Goal: Task Accomplishment & Management: Complete application form

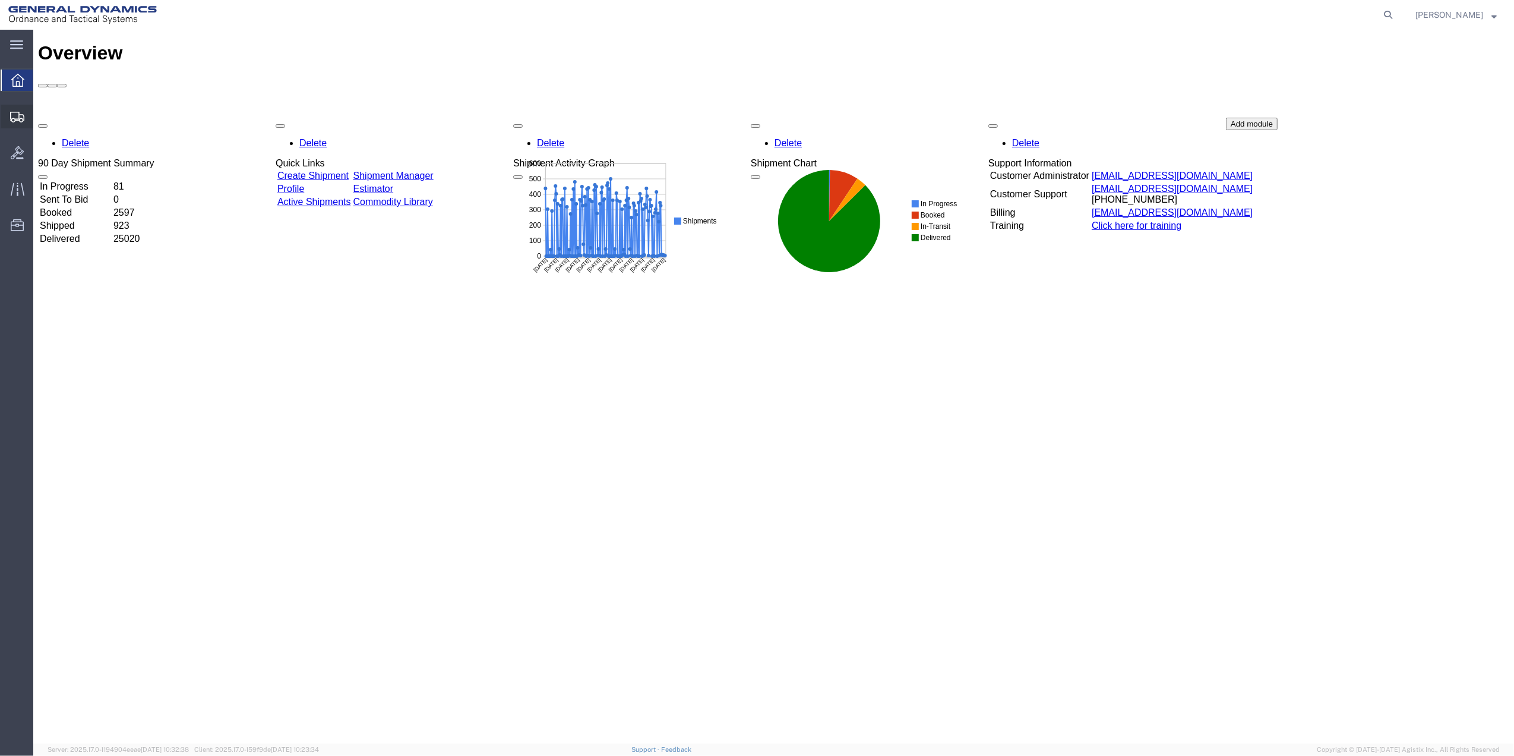
click at [0, 0] on span "Create Shipment" at bounding box center [0, 0] width 0 height 0
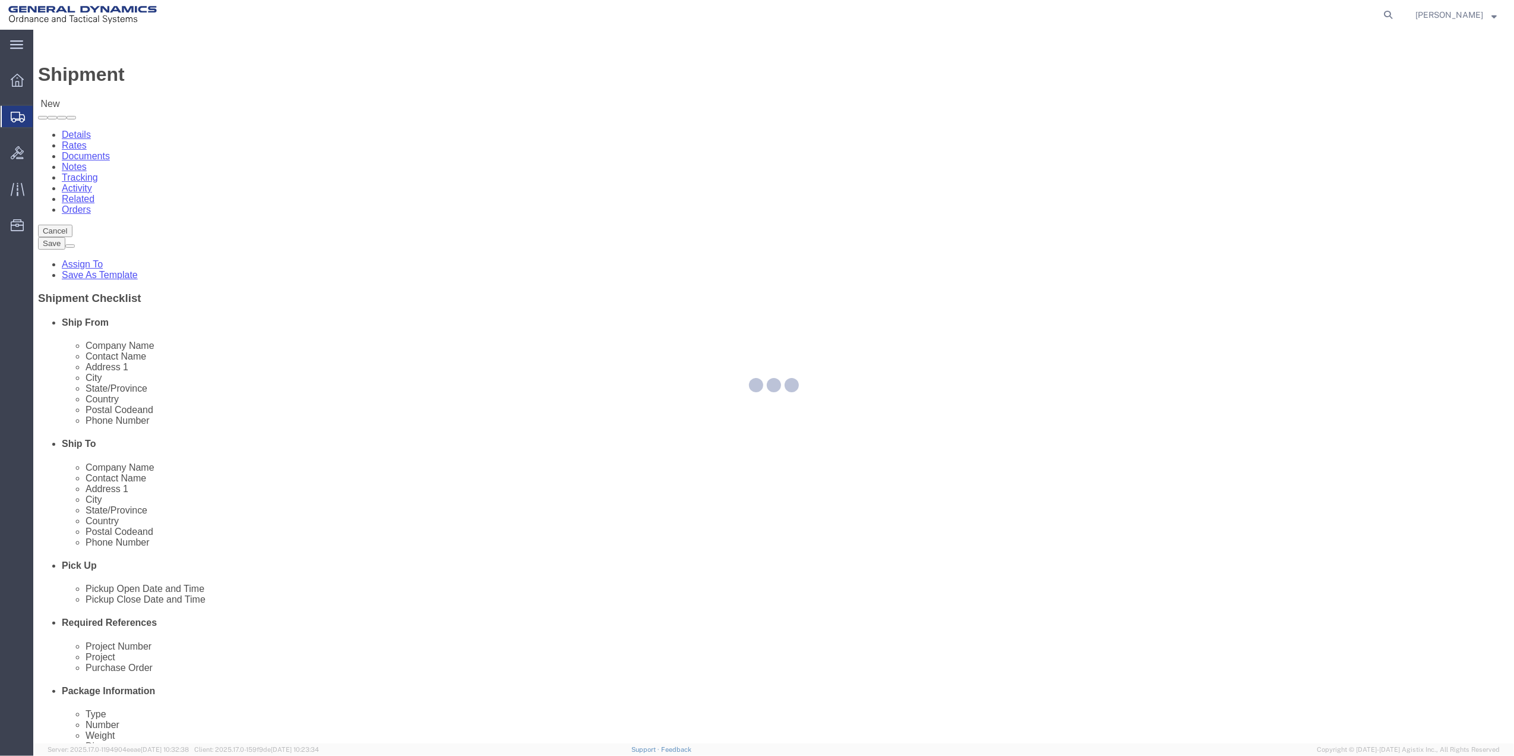
select select
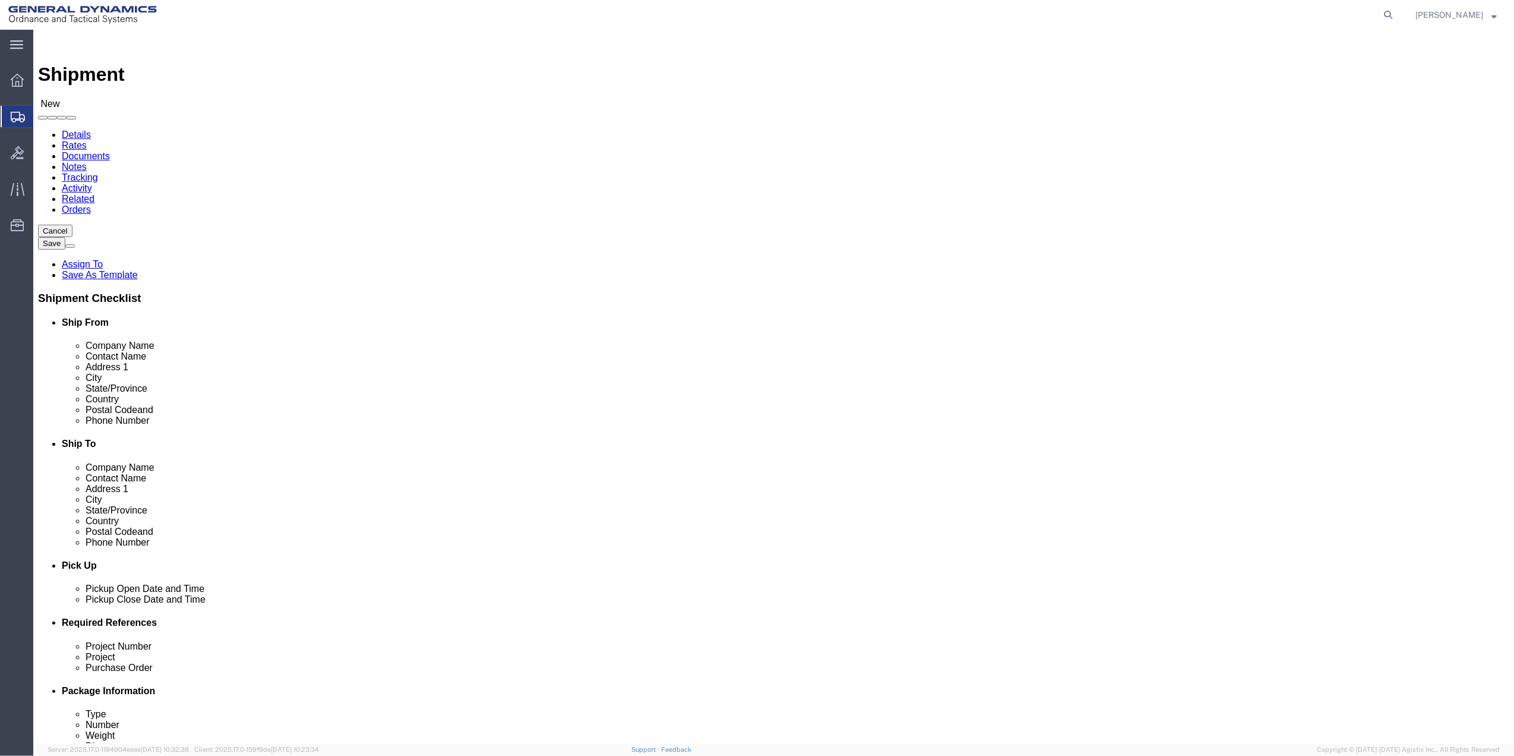
click input "text"
type input "[PERSON_NAME]"
drag, startPoint x: 245, startPoint y: 270, endPoint x: 466, endPoint y: 264, distance: 221.7
click p "- General Dynamics - OTS - ([PERSON_NAME]) 100 CARILLON, [GEOGRAPHIC_DATA], [GE…"
select select "FL"
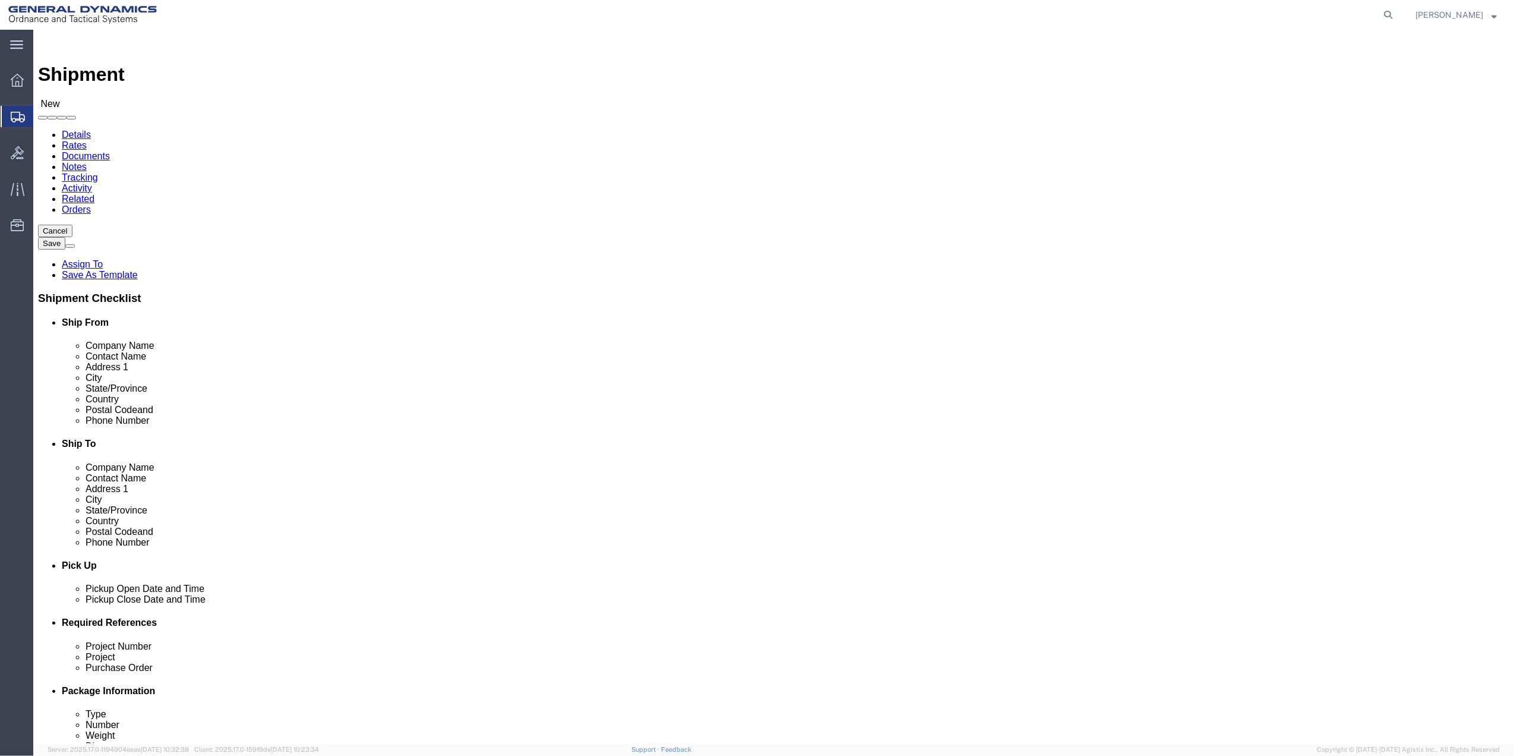
type input "[PERSON_NAME]"
click input "text"
type input "SRINAT"
click input "text"
type input "[PERSON_NAME][DEMOGRAPHIC_DATA]"
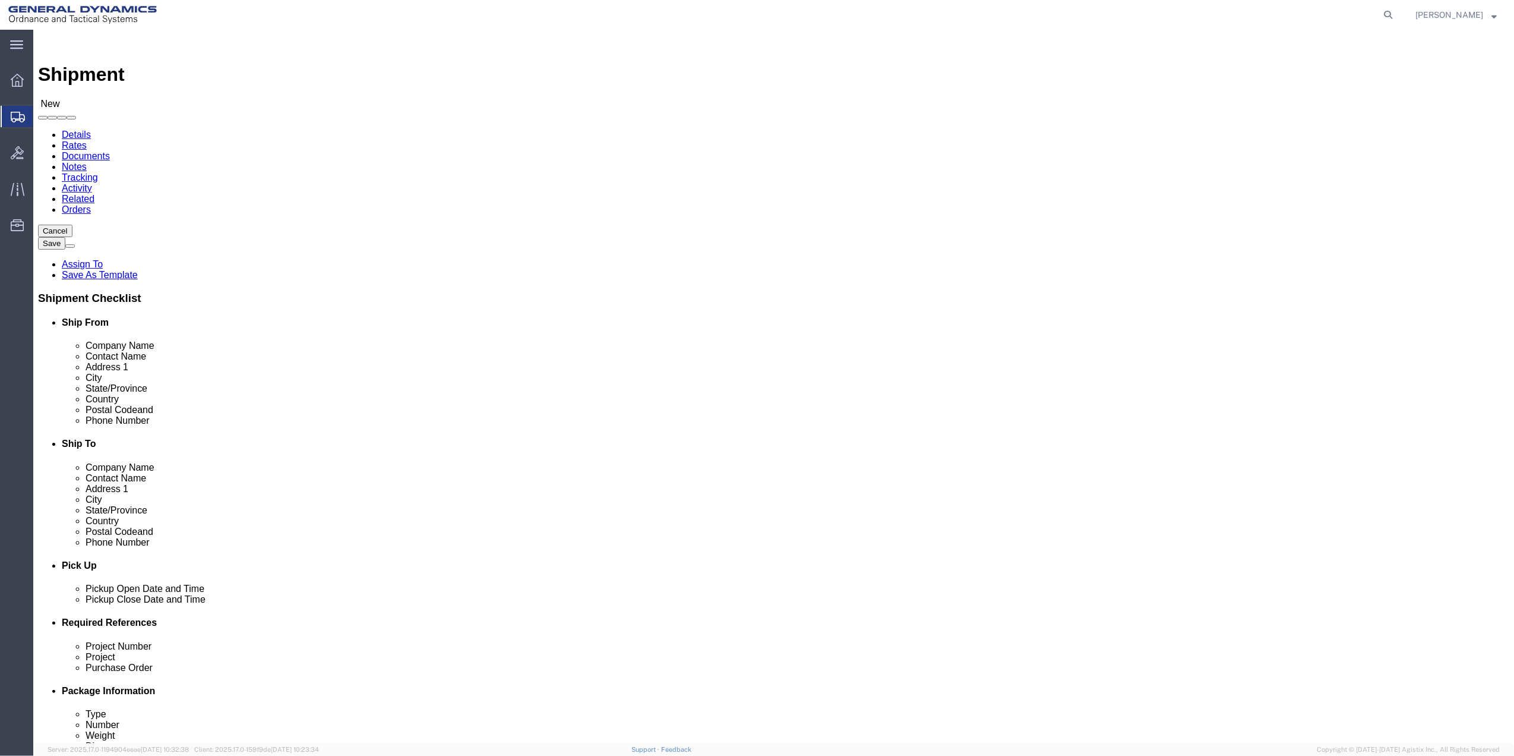
type input "FL"
type input "33543"
click input "text"
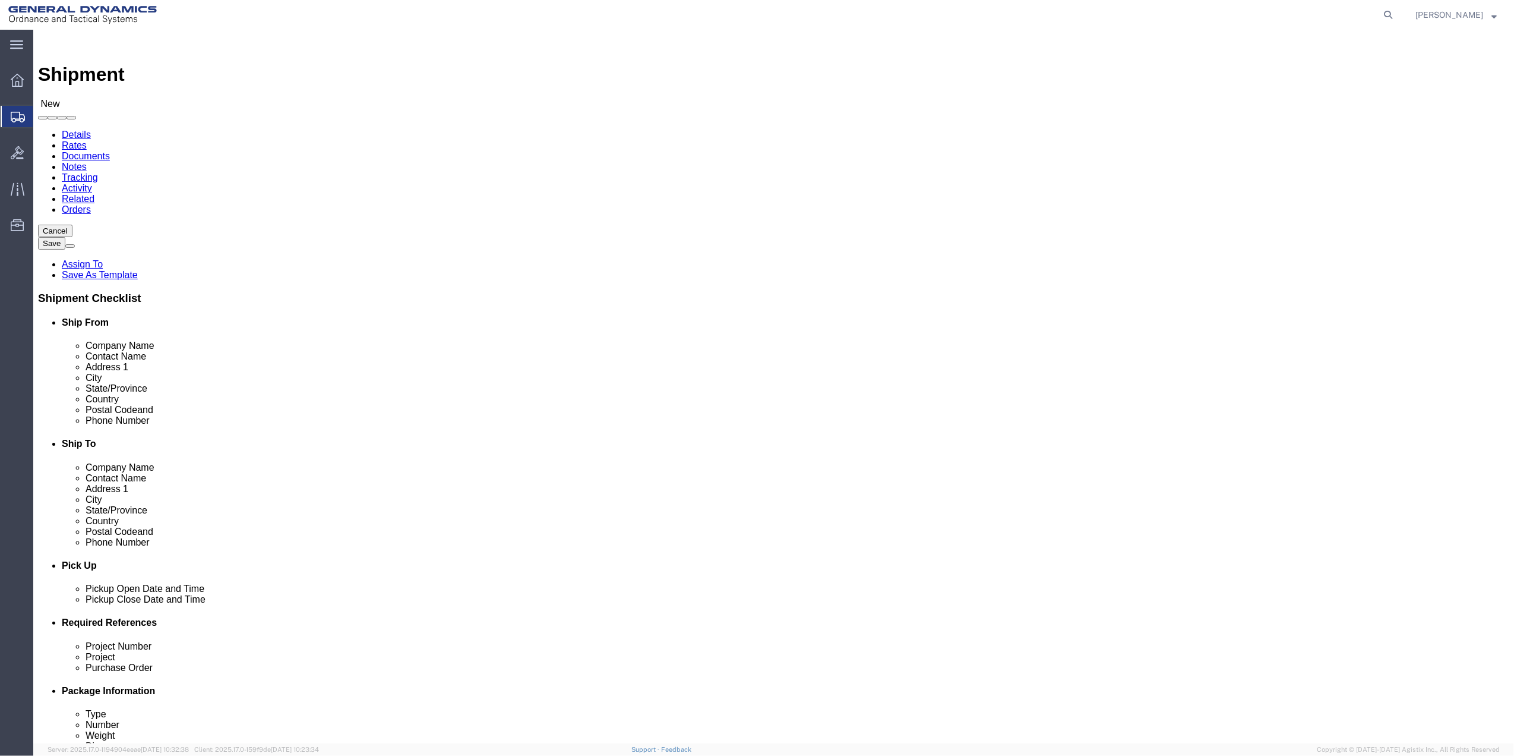
click input "text"
type input "[PHONE_NUMBER]"
click input "text"
paste input "[PHONE_NUMBER]"
type input "[PHONE_NUMBER]"
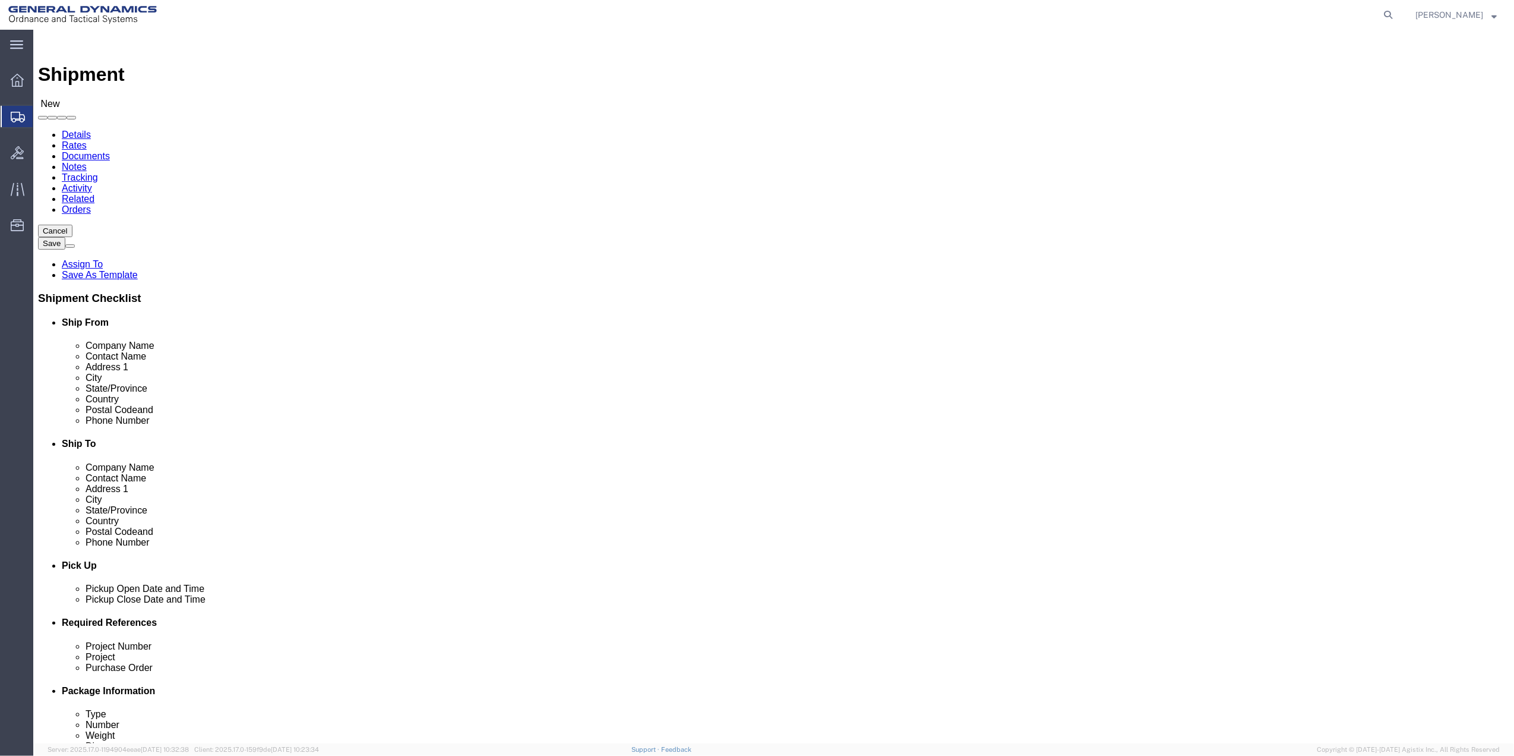
click div "Location My Profile Location GD-OTS [GEOGRAPHIC_DATA] (Commerce) GD-OTS [GEOGRA…"
click input "text"
type input "[STREET_ADDRESS]"
click input "SRINAT"
click input "[PERSON_NAME]"
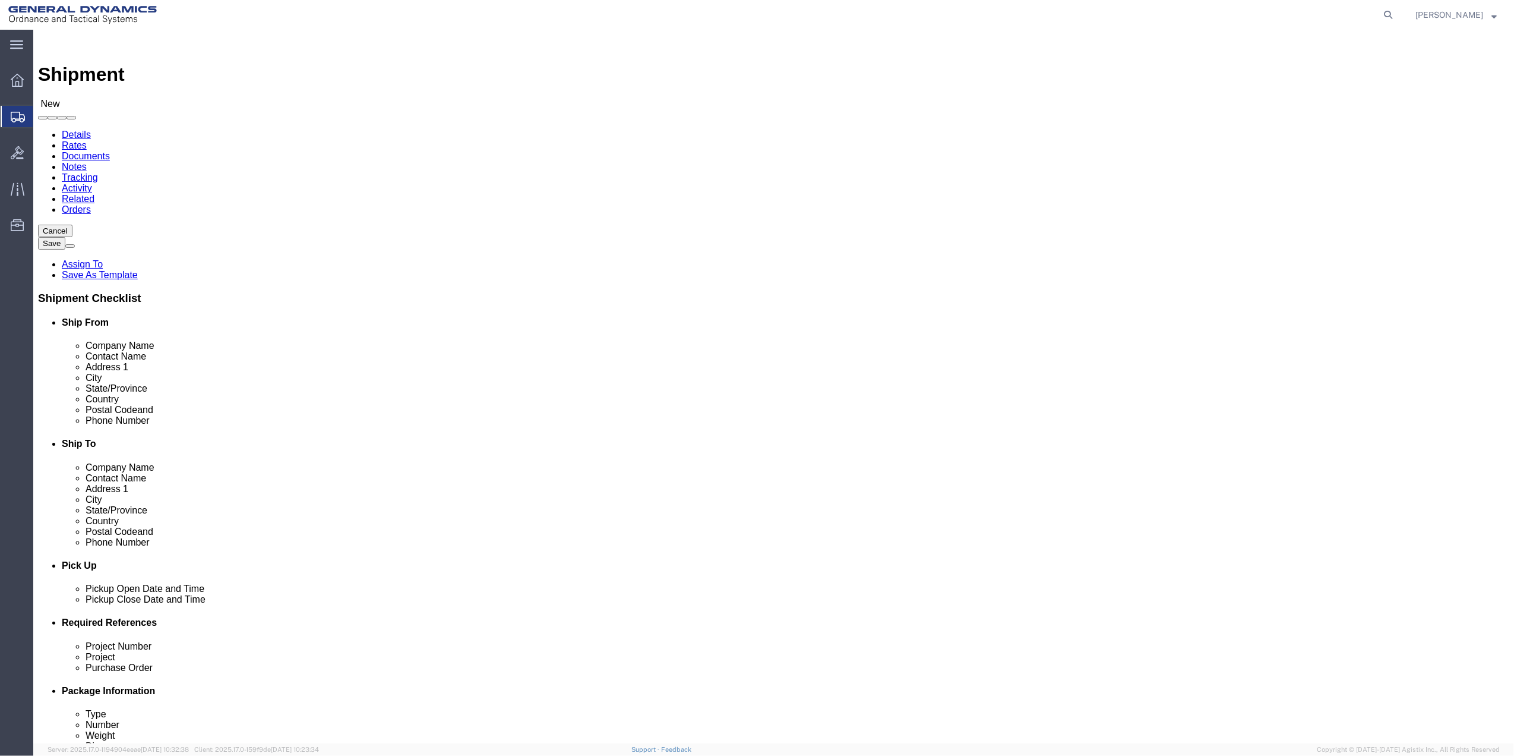
click input "[PERSON_NAME]"
type input "[PERSON_NAME]"
click input "text"
paste input "[PERSON_NAME]"
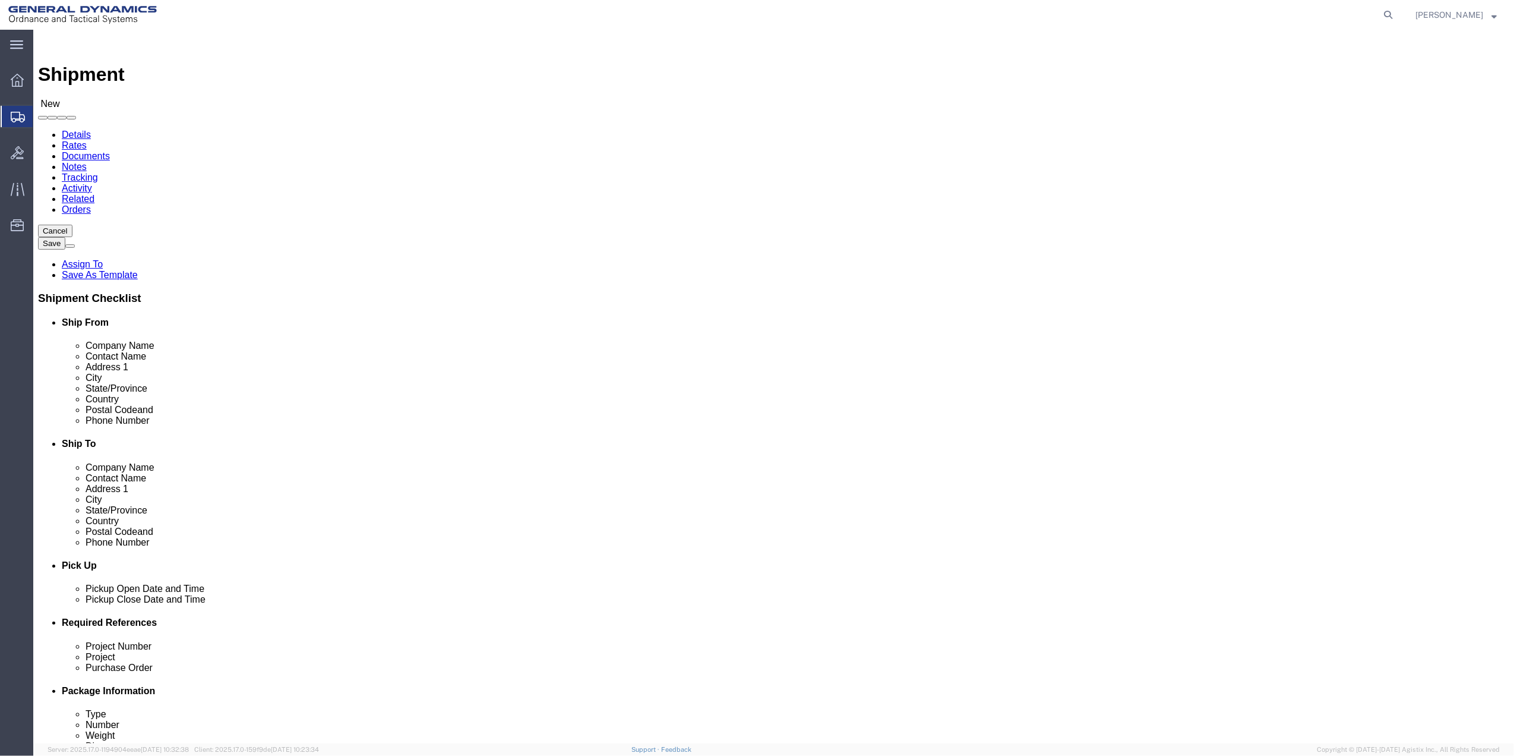
scroll to position [310, 0]
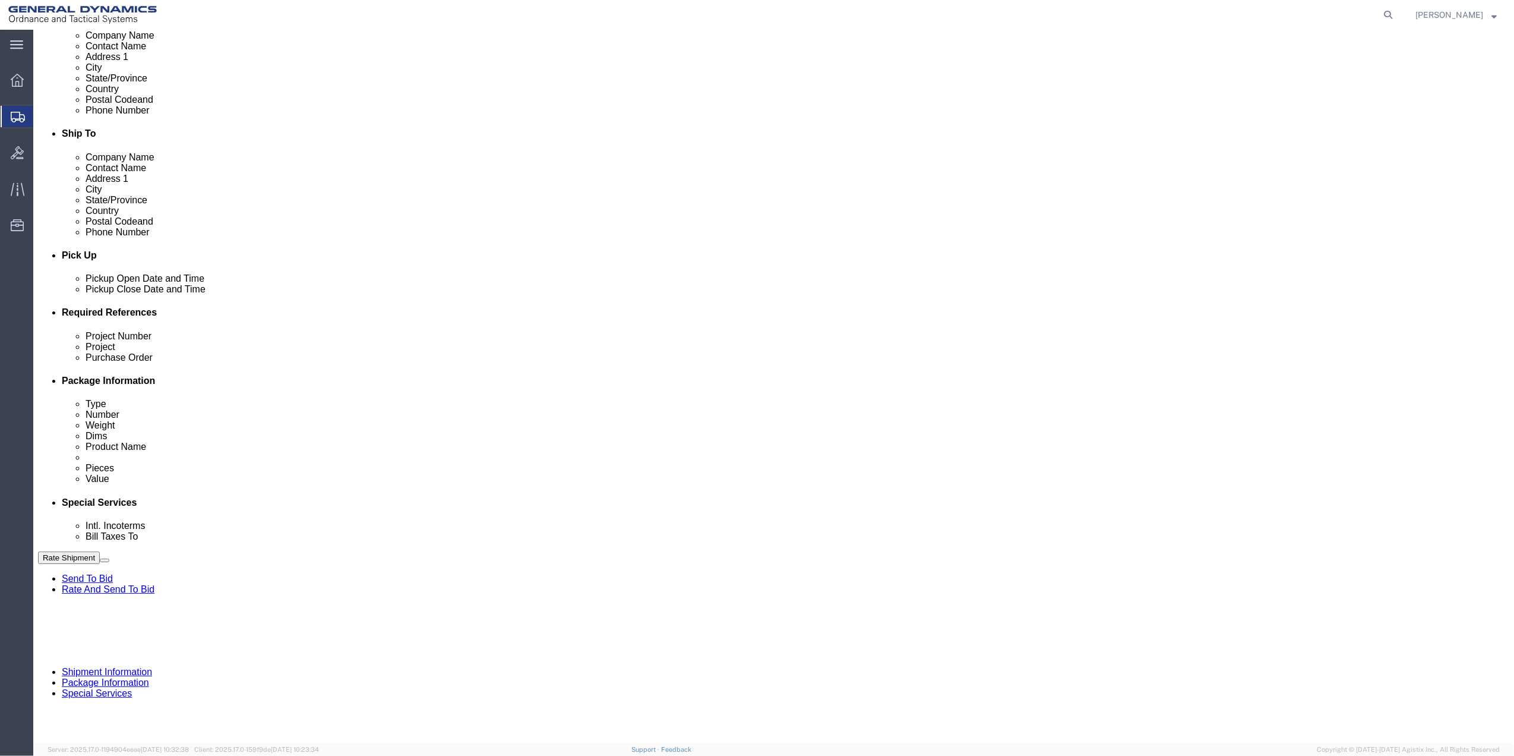
type input "[PERSON_NAME]"
click button "Add reference"
click input "text"
type input "9411"
click input "text"
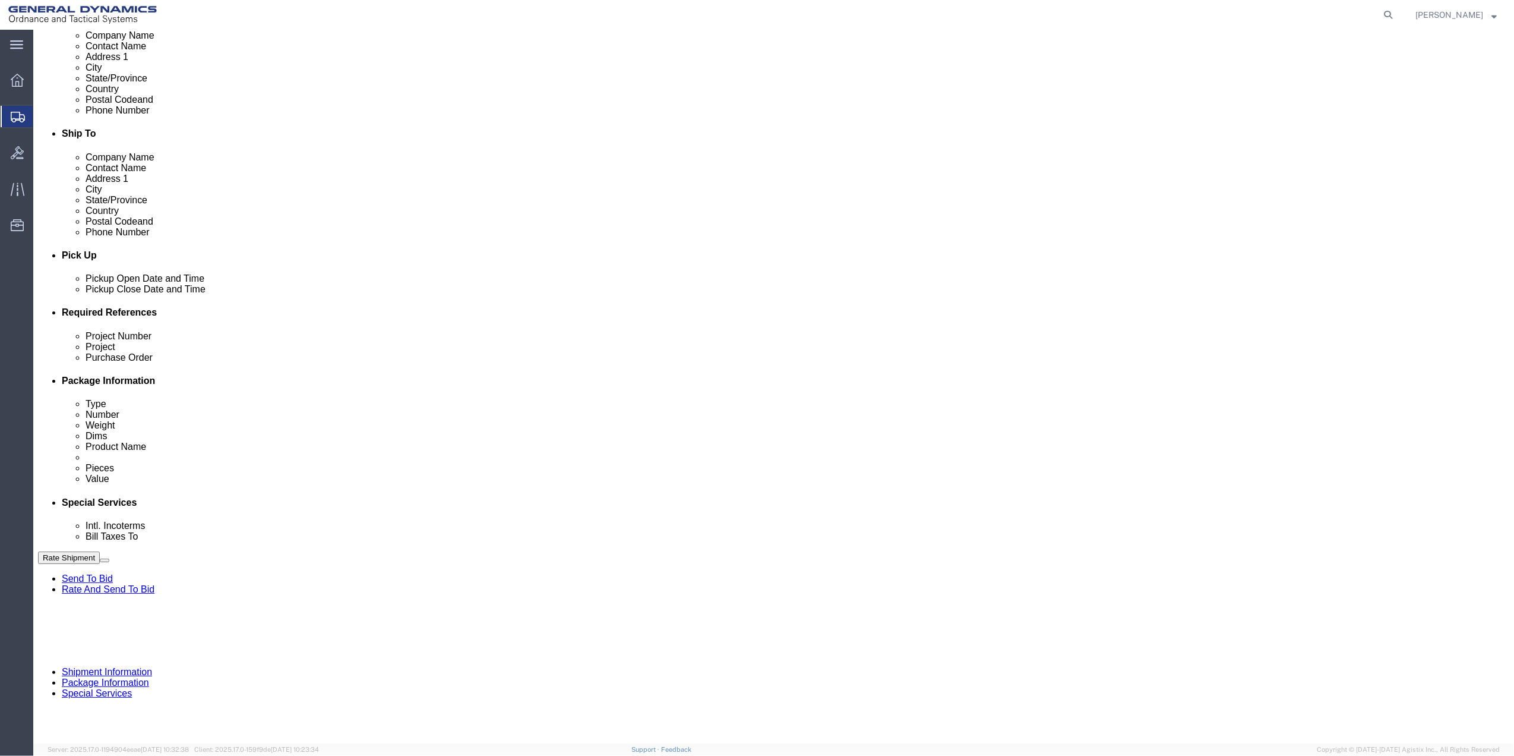
paste input "9411"
type input "9411"
click input "text"
paste input "9411"
type input "9411"
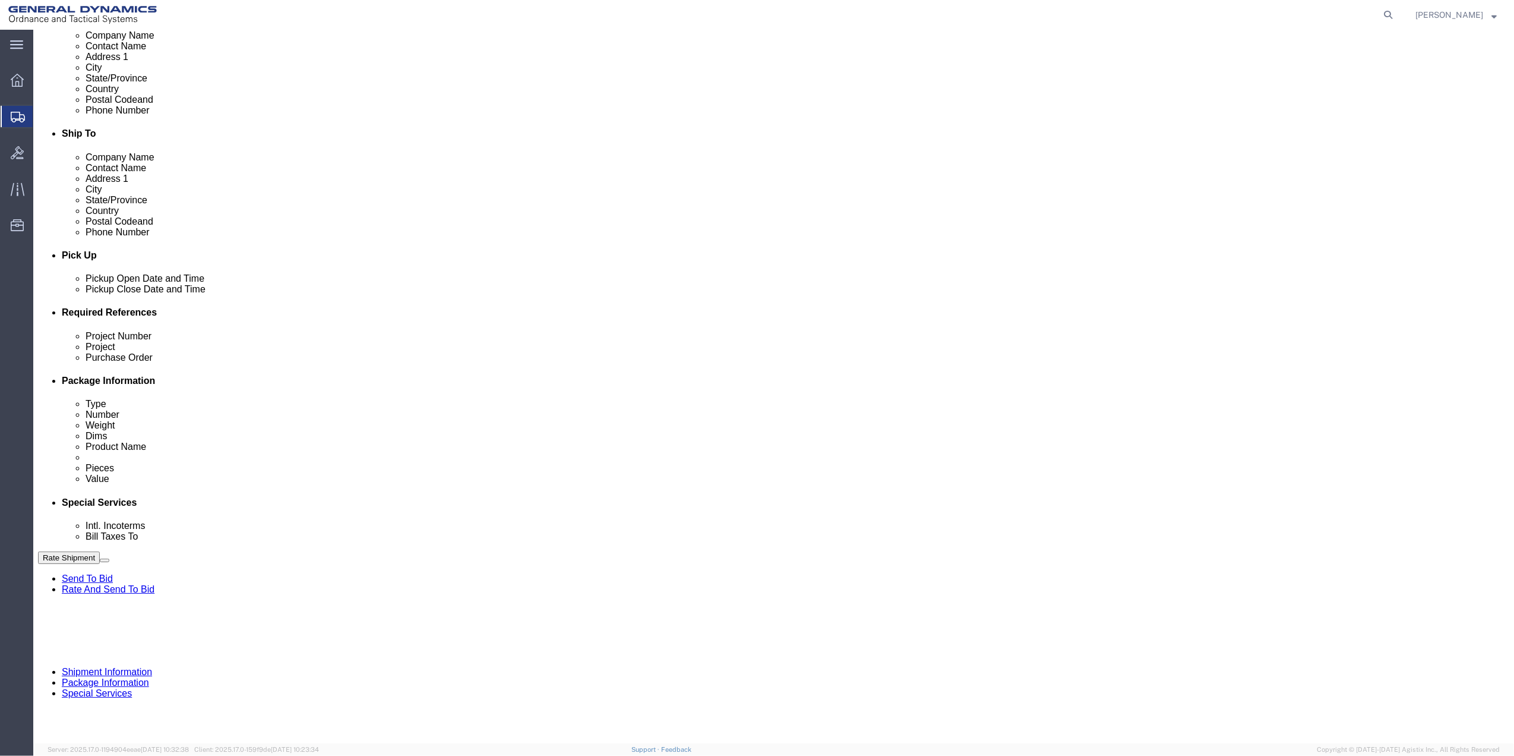
drag, startPoint x: 241, startPoint y: 443, endPoint x: 220, endPoint y: 444, distance: 20.8
click input "text"
paste input "9411"
type input "9411"
click select "Select Account Type Activity ID Airline Appointment Number ASN Batch Request # …"
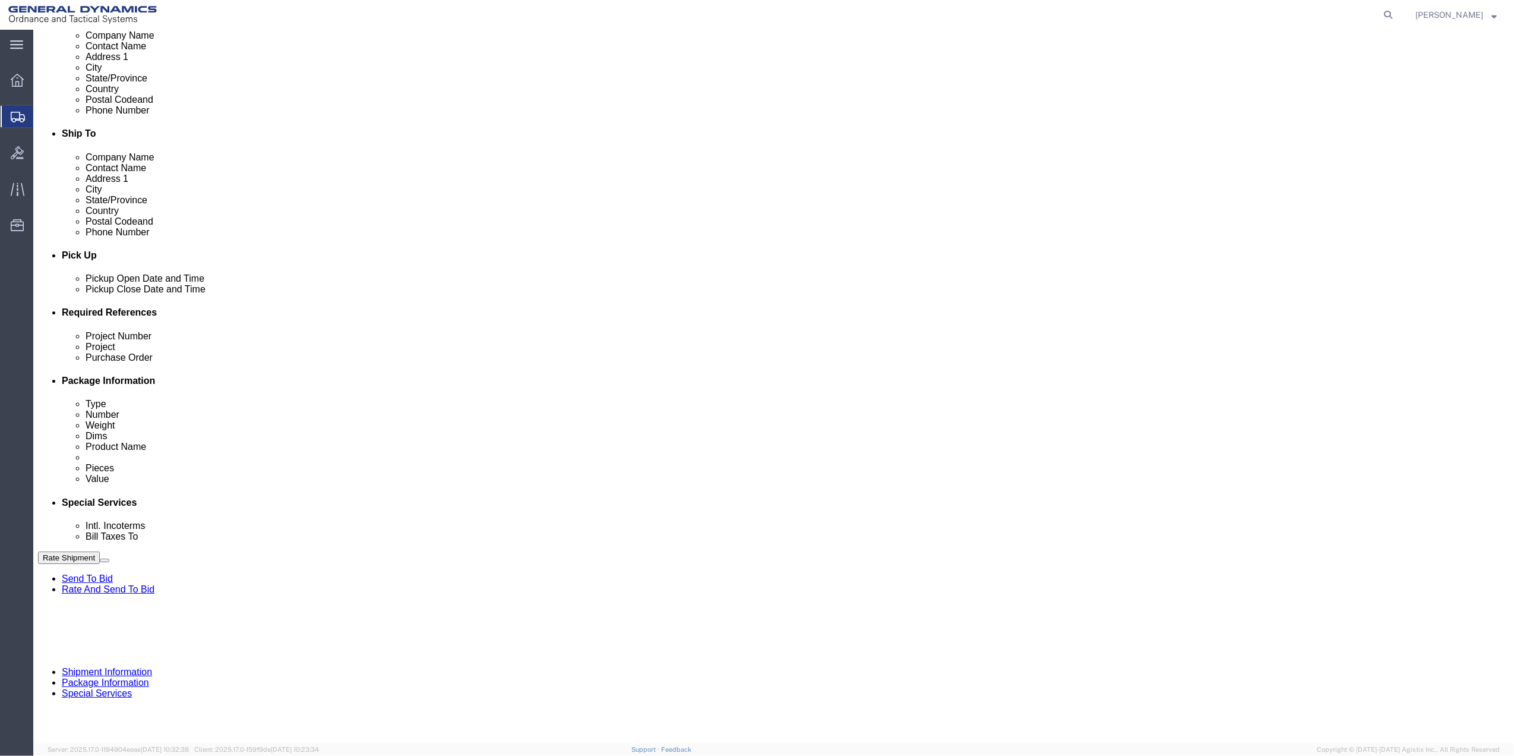
select select "DEPT"
click select "Select Account Type Activity ID Airline Appointment Number ASN Batch Request # …"
click link "Package Information"
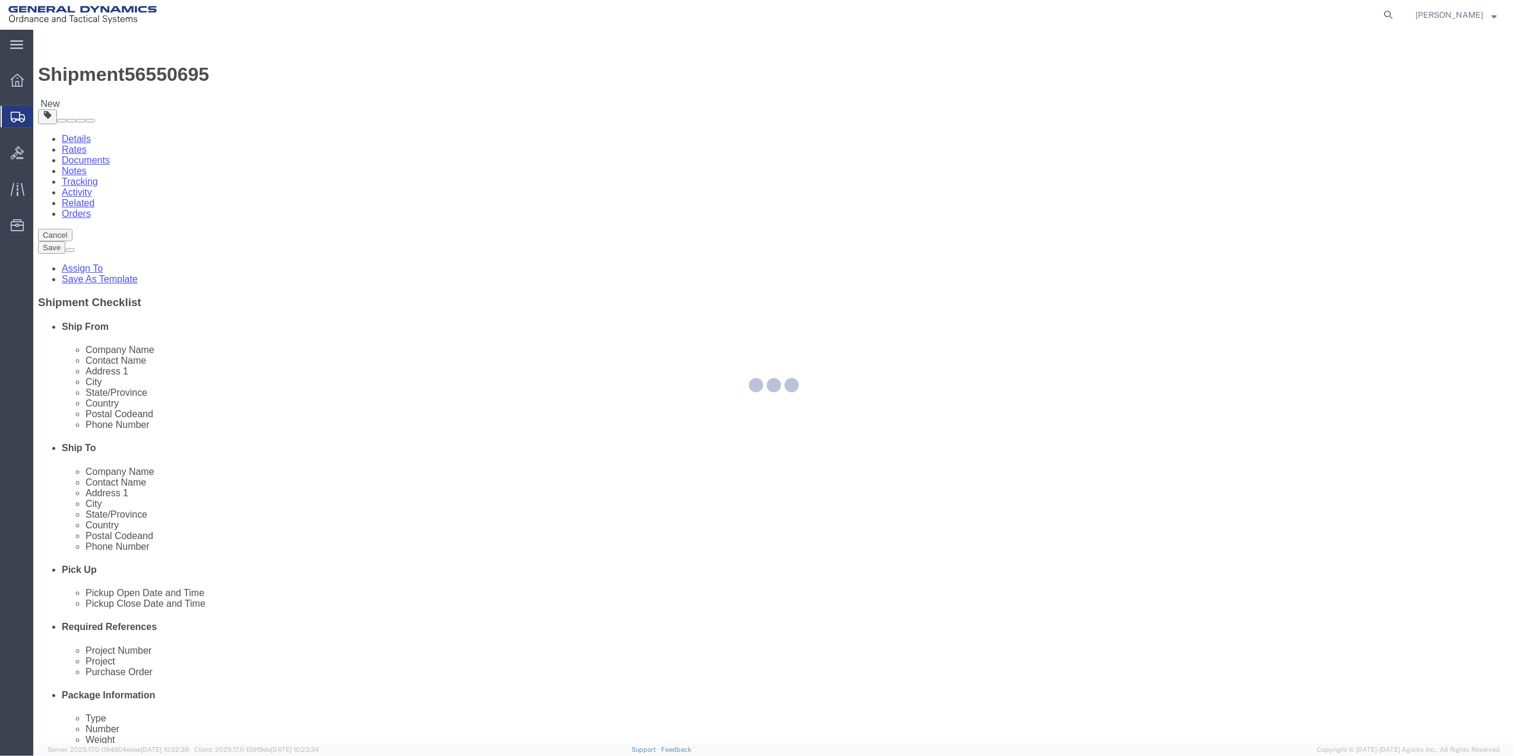
select select "CBOX"
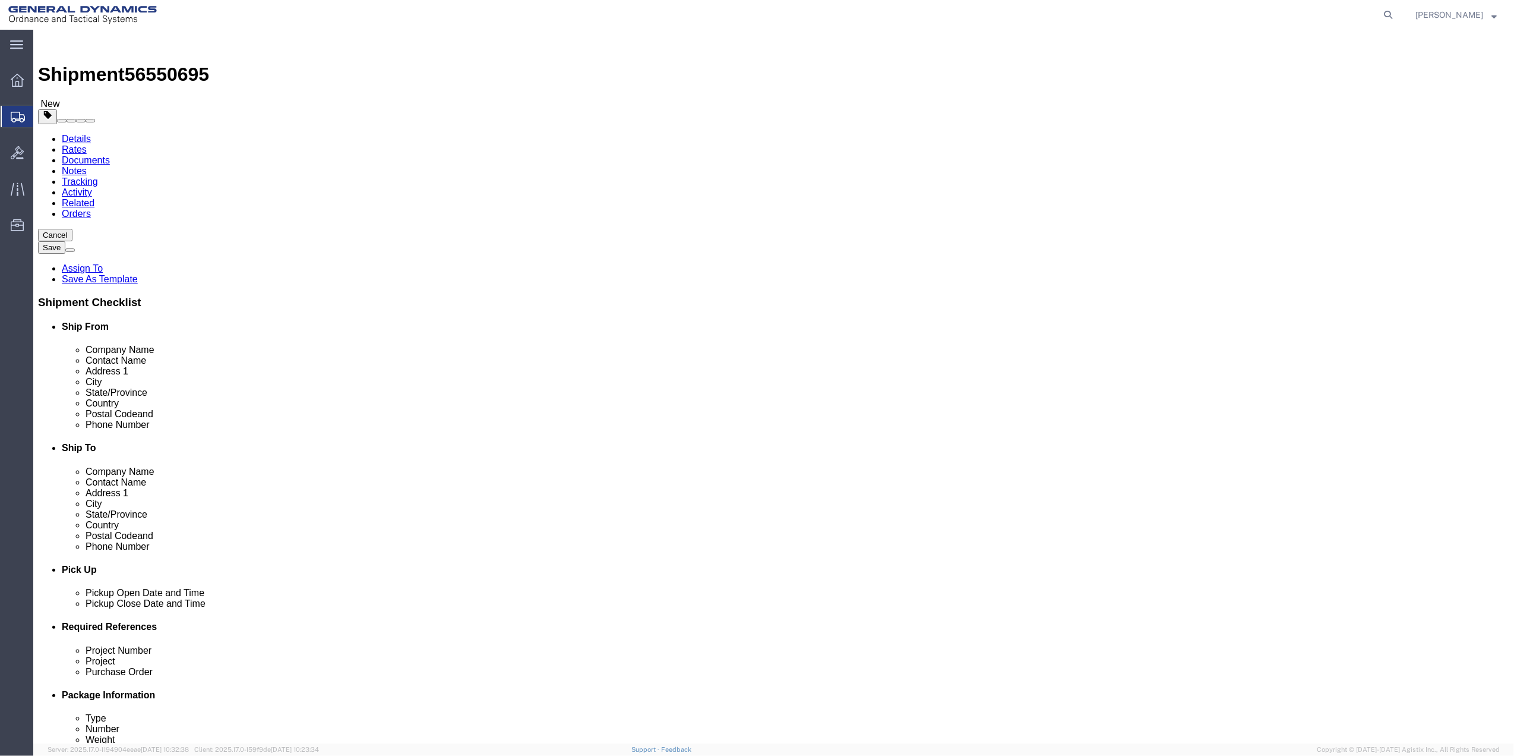
click input "text"
type input "10"
type input "7"
type input "5"
type input "2.5"
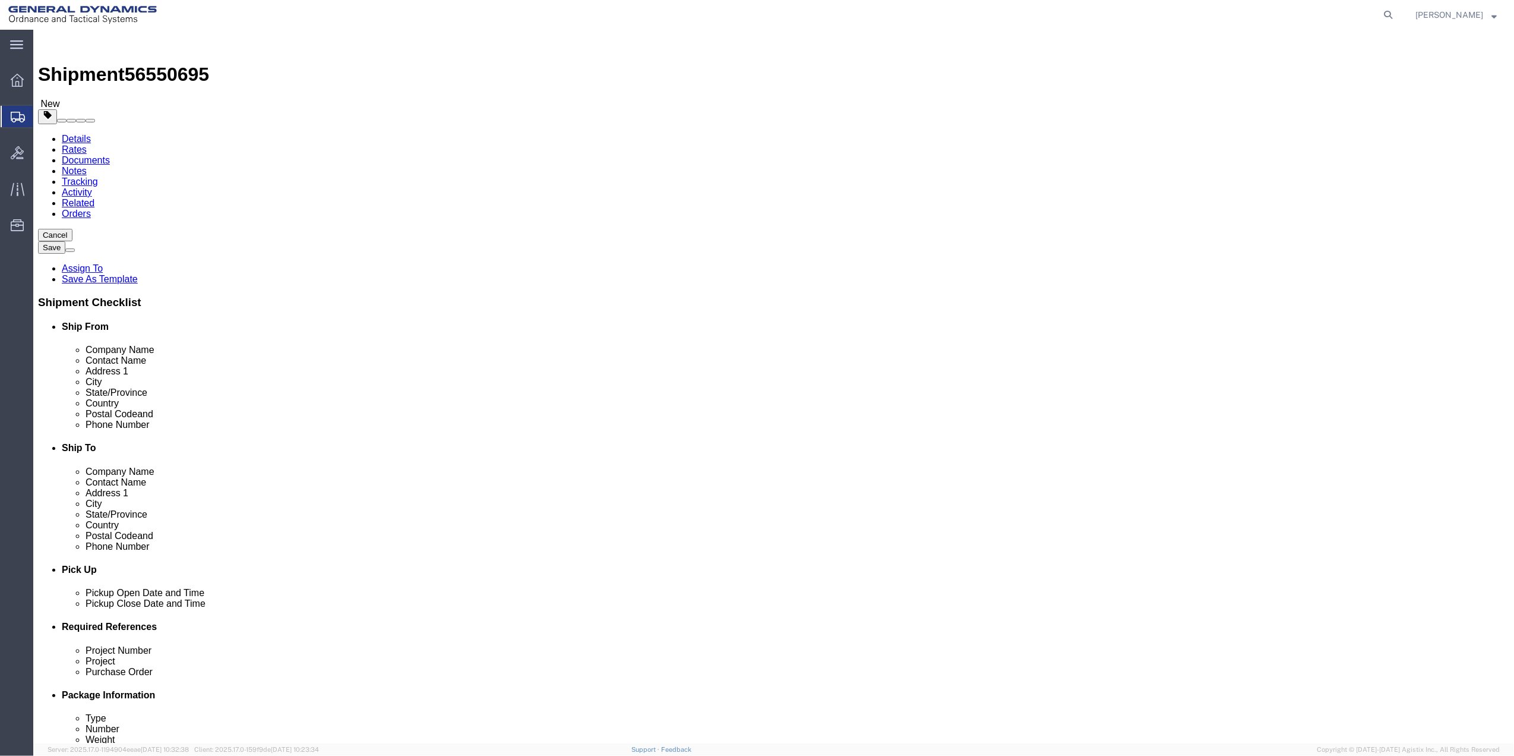
click link "Add Content"
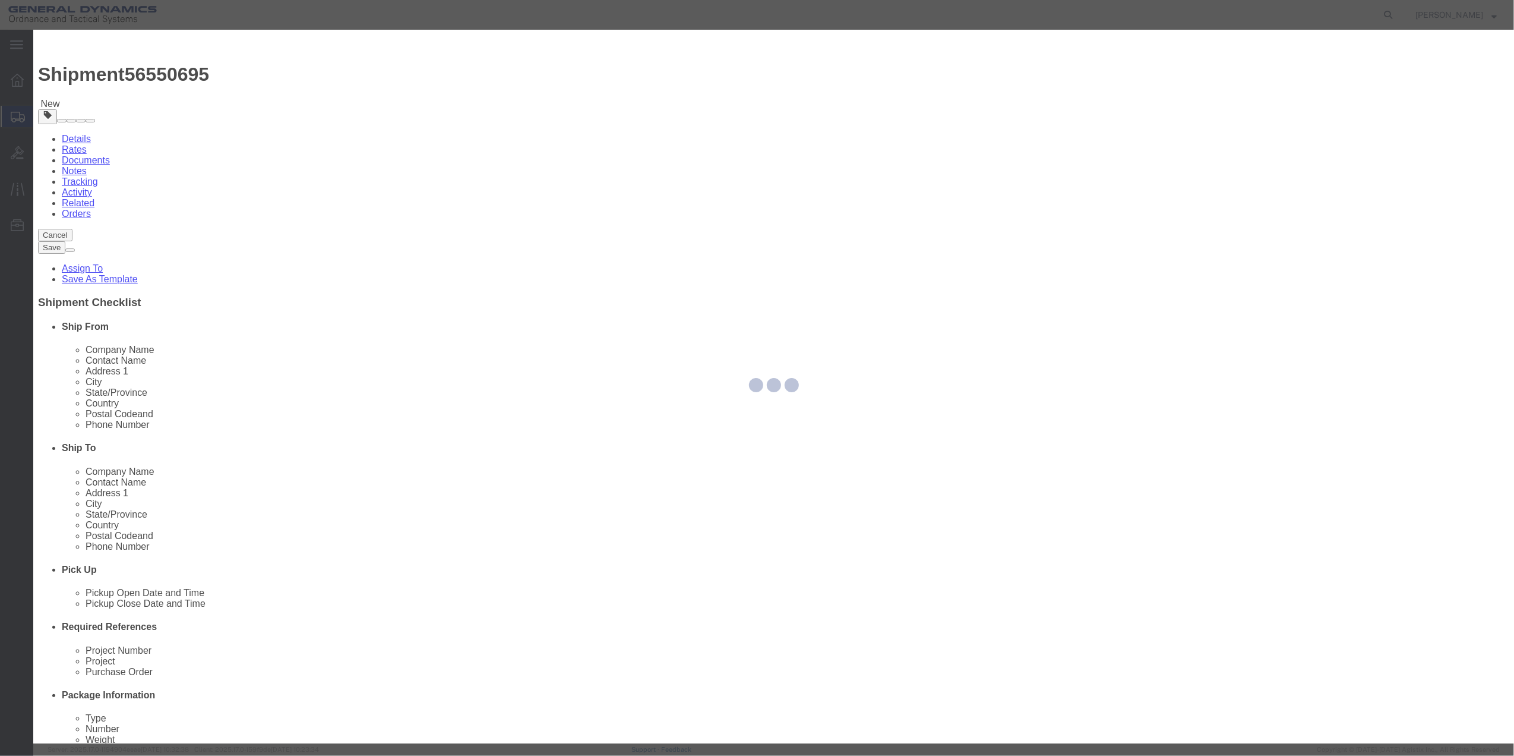
click input "text"
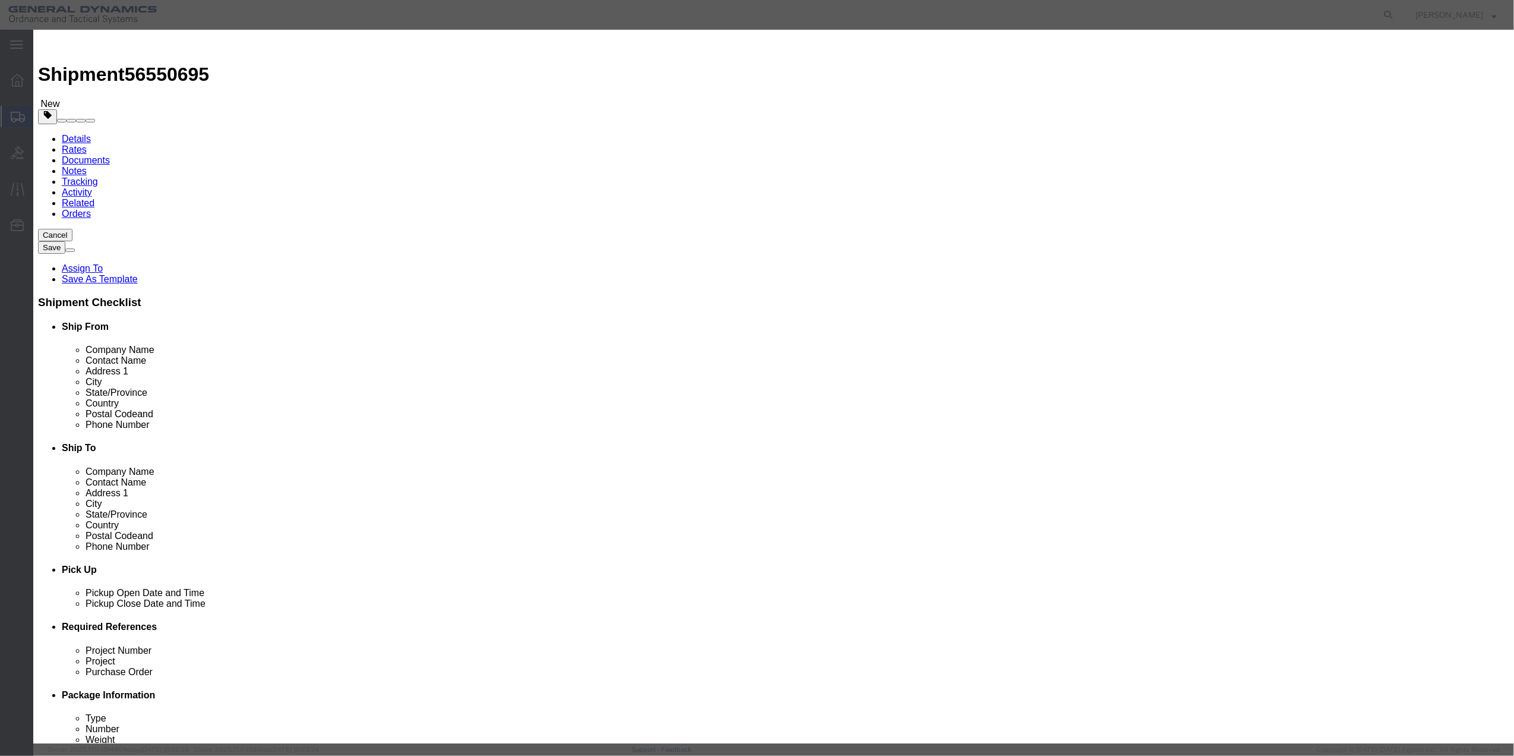
click input "text"
type input "MISC"
type input "1"
select select "USD"
select select "70"
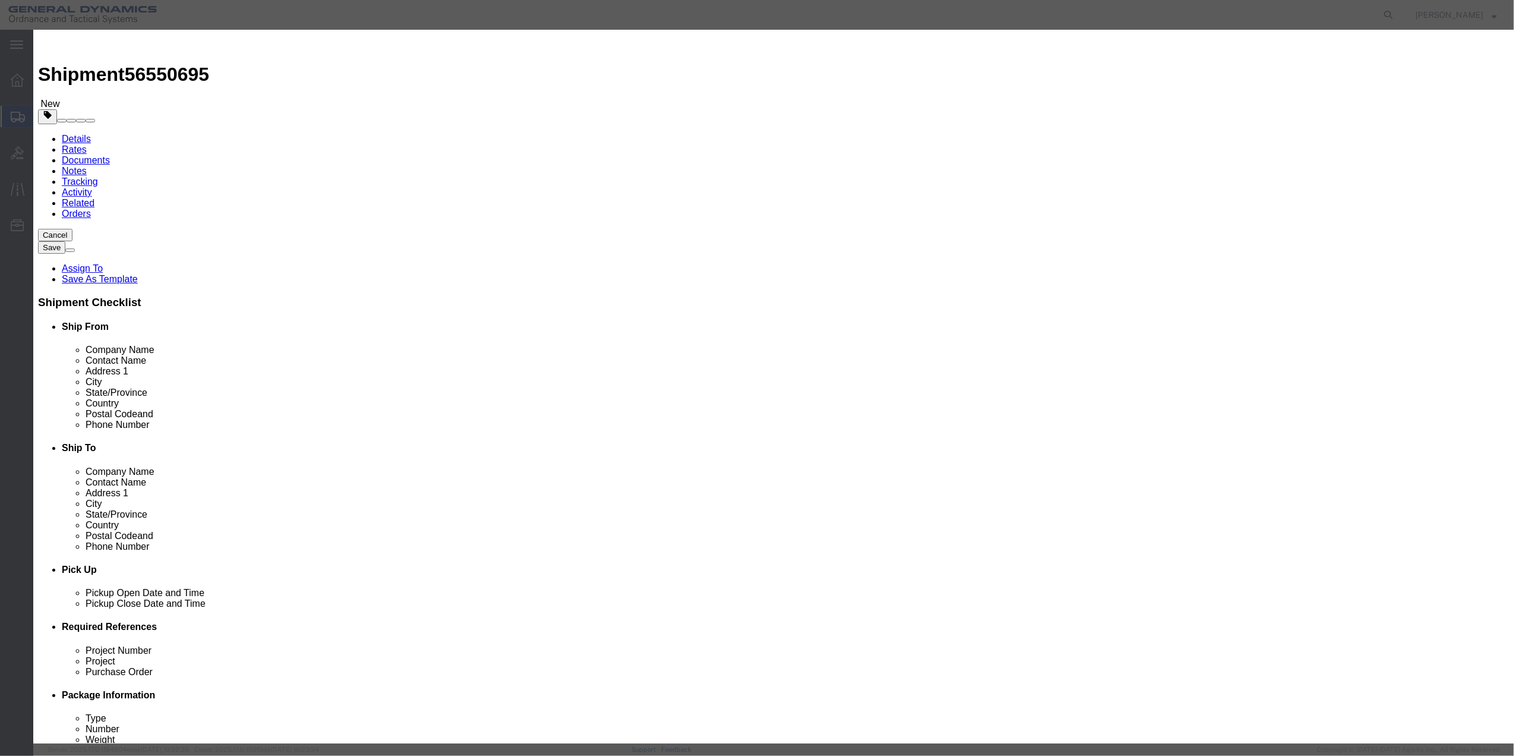
click input "text"
type input "100"
click button "Save & Close"
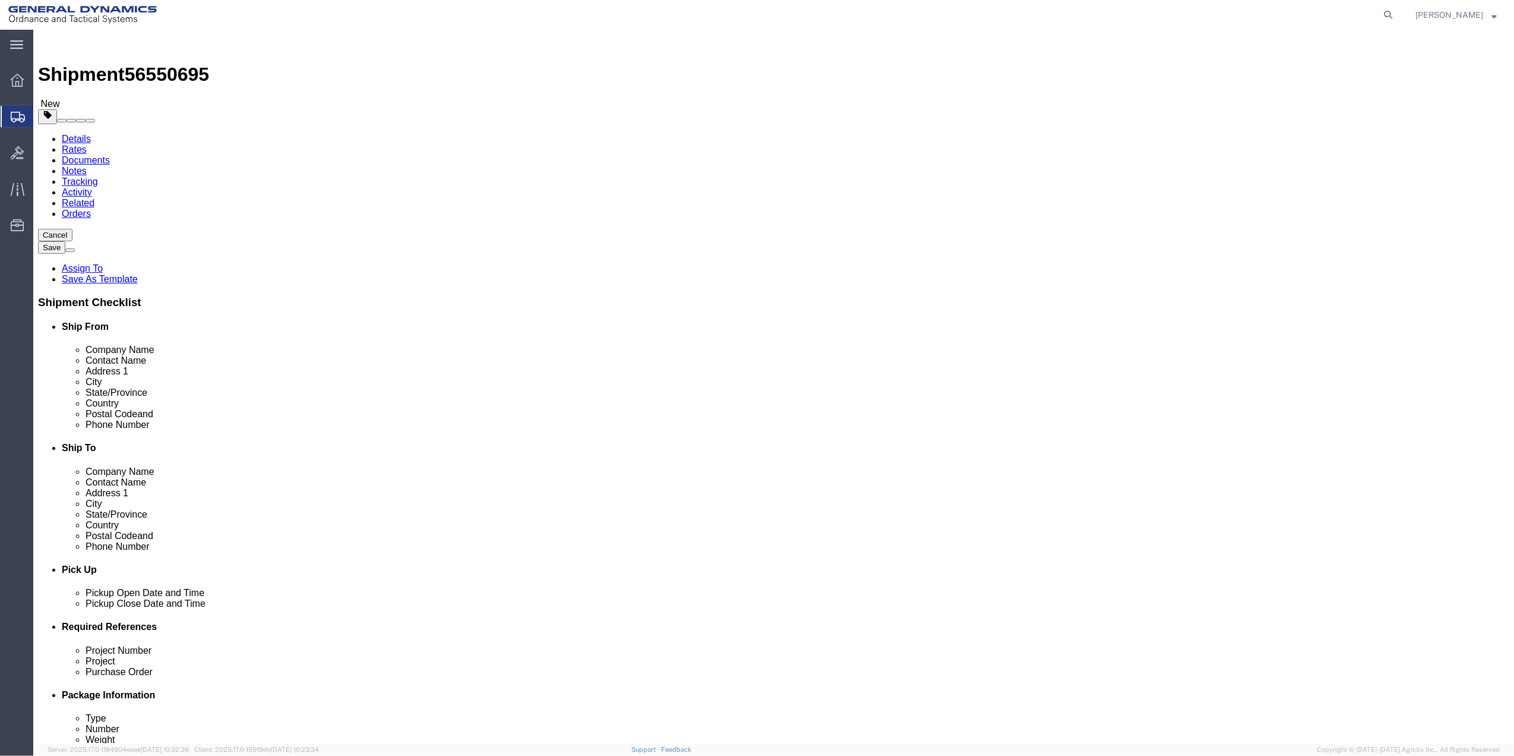
click icon
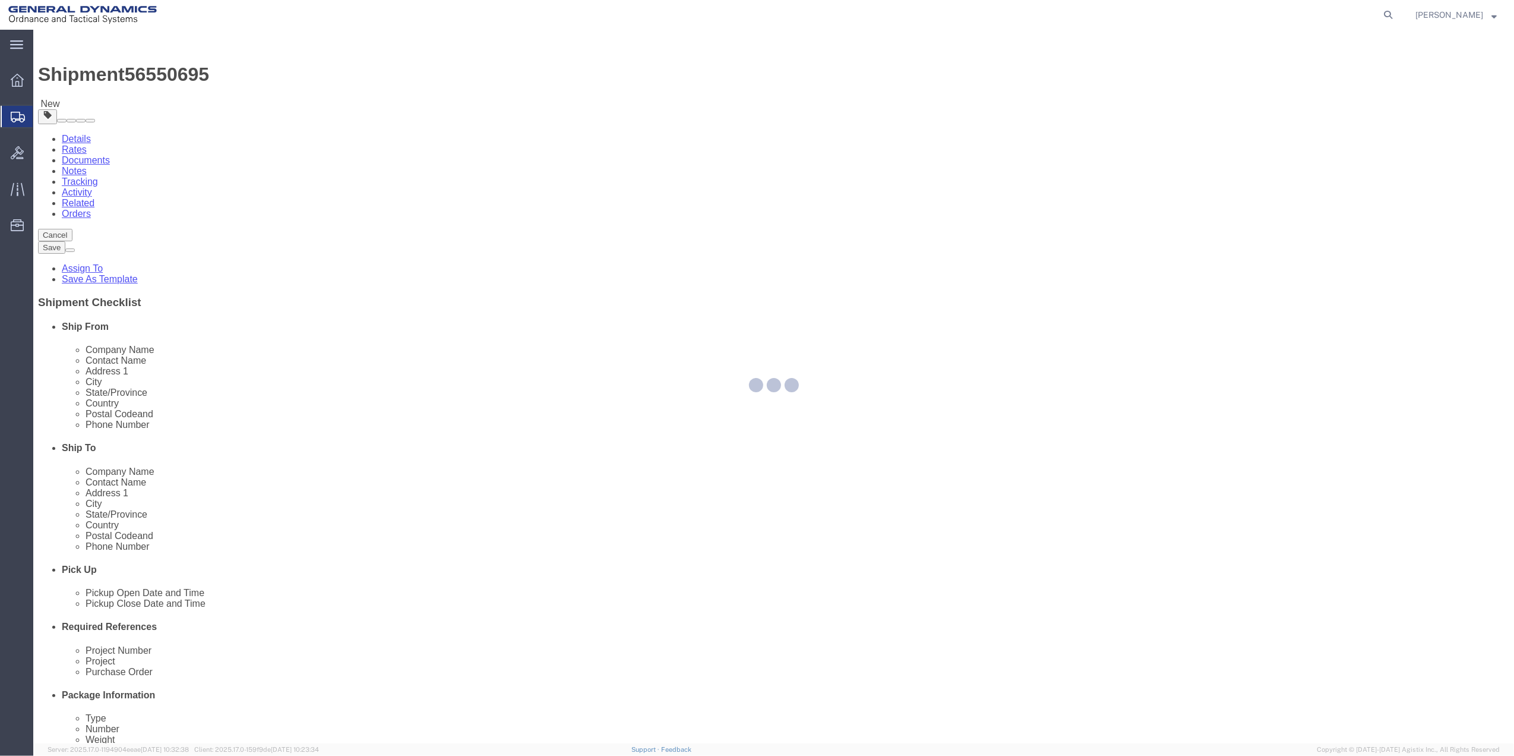
select select
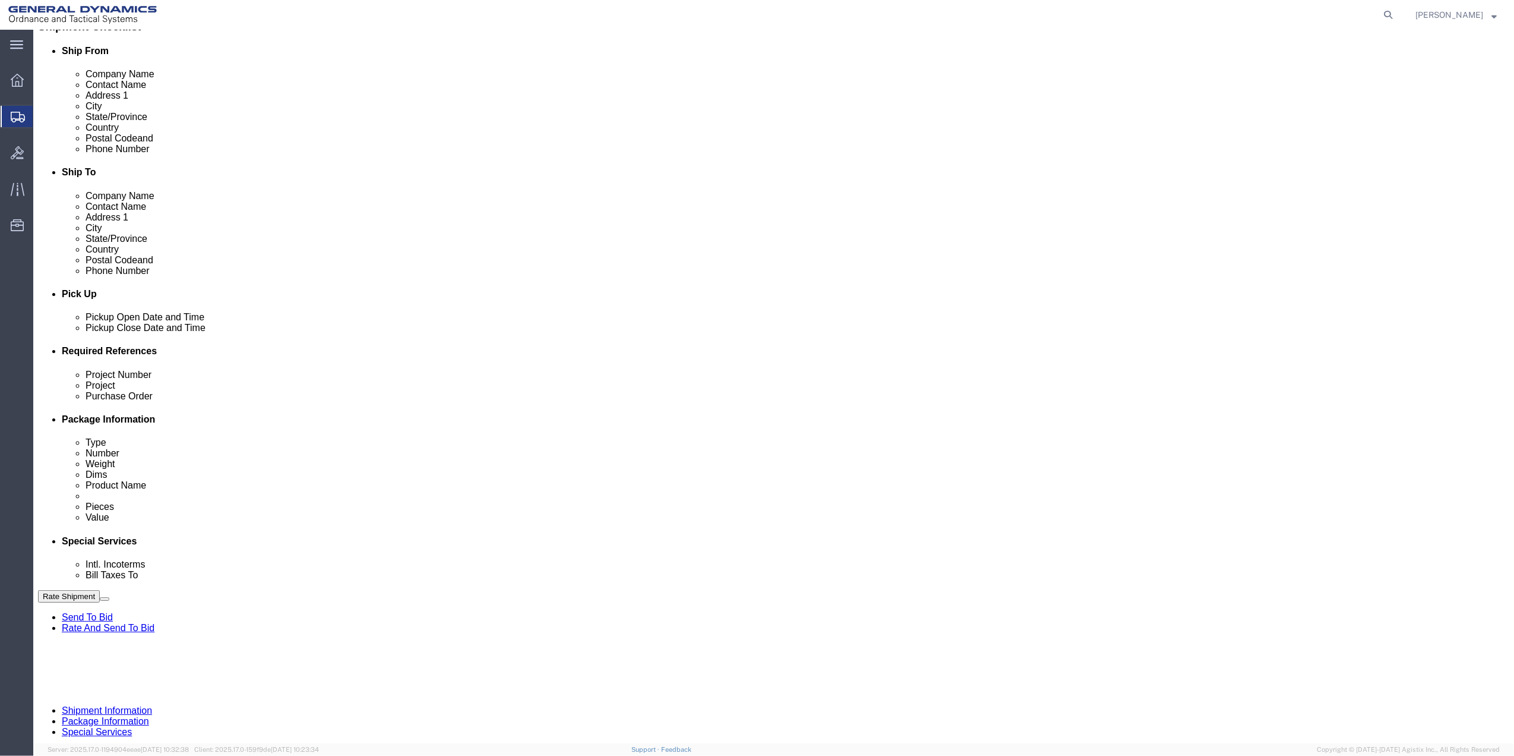
scroll to position [317, 0]
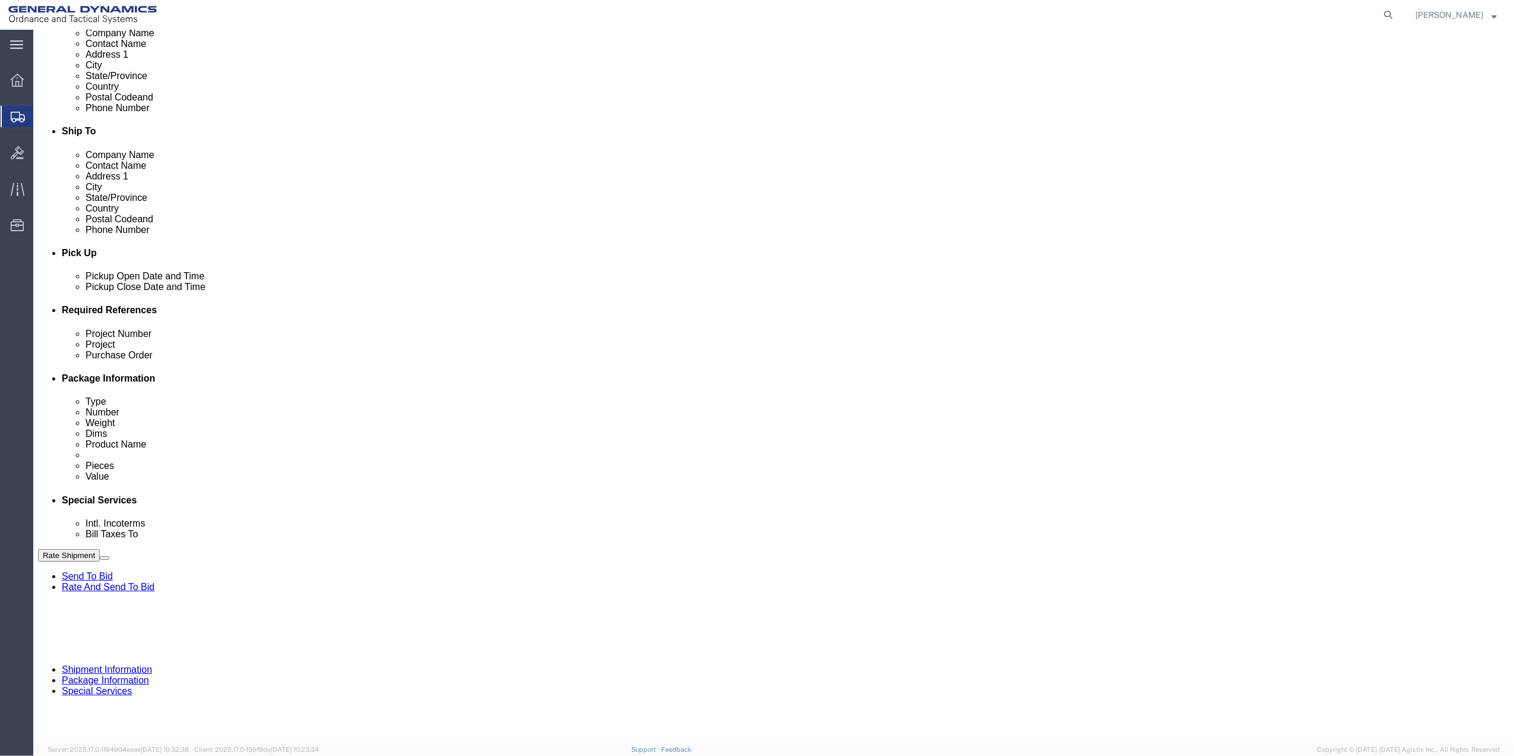
click input "Return Label Required"
checkbox input "true"
select select "5"
select select "7"
drag, startPoint x: 311, startPoint y: 375, endPoint x: 303, endPoint y: 377, distance: 8.7
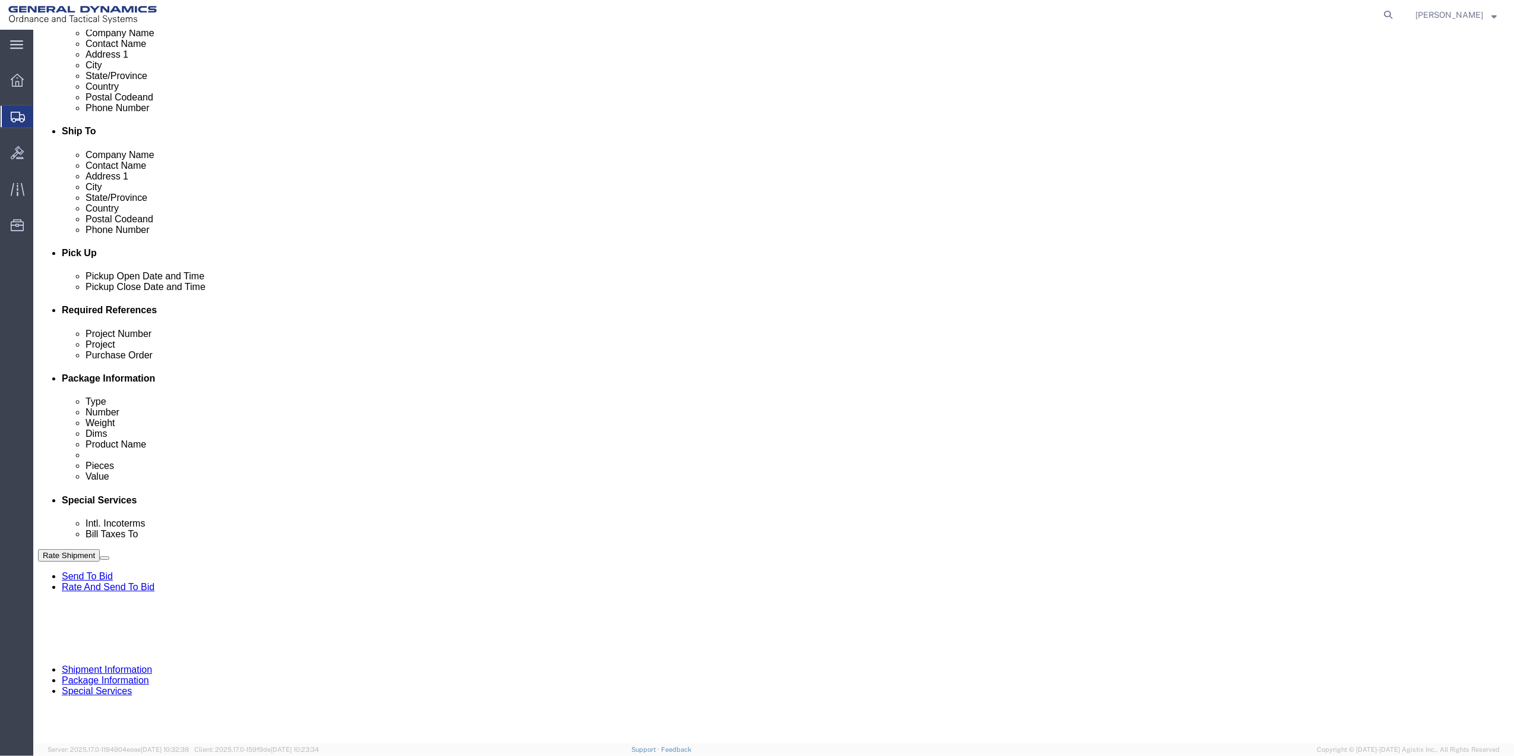
click select "Select Buyer Cost Center Department Operations Number Order Number Sales Person"
select select "DEPARTMENT"
click select "Select Buyer Cost Center Department Operations Number Order Number Sales Person"
click select "Select [GEOGRAPHIC_DATA] [GEOGRAPHIC_DATA] [GEOGRAPHIC_DATA] [GEOGRAPHIC_DATA] …"
select select "1763983"
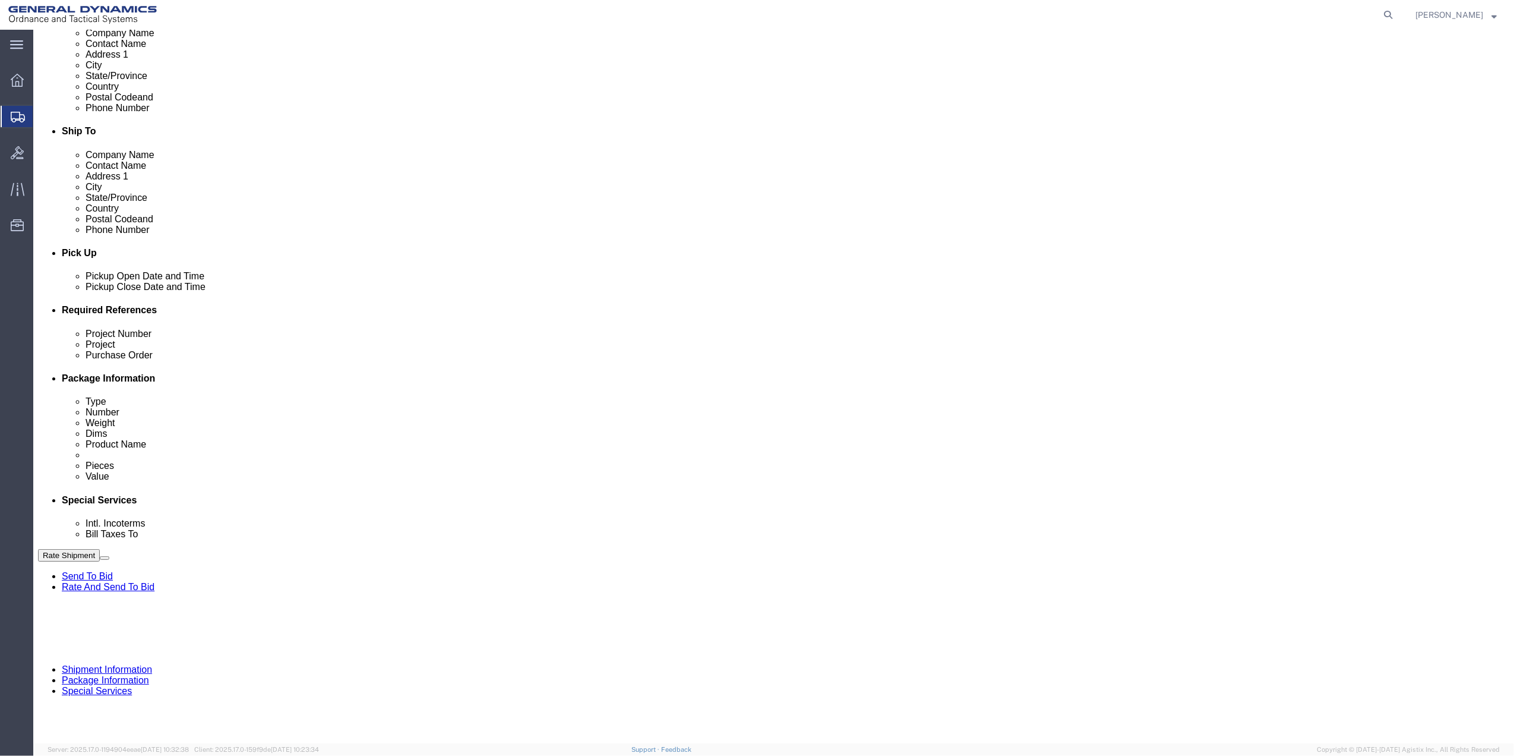
click select "Select [GEOGRAPHIC_DATA] [GEOGRAPHIC_DATA] [GEOGRAPHIC_DATA] [GEOGRAPHIC_DATA] …"
click select "Select 10AFM 10GAG 10GAH 10GFL 10GFO 10GIE 10GIS 30MABS St [PERSON_NAME] Program"
select select "214681"
click select "Select 10AFM 10GAG 10GAH 10GFL 10GFO 10GIE 10GIS 30MABS St [PERSON_NAME] Program"
click input "General Dynamics OTS % Data2Logistics"
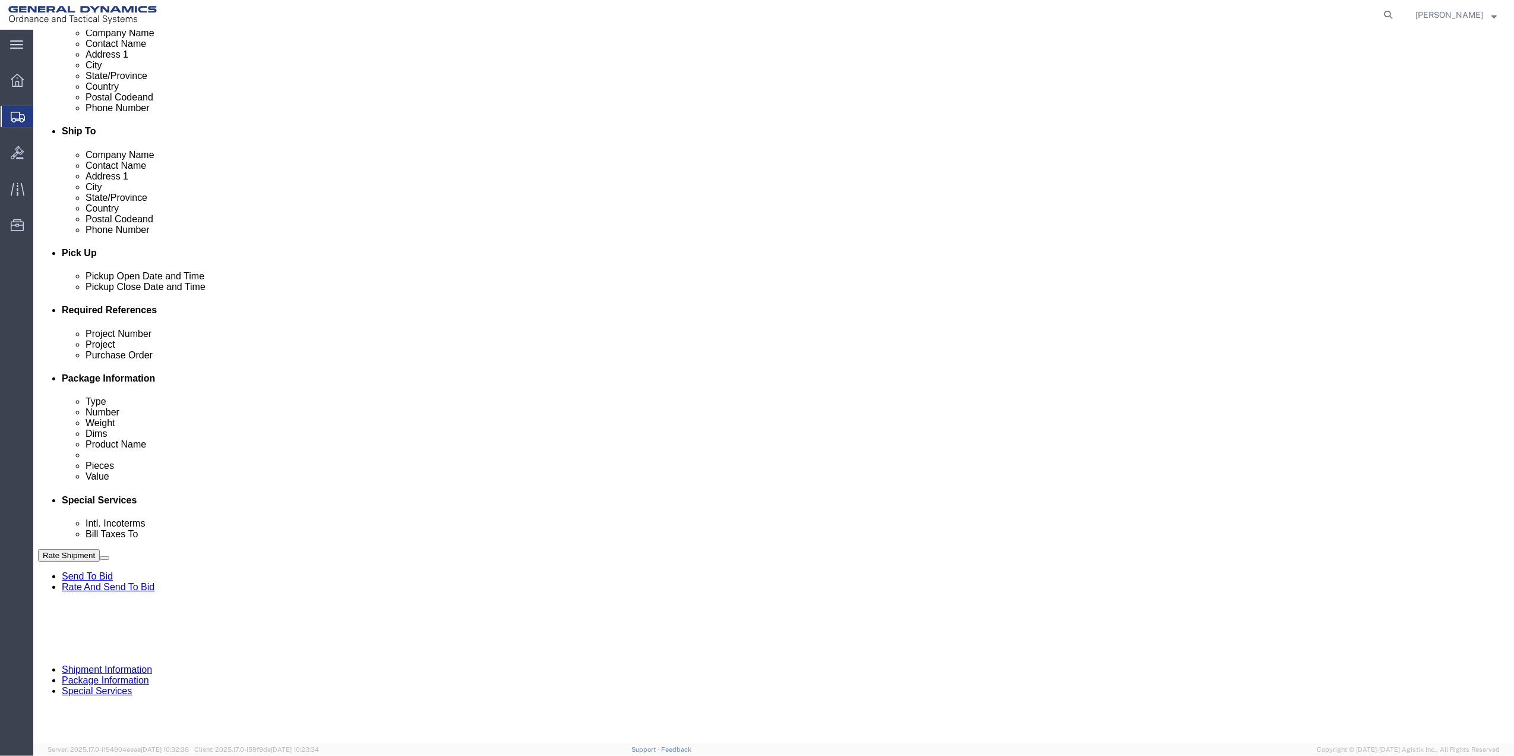
click input "General Dynamics OTS % Data2Logistics"
click p "- GEDOTS %DATA 2 LOGISTICS - (GEDOTS %DATA 2 LOGISTICS) [GEOGRAPHIC_DATA][PERSO…"
type input "GEDOTS %DATA 2 LOGISTICS"
type input "PO BOX 61050"
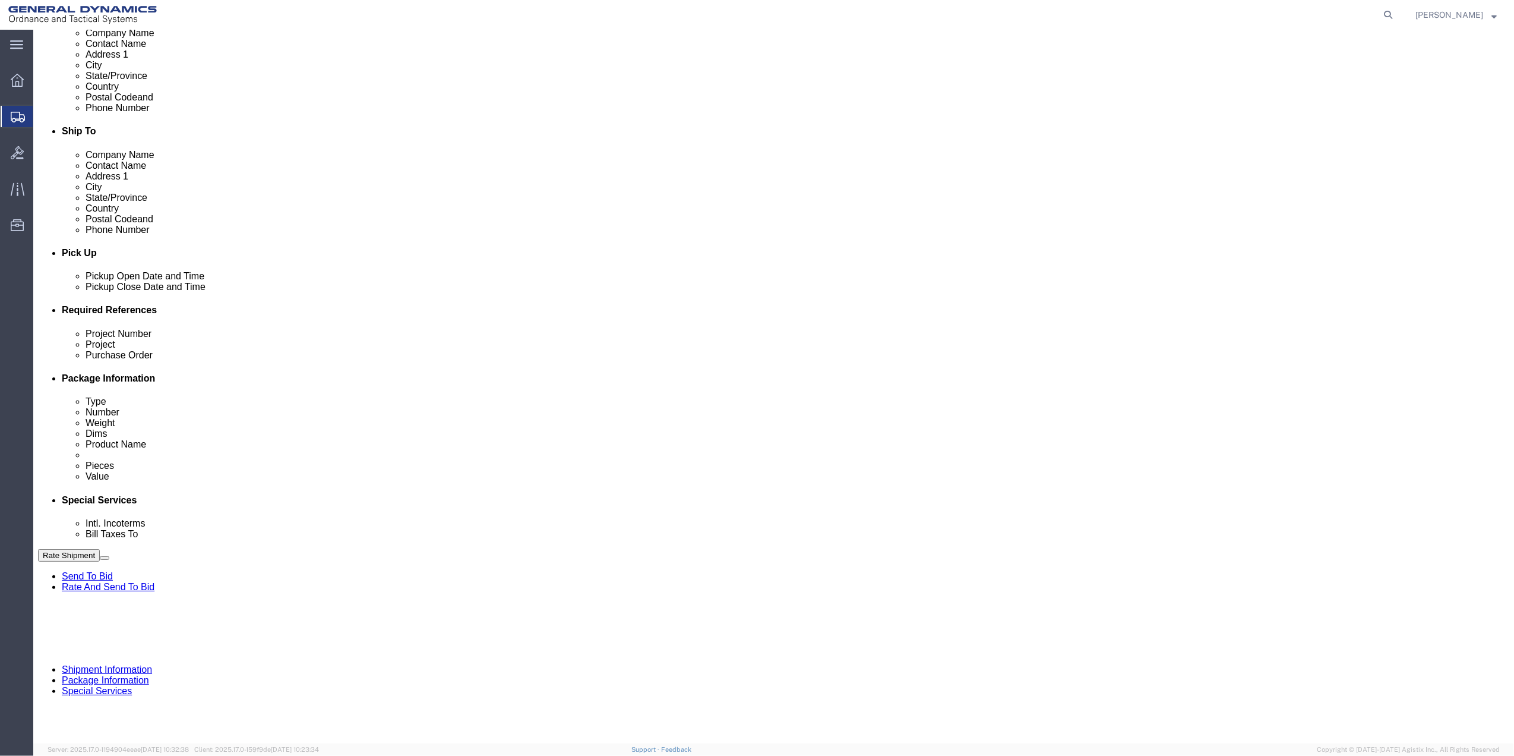
type input "GEDOTS %DATA 2 LOGISTICS"
type input "FORT [PERSON_NAME]"
type input "33906"
select select "FL"
type input "GEDOTS %DATA 2 LOGISTICS"
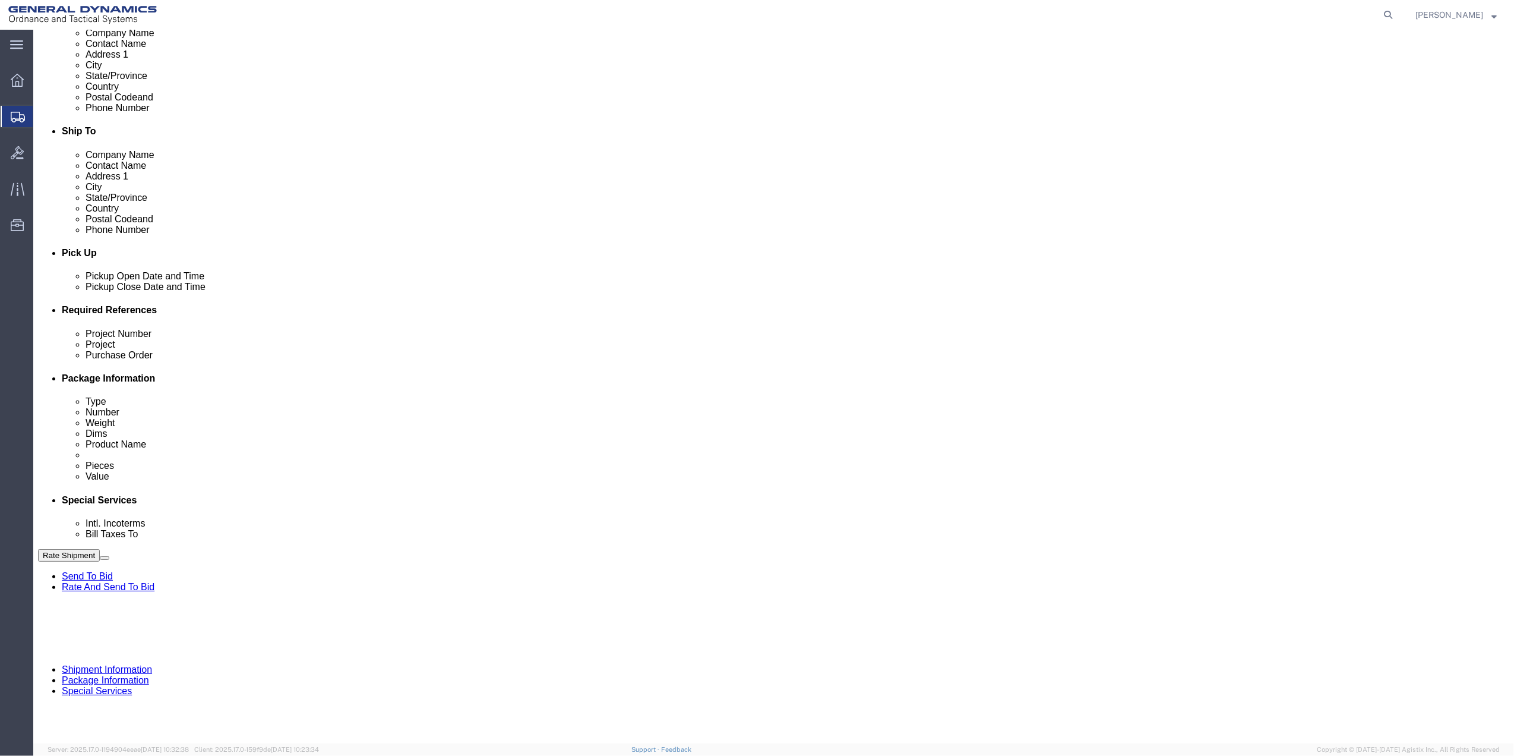
click button "Rate Shipment"
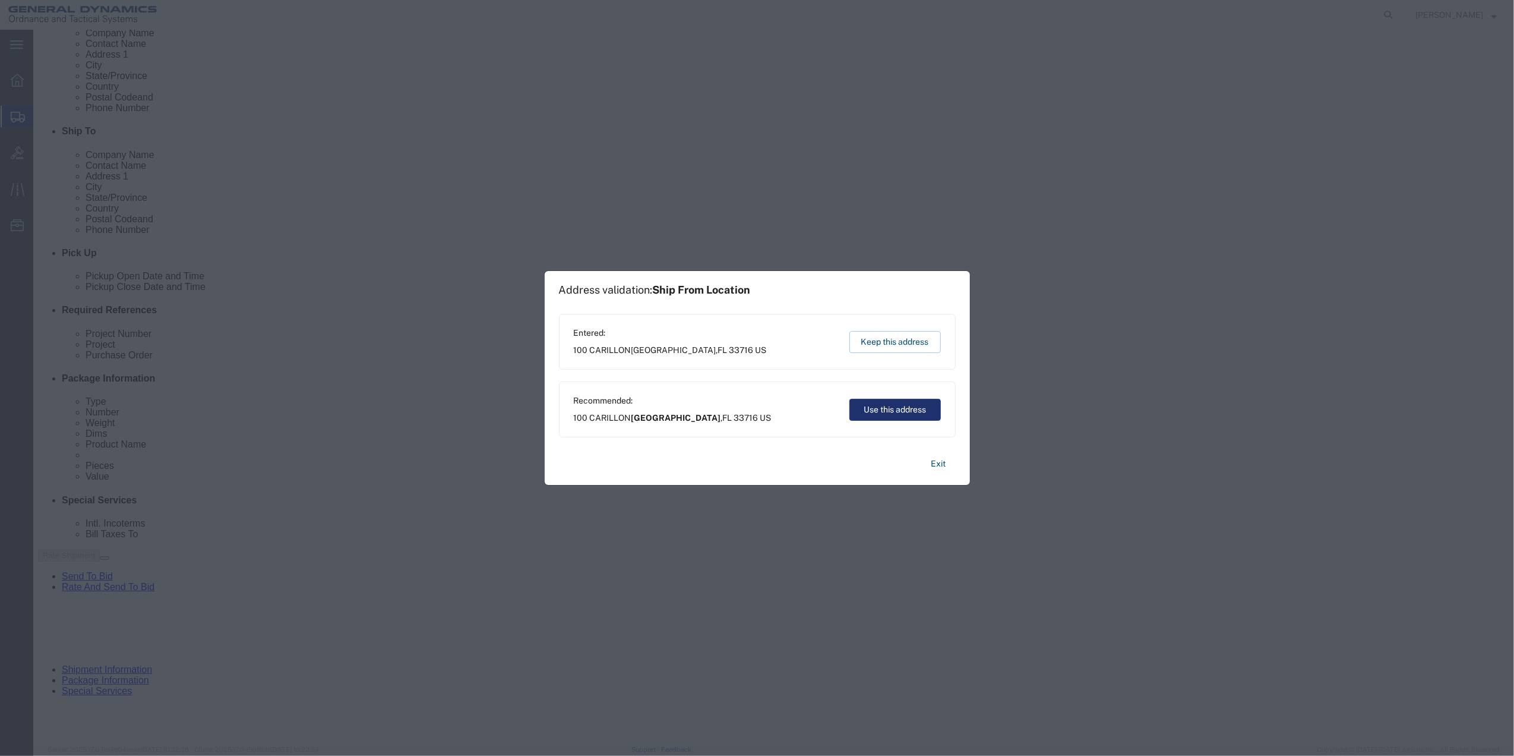
click at [904, 414] on button "Use this address" at bounding box center [895, 410] width 91 height 22
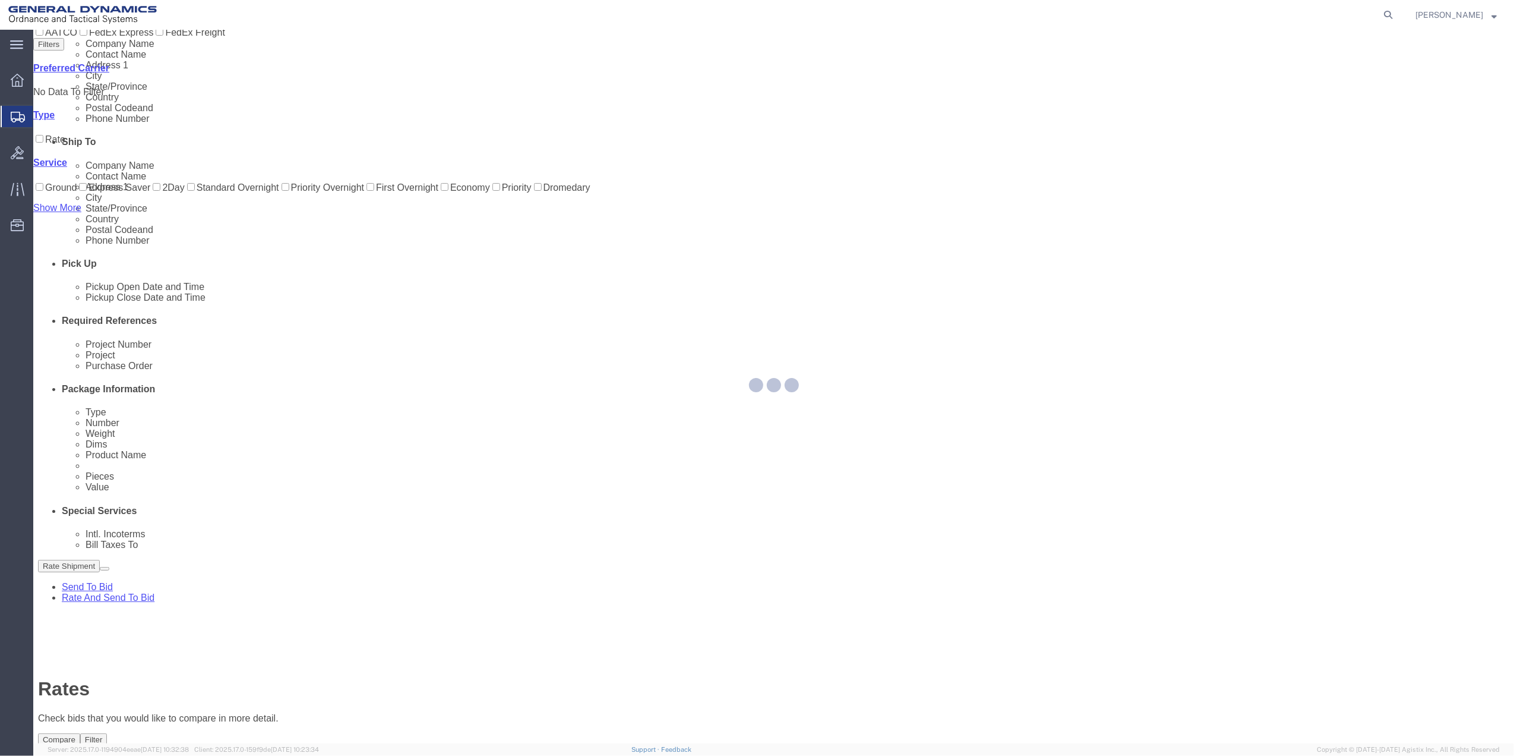
scroll to position [0, 0]
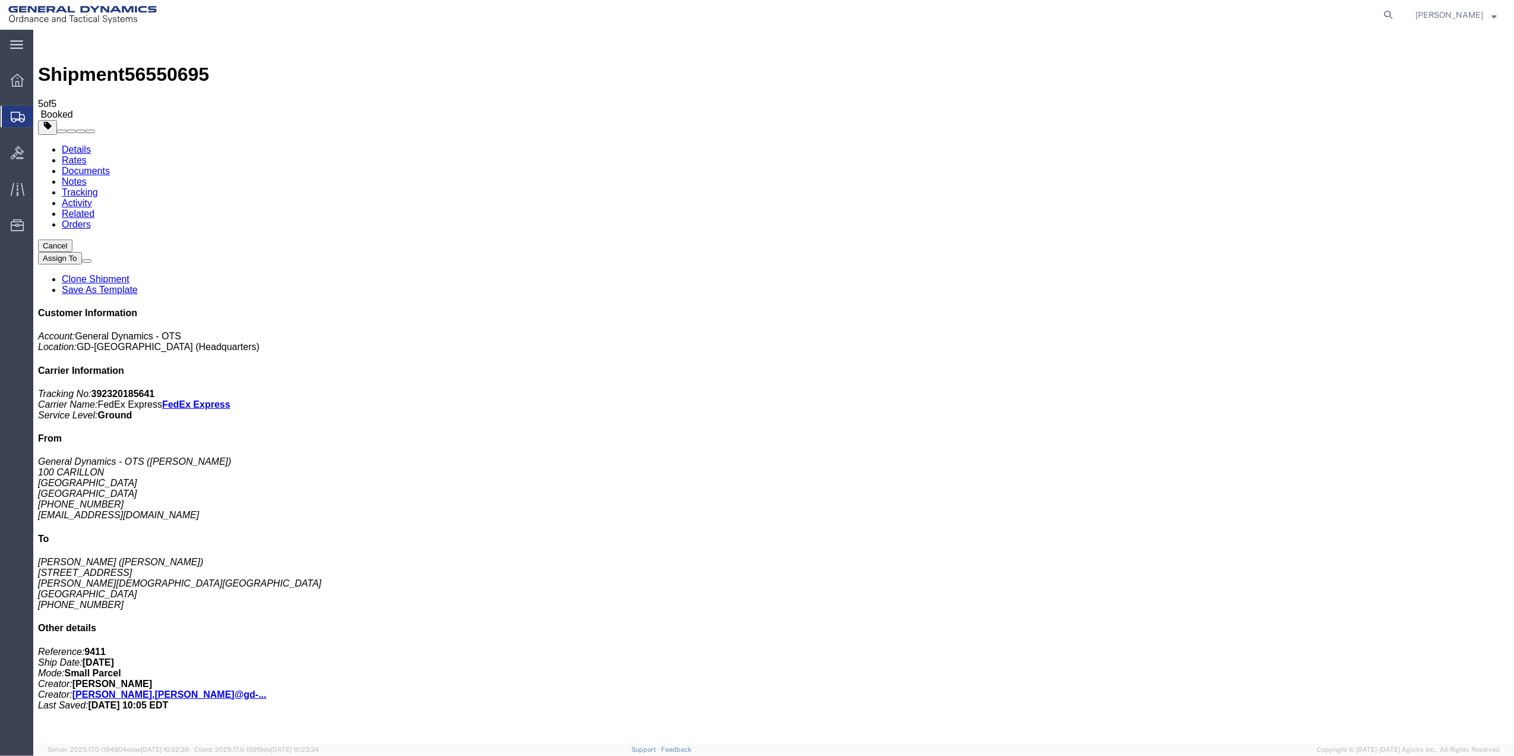
drag, startPoint x: 50, startPoint y: 234, endPoint x: 49, endPoint y: 226, distance: 8.4
checkbox input "true"
checkbox input "false"
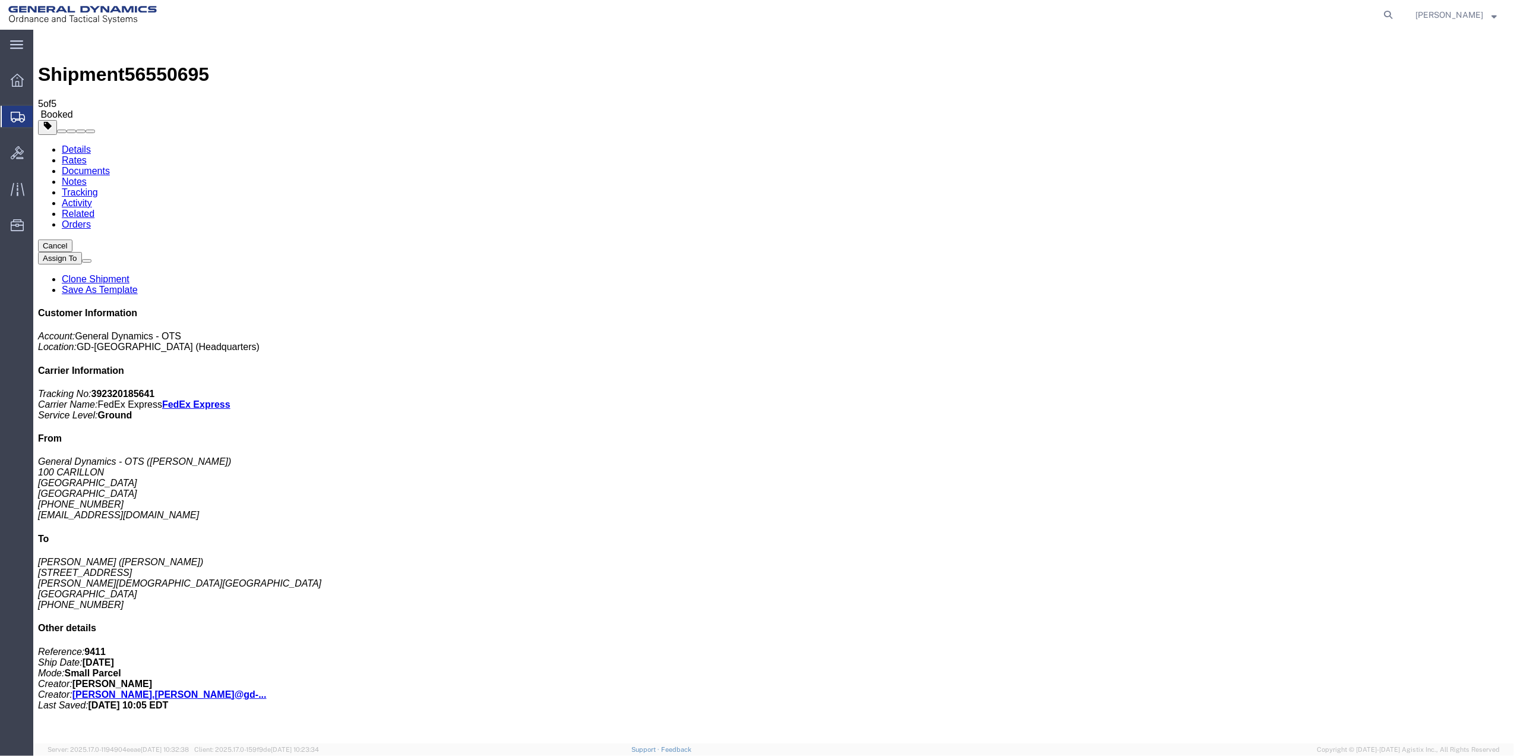
click at [0, 0] on span "Create Shipment" at bounding box center [0, 0] width 0 height 0
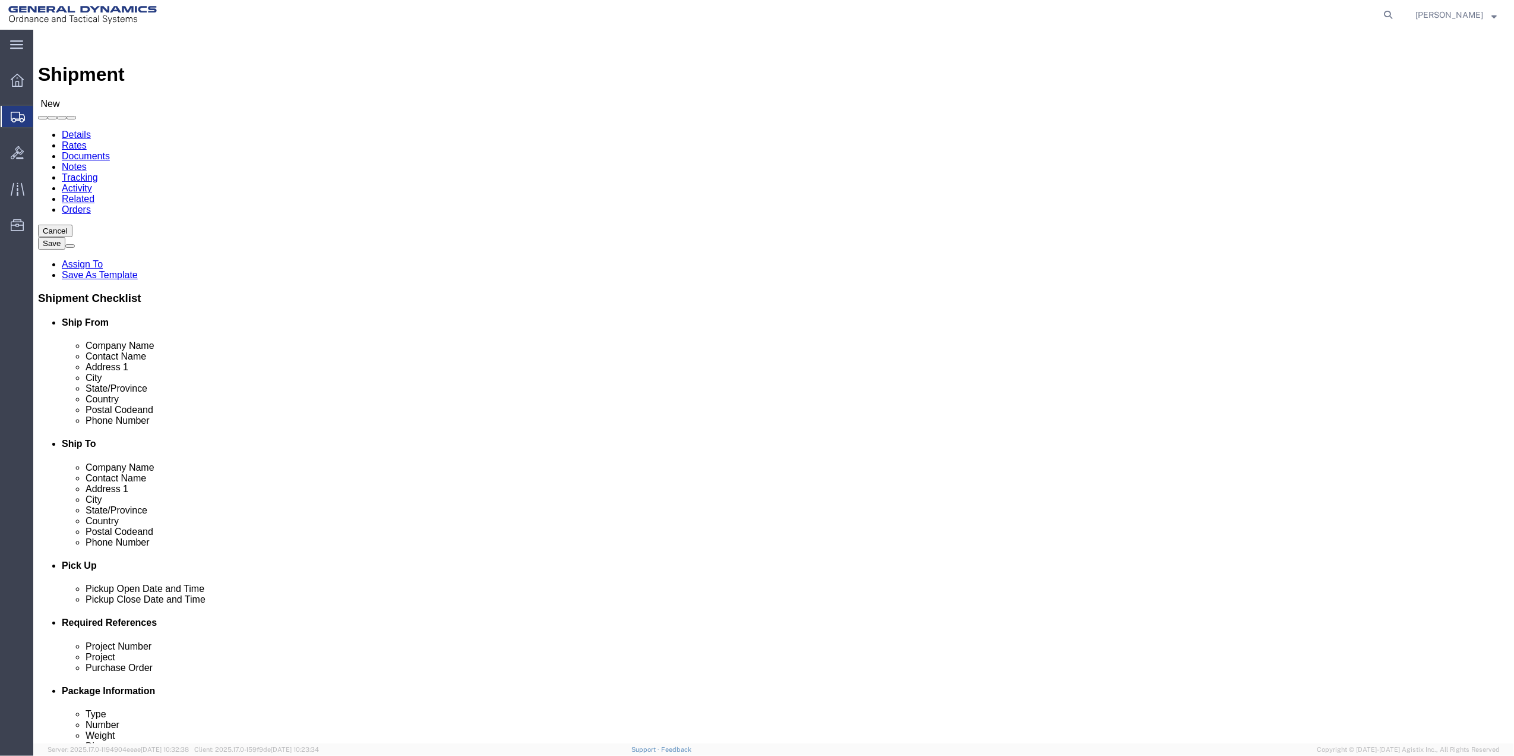
click input "text"
type input "[PERSON_NAME]"
click div "- General Dynamics - OTS - ([PERSON_NAME]) [STREET_ADDRESS]"
select select "FL"
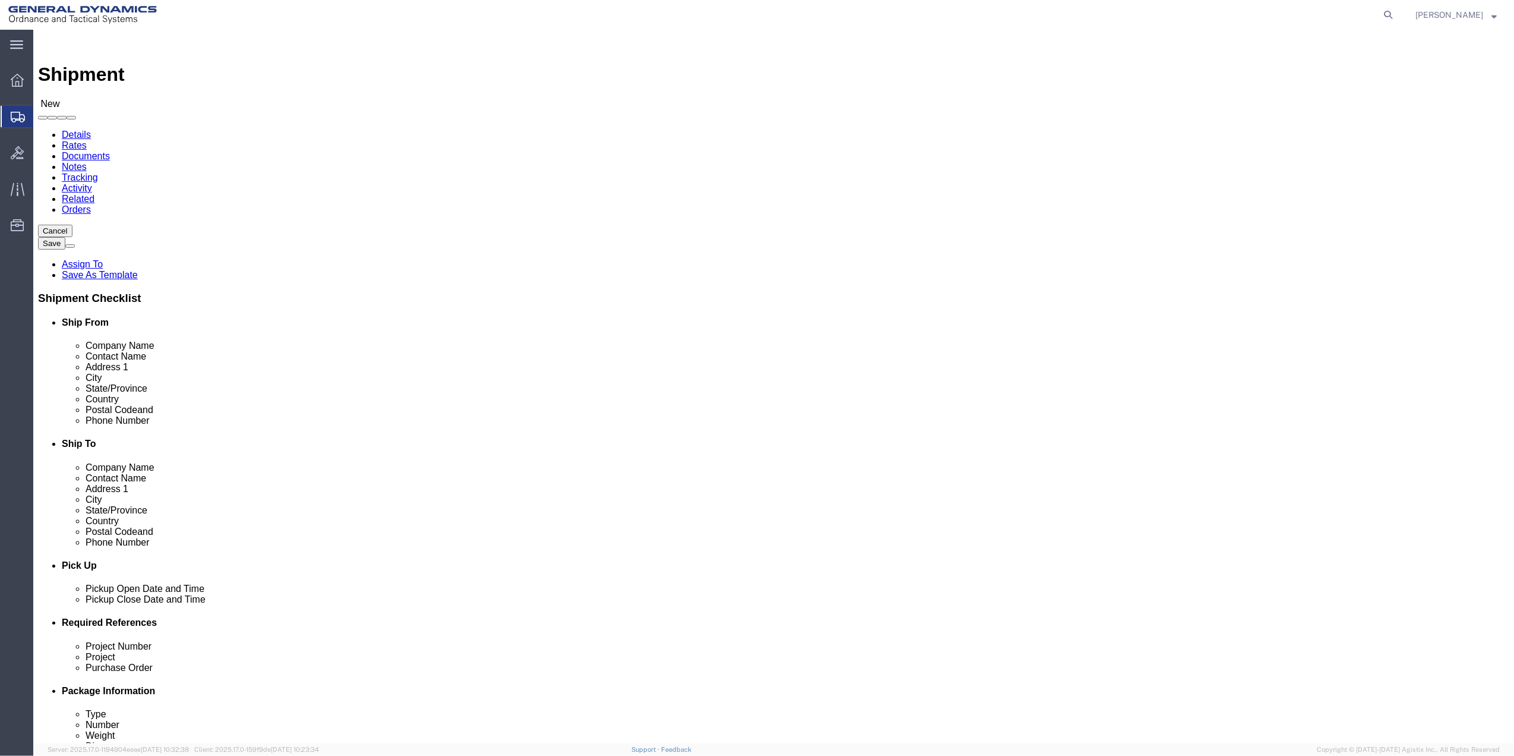
click input "[PERSON_NAME]"
type input "FITZ"
click p "- GENERAL DYNAMICS OTS - ([PERSON_NAME]) [STREET_ADDRESS]"
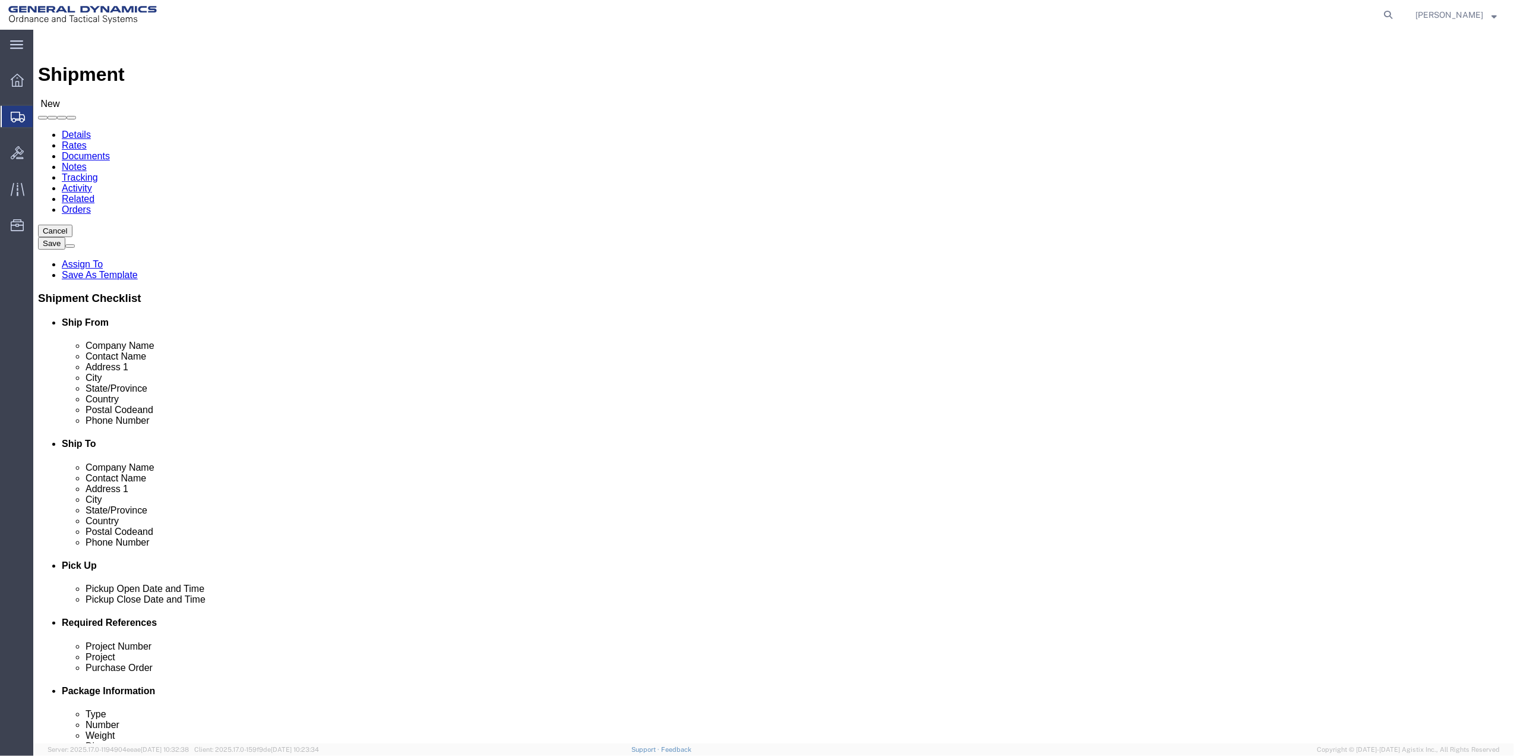
select select "FL"
type input "[PERSON_NAME]"
click input "text"
type input "[PERSON_NAME] [PERSON_NAME]"
click input "text"
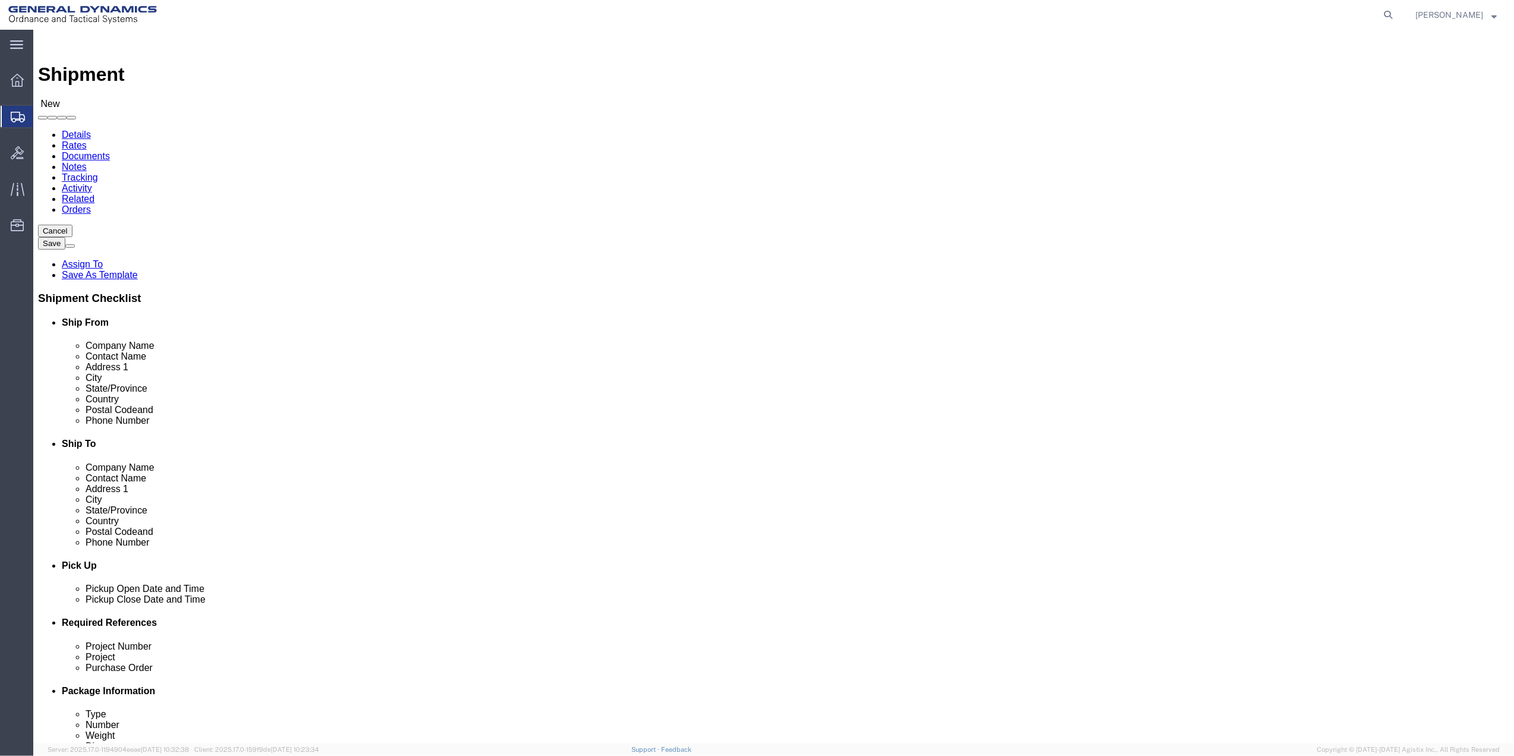
type input "ANNIST"
click p "- GD-OTS - ([PERSON_NAME]) [STREET_ADDRESS]"
select select "AL"
type input "ANNISTON"
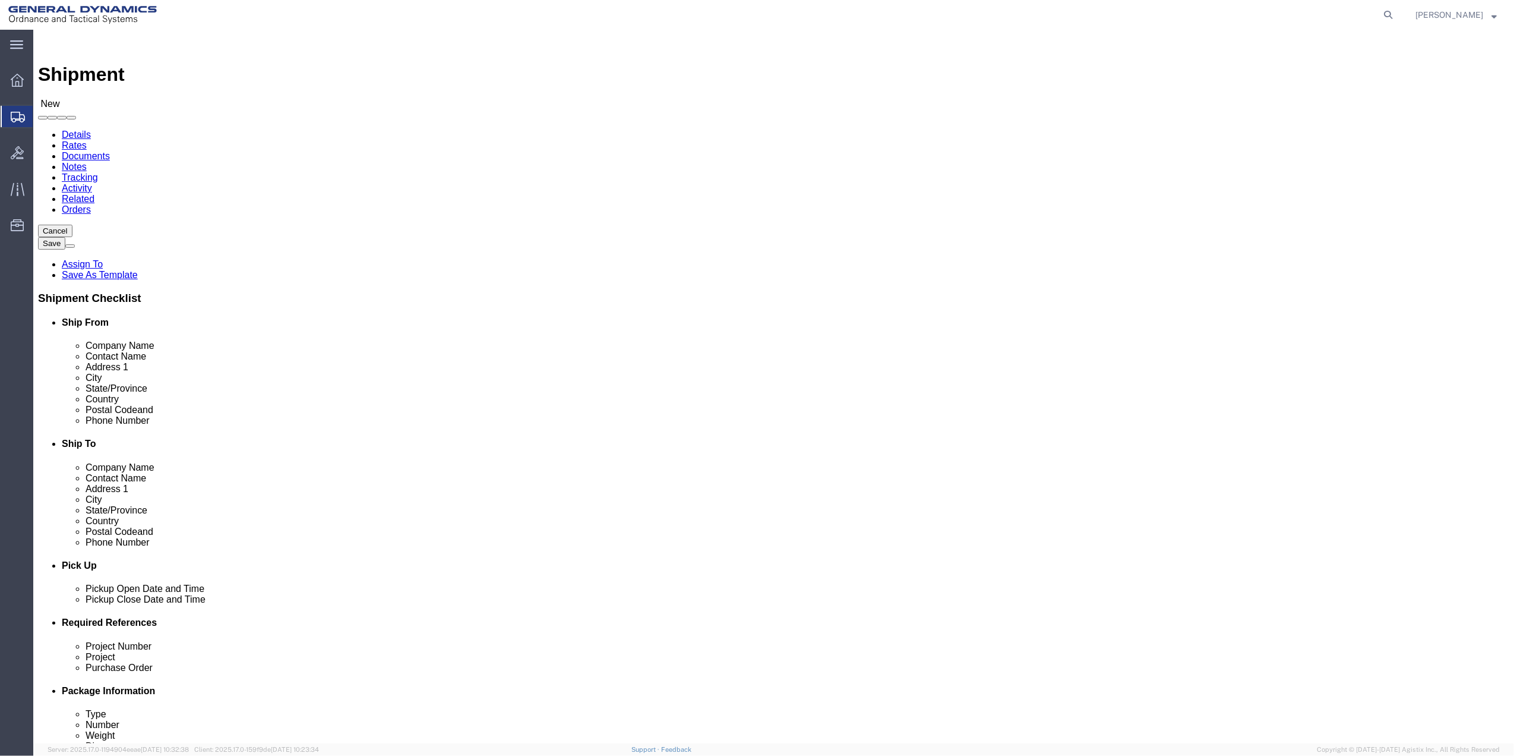
click input "[PERSON_NAME] [PERSON_NAME]"
type input "[PERSON_NAME]"
click span
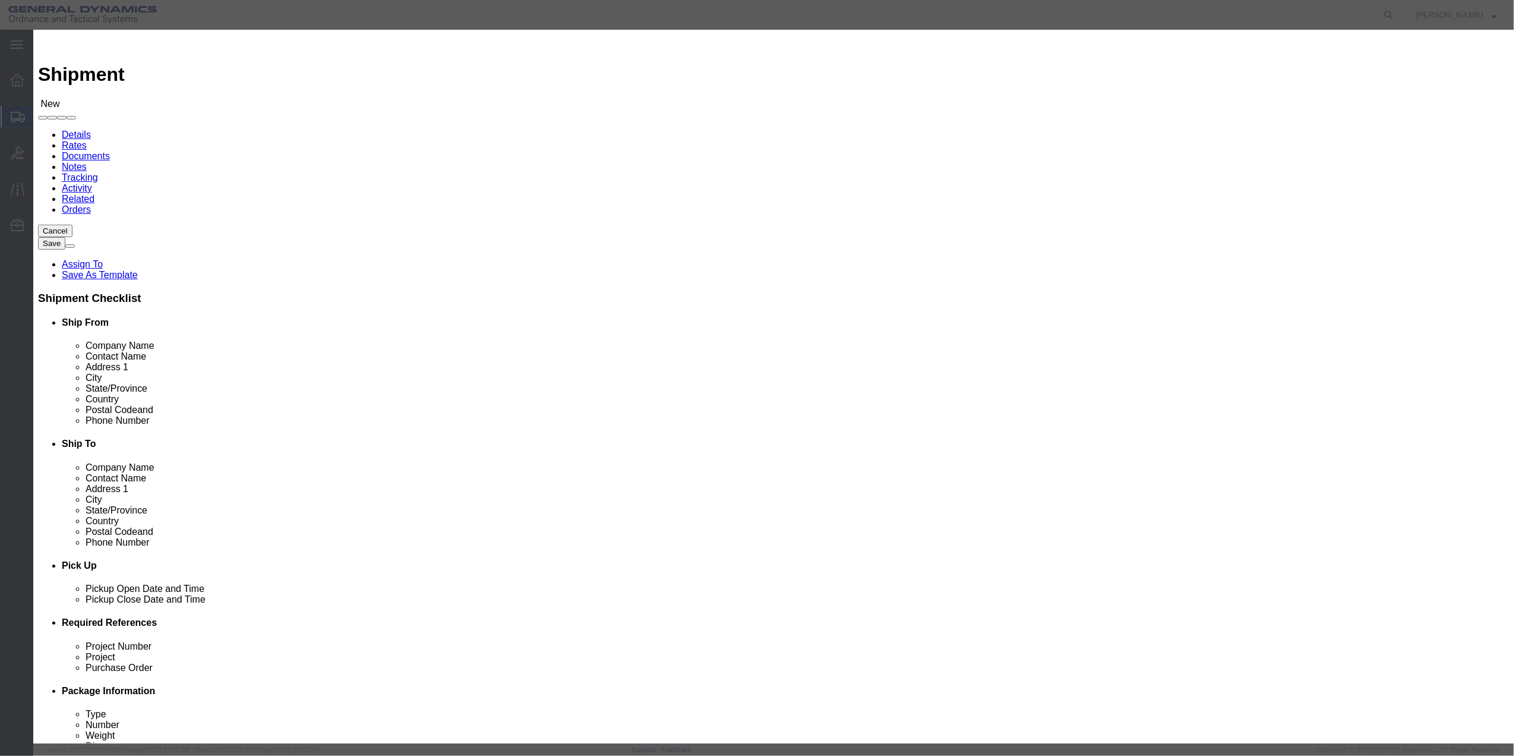
click input "checkbox"
checkbox input "true"
click button "Save"
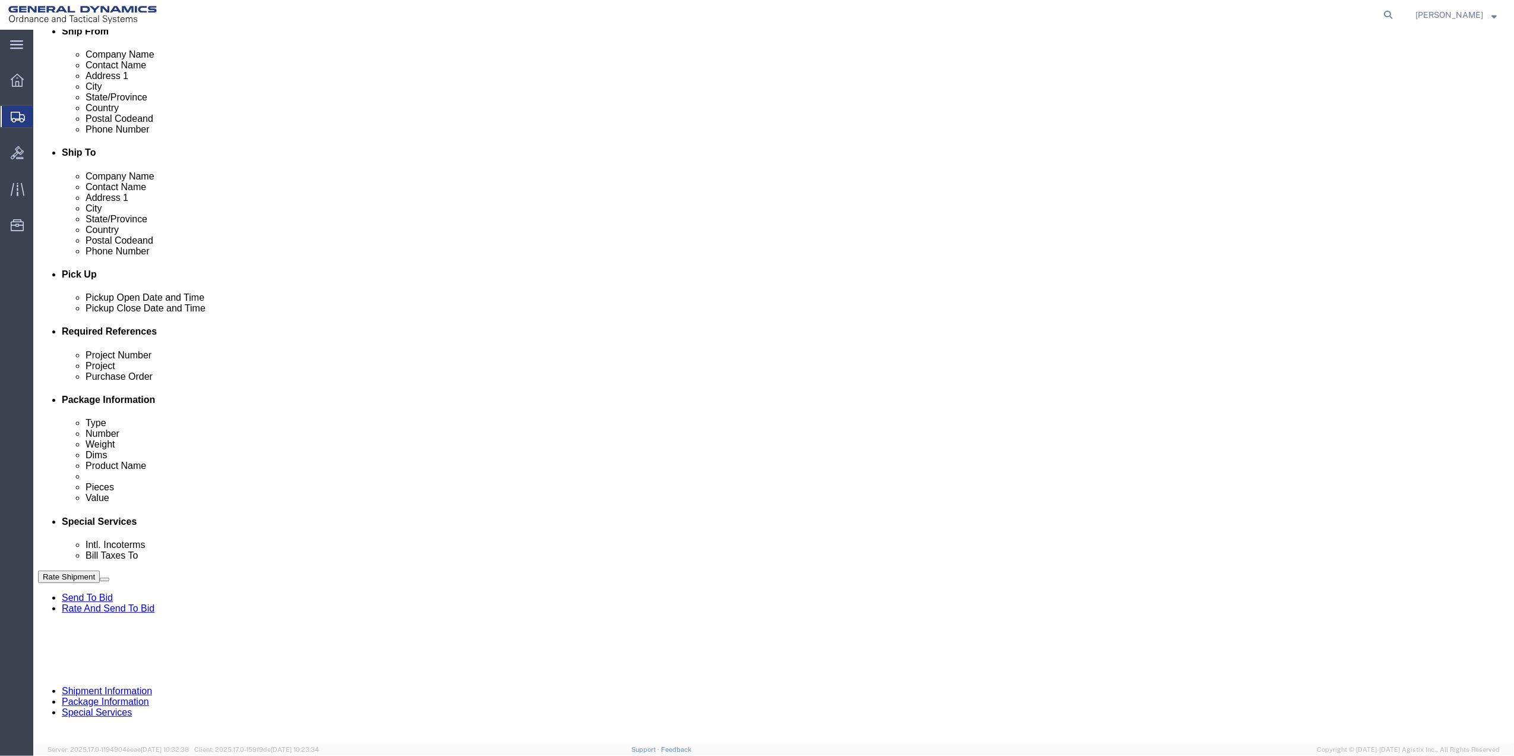
scroll to position [310, 0]
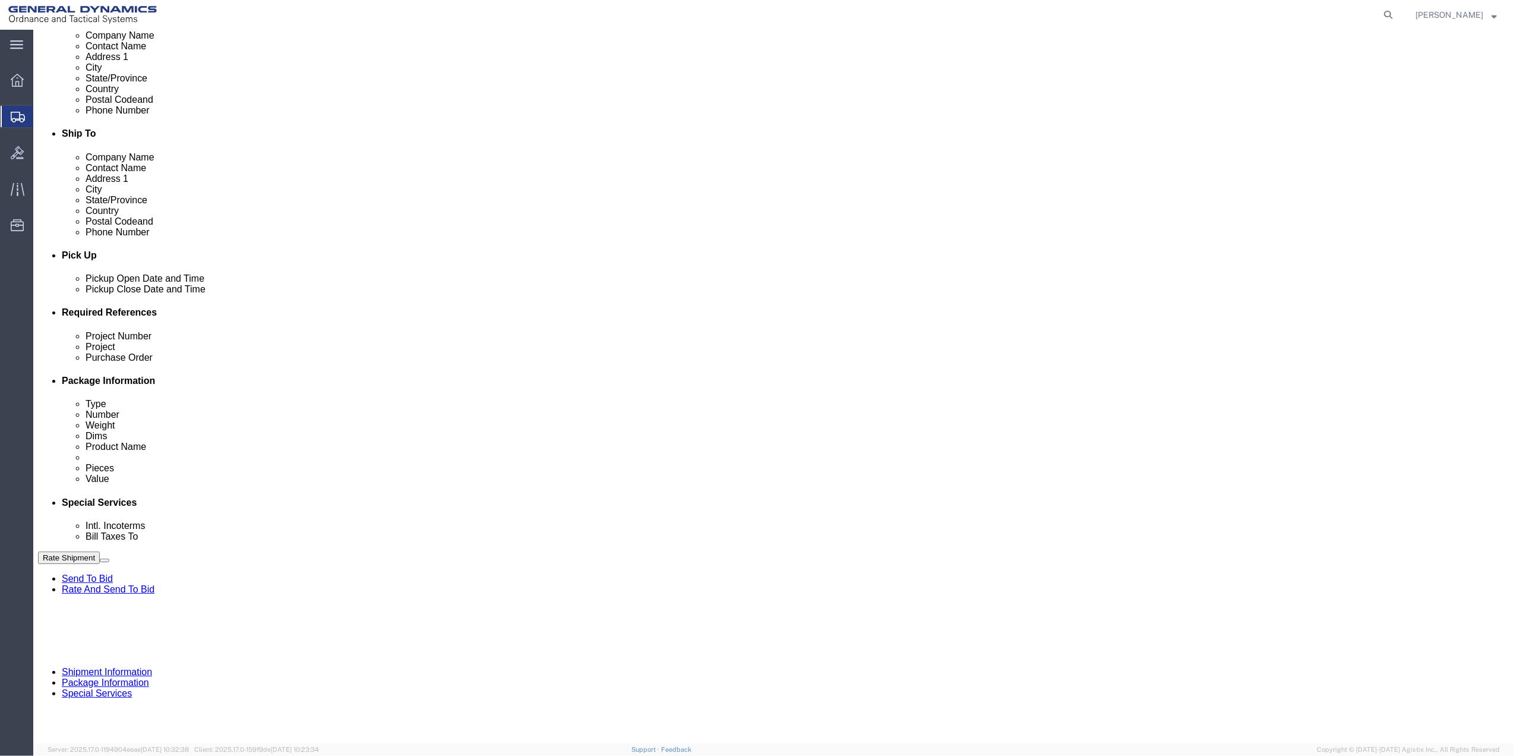
click button "Add reference"
click input "text"
type input "10AB4"
click input "text"
paste input "10AB4"
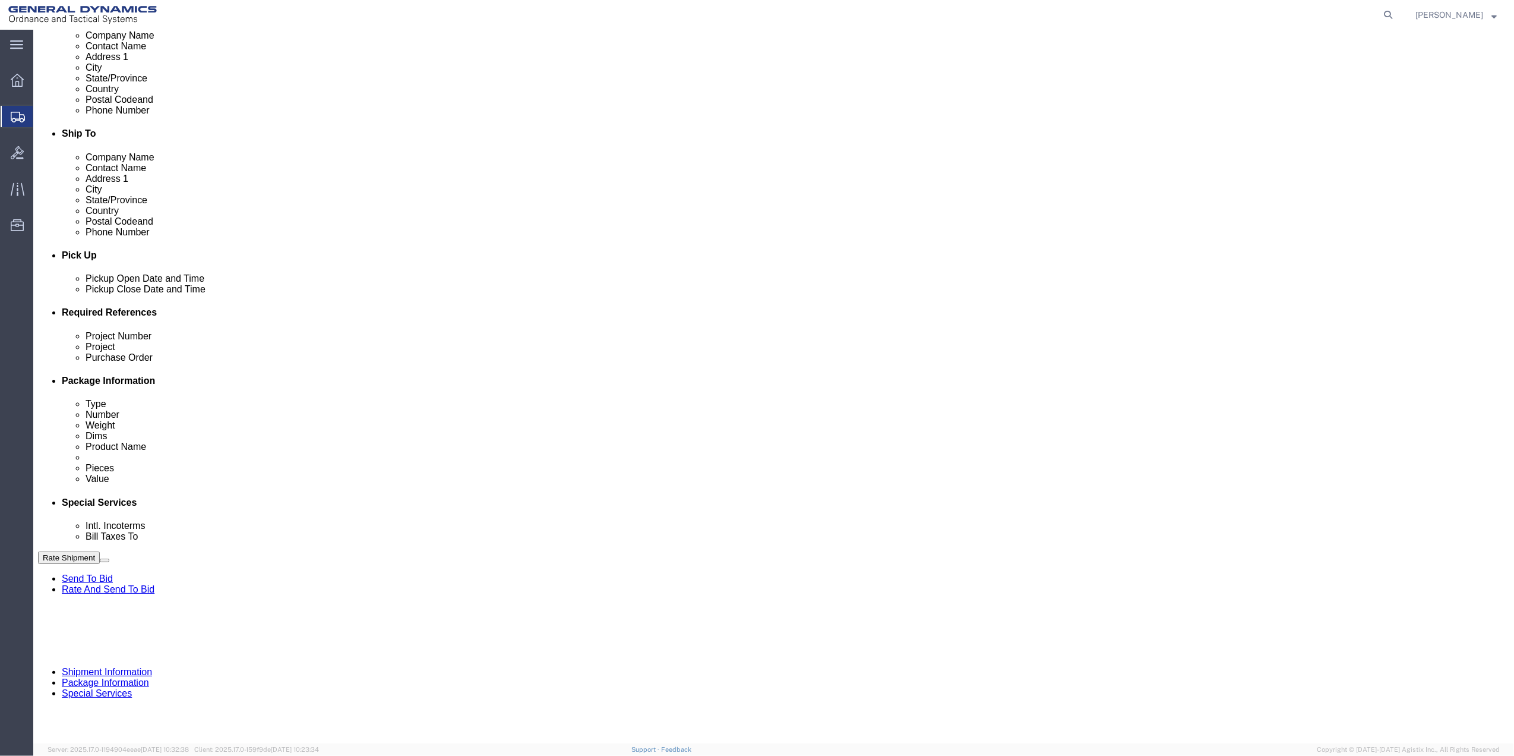
type input "10AB4"
click input "text"
paste input "10AB4"
type input "10AB4"
click input "text"
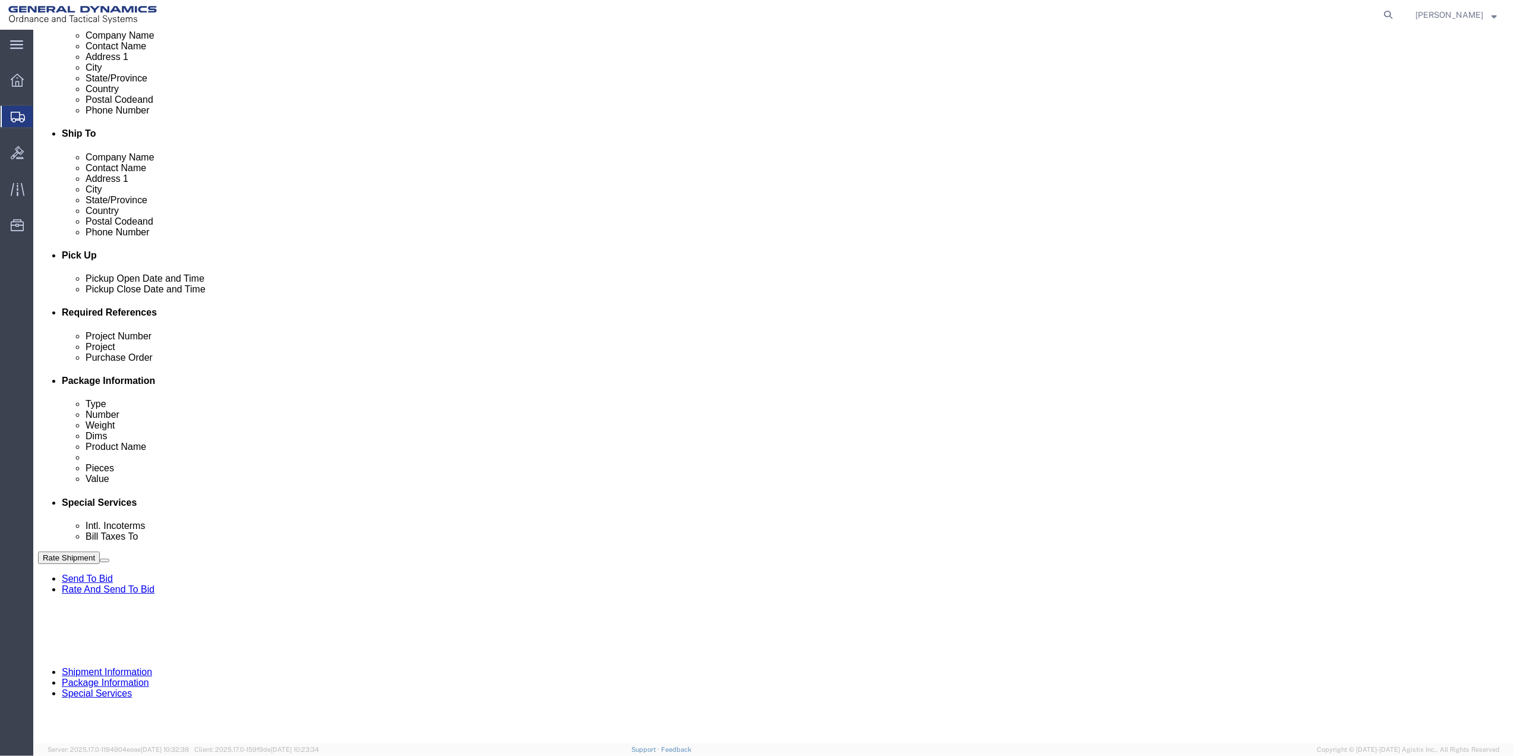
paste input "10AB4"
type input "10AB4"
click select "Select Account Type Activity ID Airline Appointment Number ASN Batch Request # …"
select select "DEPT"
click select "Select Account Type Activity ID Airline Appointment Number ASN Batch Request # …"
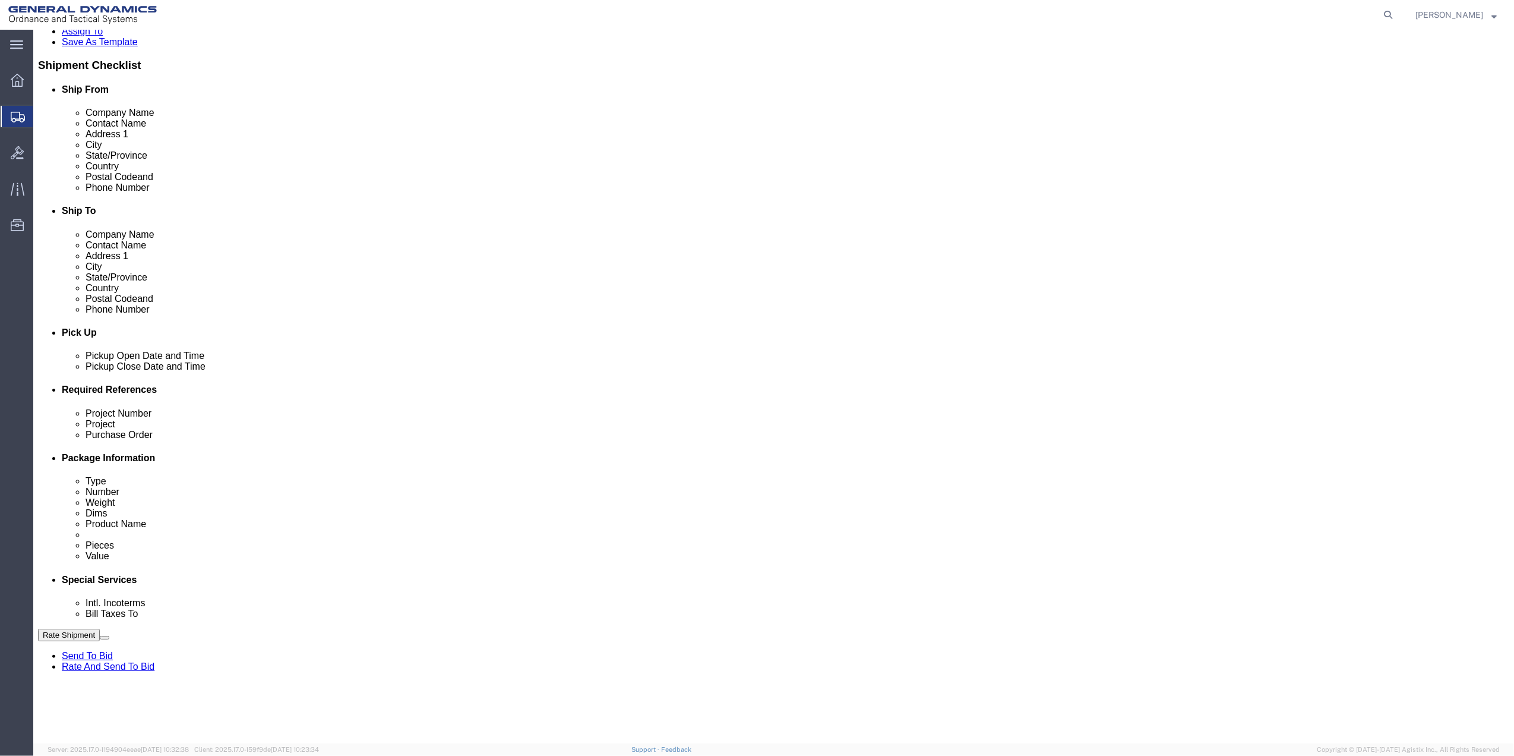
scroll to position [333, 0]
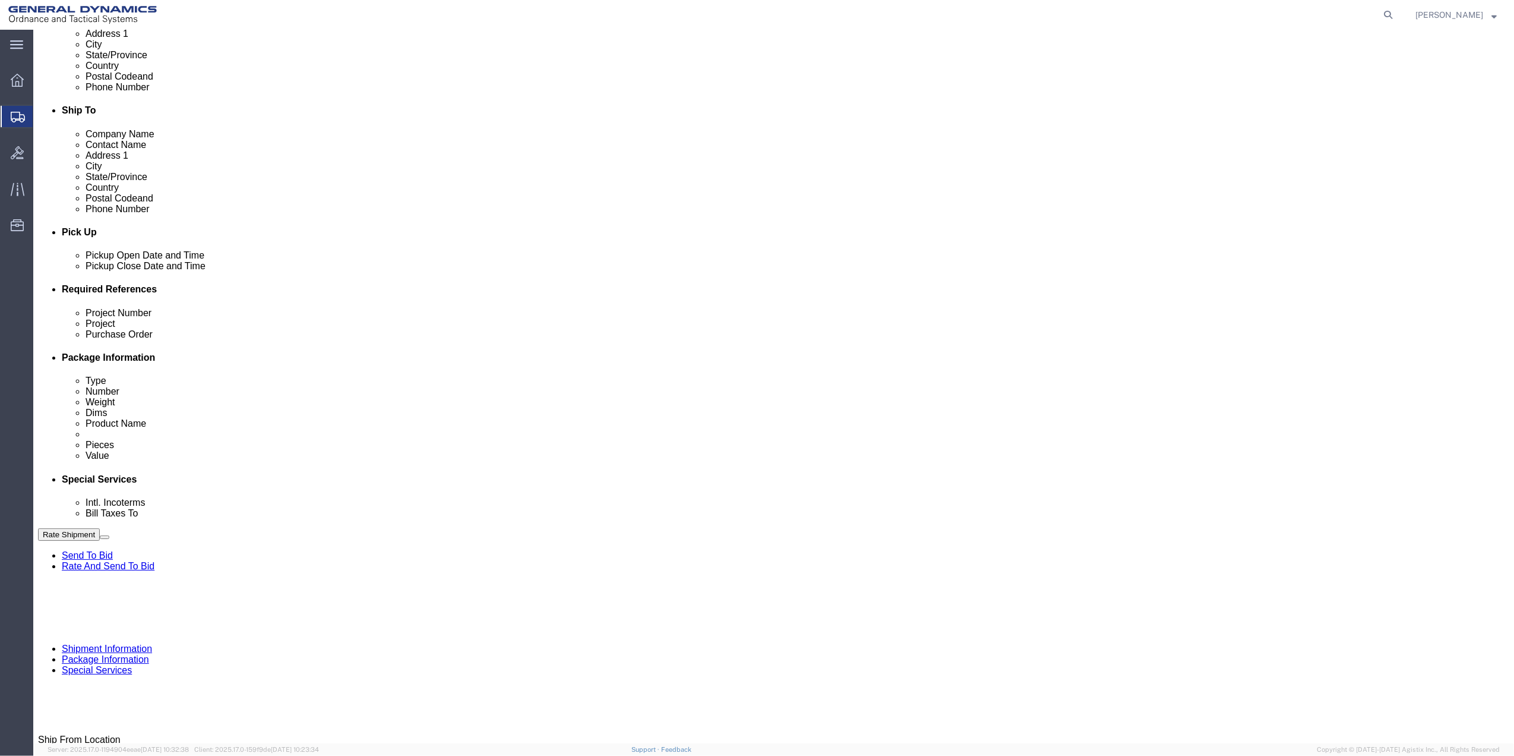
click link "Package Information"
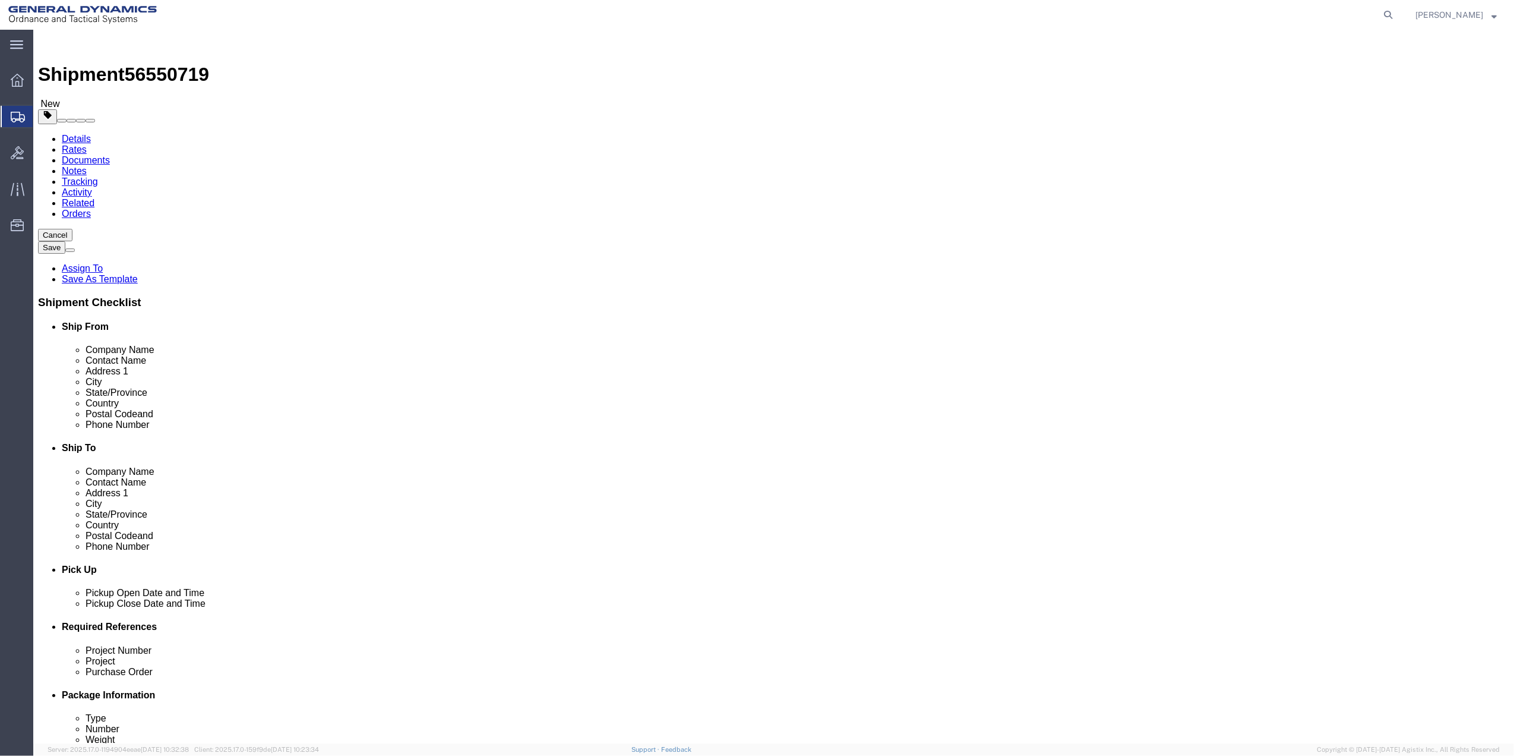
click select "Select Bale(s) Basket(s) Bolt(s) Bottle(s) Buckets Bulk Bundle(s) Can(s) Cardbo…"
select select "PAK"
click select "Select Bale(s) Basket(s) Bolt(s) Bottle(s) Buckets Bulk Bundle(s) Can(s) Cardbo…"
type input "10.25"
type input "12.75"
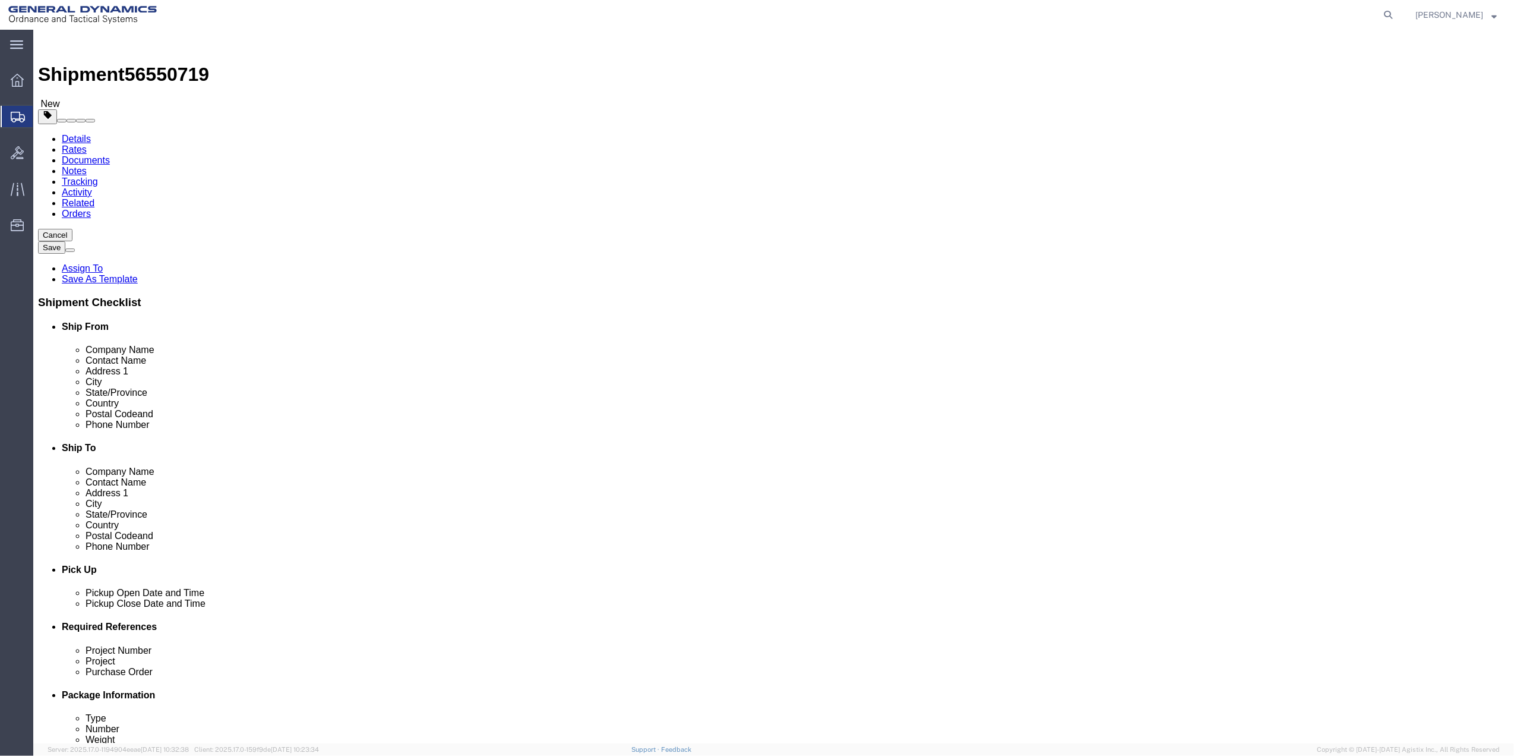
type input "1.00"
click input "0.00"
type input "1"
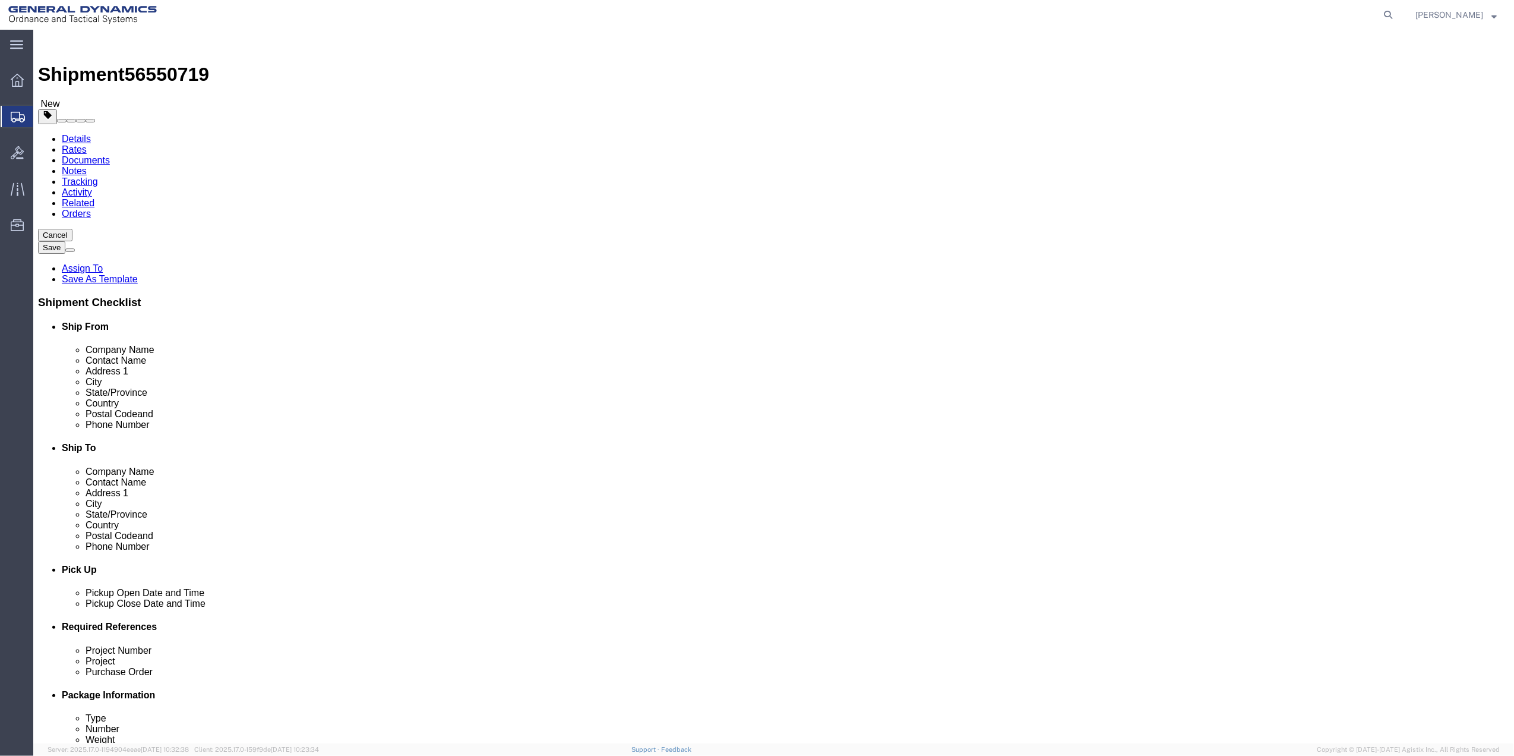
click link "Add Content"
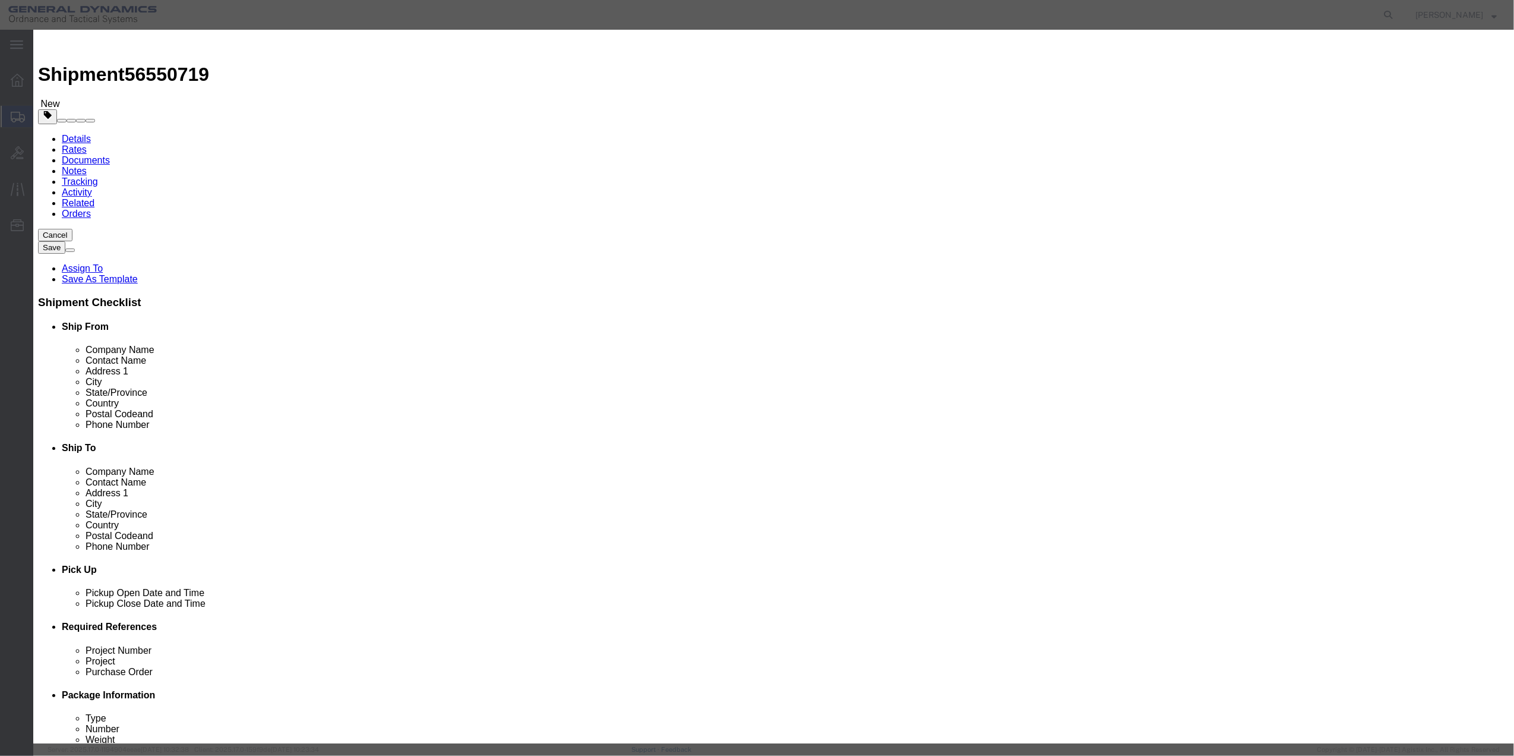
click input "text"
type input "MISC"
type input "100"
click input "0"
type input "01"
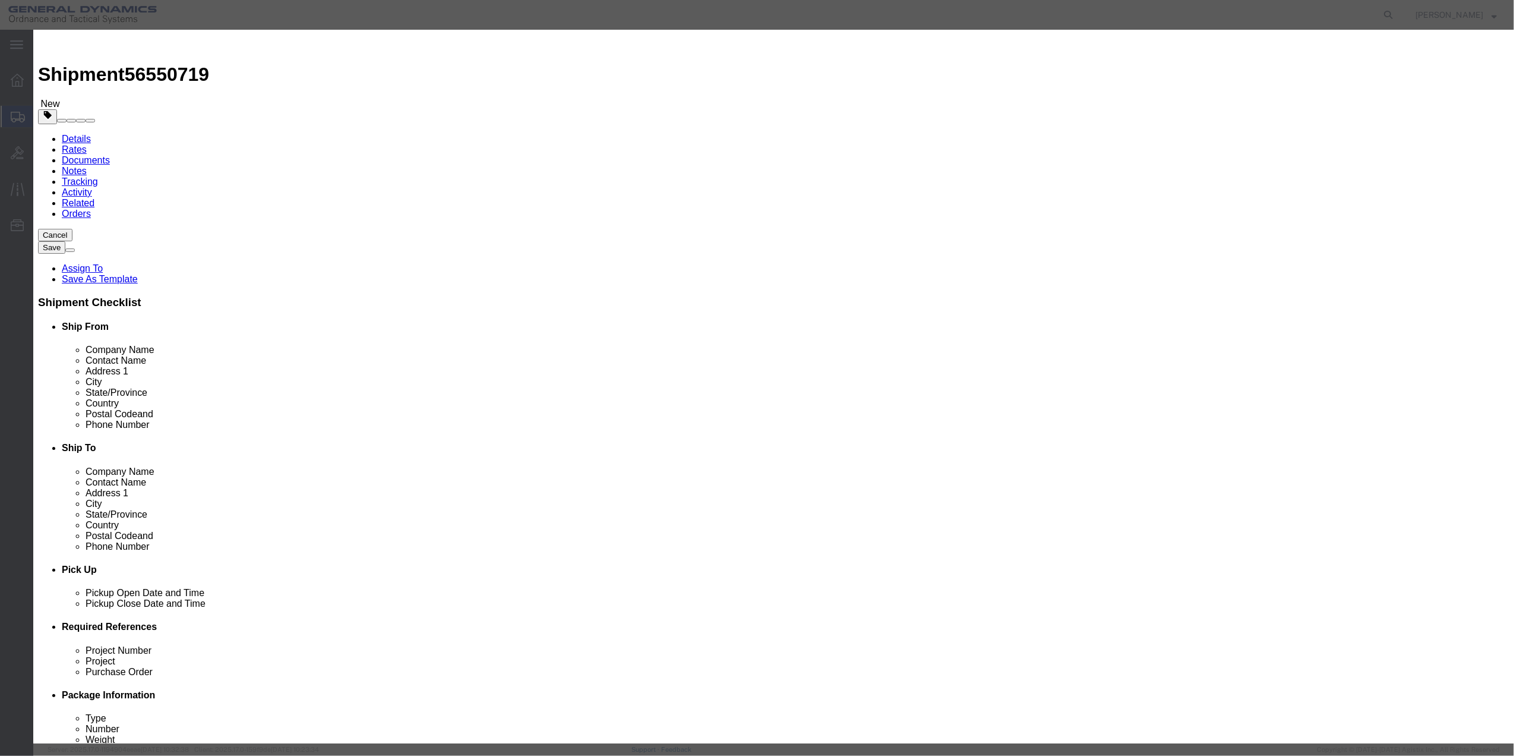
click select "Select 50 55 60 65 70 85 92.5 100 125 175 250 300 400"
select select "70"
click select "Select 50 55 60 65 70 85 92.5 100 125 175 250 300 400"
click button "Save & Close"
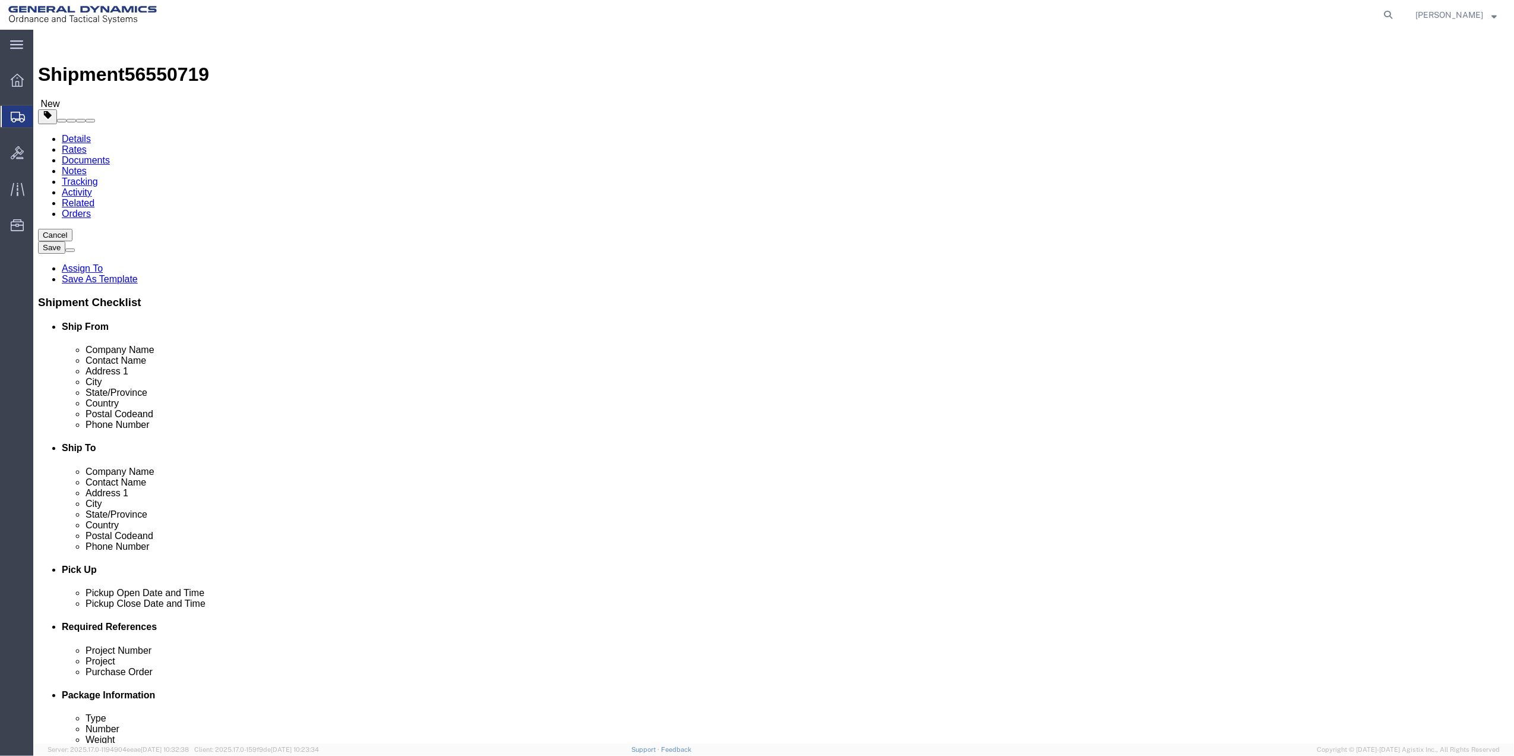
click link "Special Services"
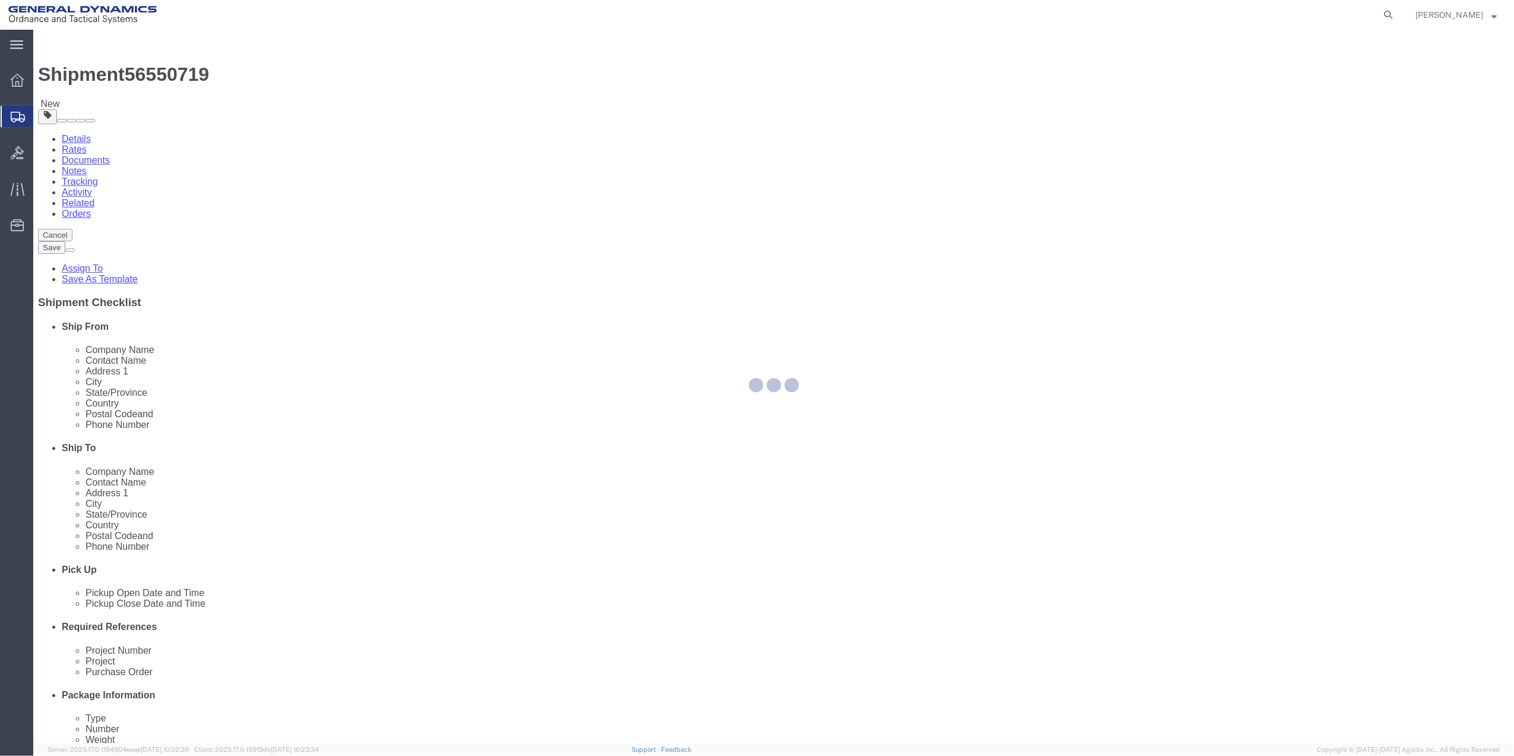
select select
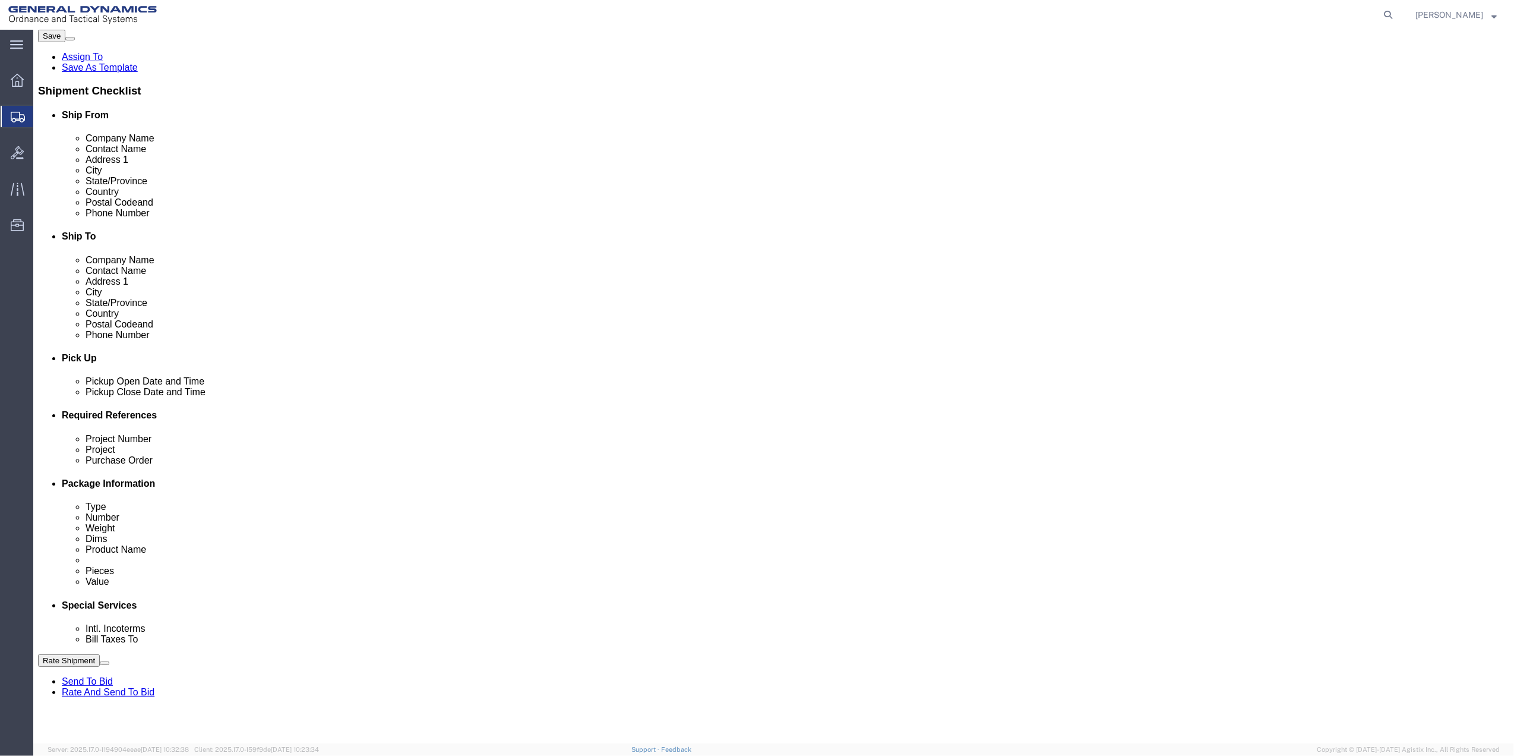
scroll to position [475, 0]
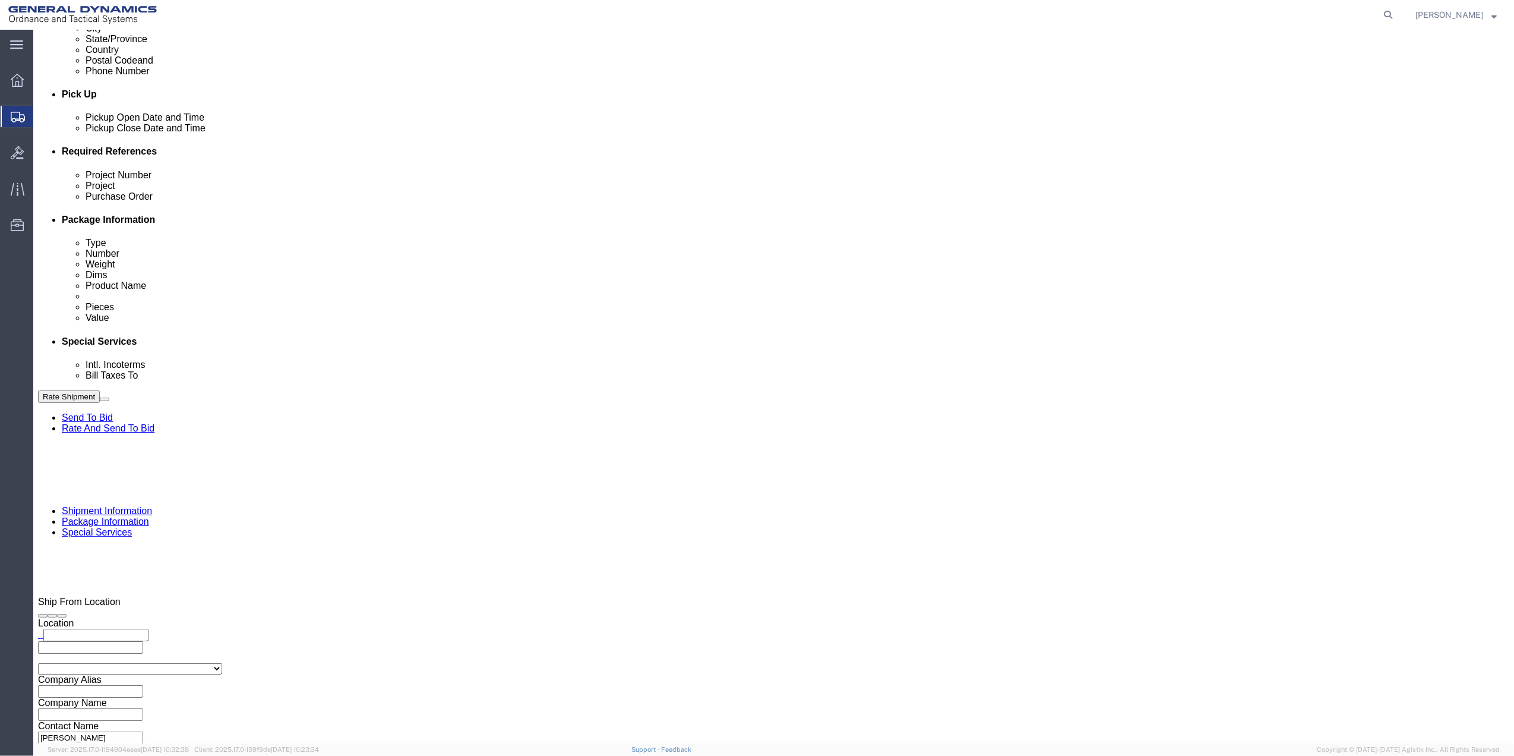
click select "Select Buyer Cost Center Department Operations Number Order Number Sales Person"
select select "DEPARTMENT"
click select "Select Buyer Cost Center Department Operations Number Order Number Sales Person"
click div "Cost Center Select Buyer Cost Center Department Operations Number Order Number …"
drag, startPoint x: 511, startPoint y: 211, endPoint x: 515, endPoint y: 225, distance: 14.1
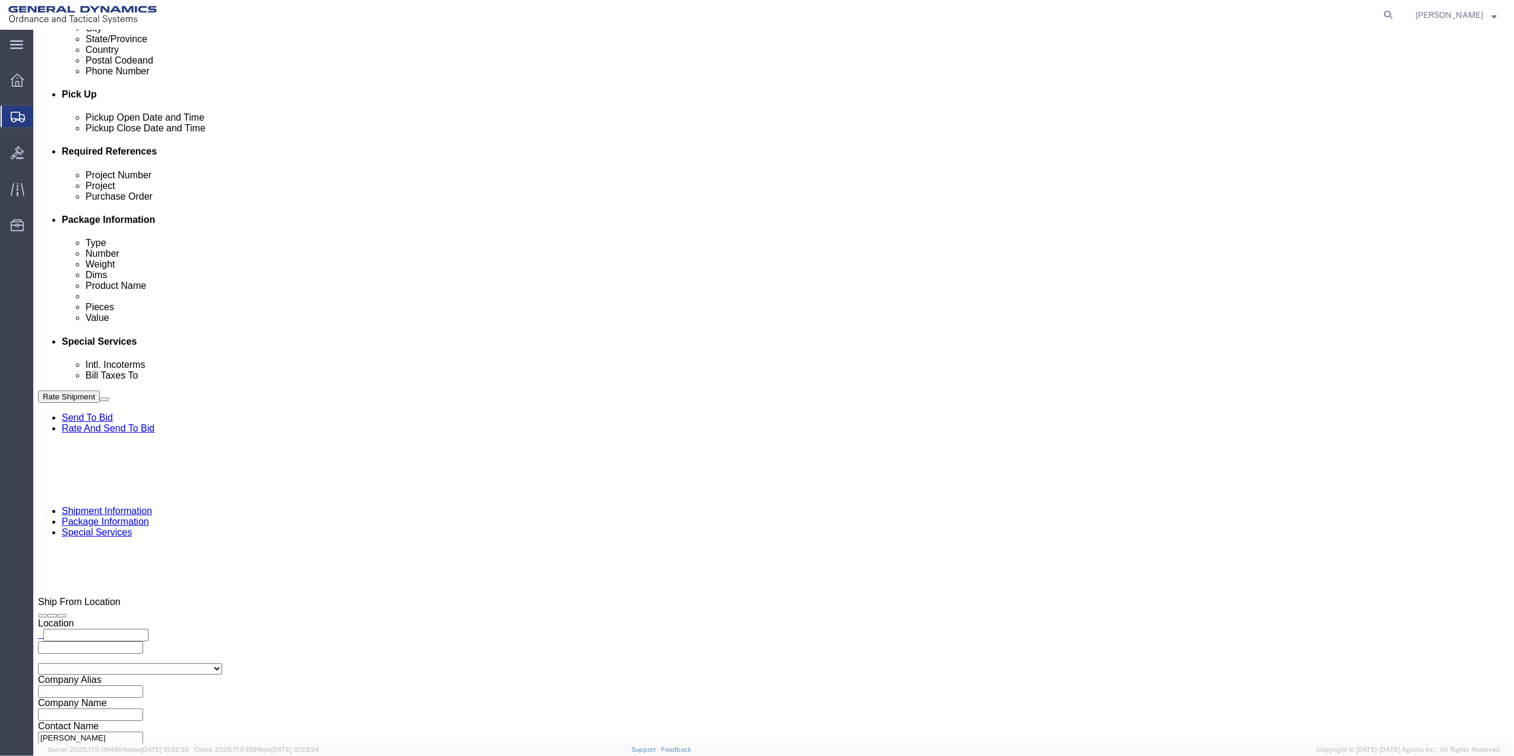
click select "Select [GEOGRAPHIC_DATA] [GEOGRAPHIC_DATA] [GEOGRAPHIC_DATA] [GEOGRAPHIC_DATA] …"
select select "1763983"
click select "Select [GEOGRAPHIC_DATA] [GEOGRAPHIC_DATA] [GEOGRAPHIC_DATA] [GEOGRAPHIC_DATA] …"
drag, startPoint x: 1022, startPoint y: 204, endPoint x: 1023, endPoint y: 223, distance: 18.4
click select "Select 10AFM 10GAG 10GAH 10GFL 10GFO 10GIE 10GIS 30MABS St [PERSON_NAME] Program"
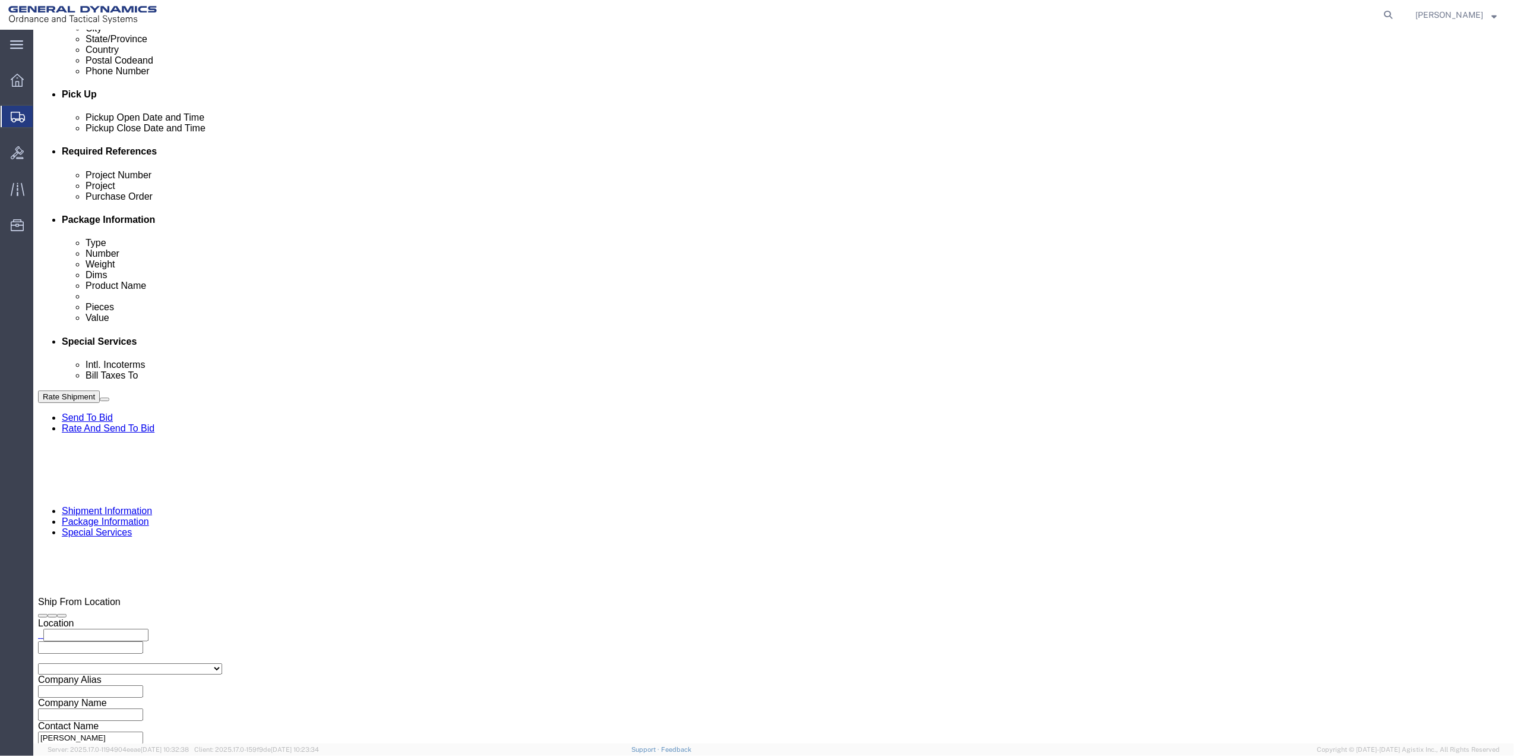
click select "Select 10AFM 10GAG 10GAH 10GFL 10GFO 10GIE 10GIS 30MABS St [PERSON_NAME] Program"
select select "214681"
click select "Select 10AFM 10GAG 10GAH 10GFL 10GFO 10GIE 10GIS 30MABS St [PERSON_NAME] Program"
click input "General Dynamics OTS % Data2Logistics"
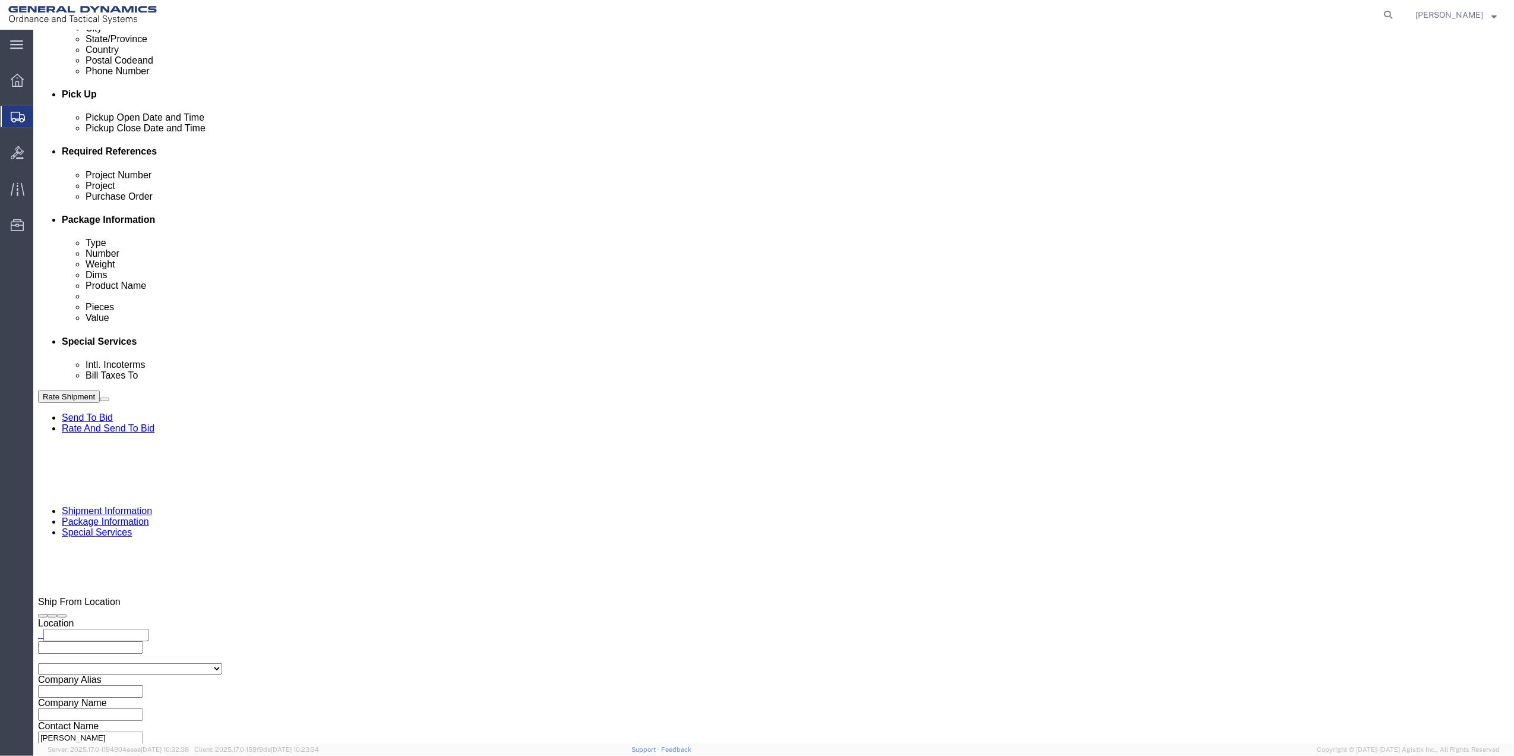
click input "General Dynamics OTS % Data2Logistics"
click p "- GEDOTS %DATA 2 LOGISTICS - (GEDOTS %DATA 2 LOGISTICS) [GEOGRAPHIC_DATA][PERSO…"
type input "GEDOTS %DATA 2 LOGISTICS"
type input "PO BOX 61050"
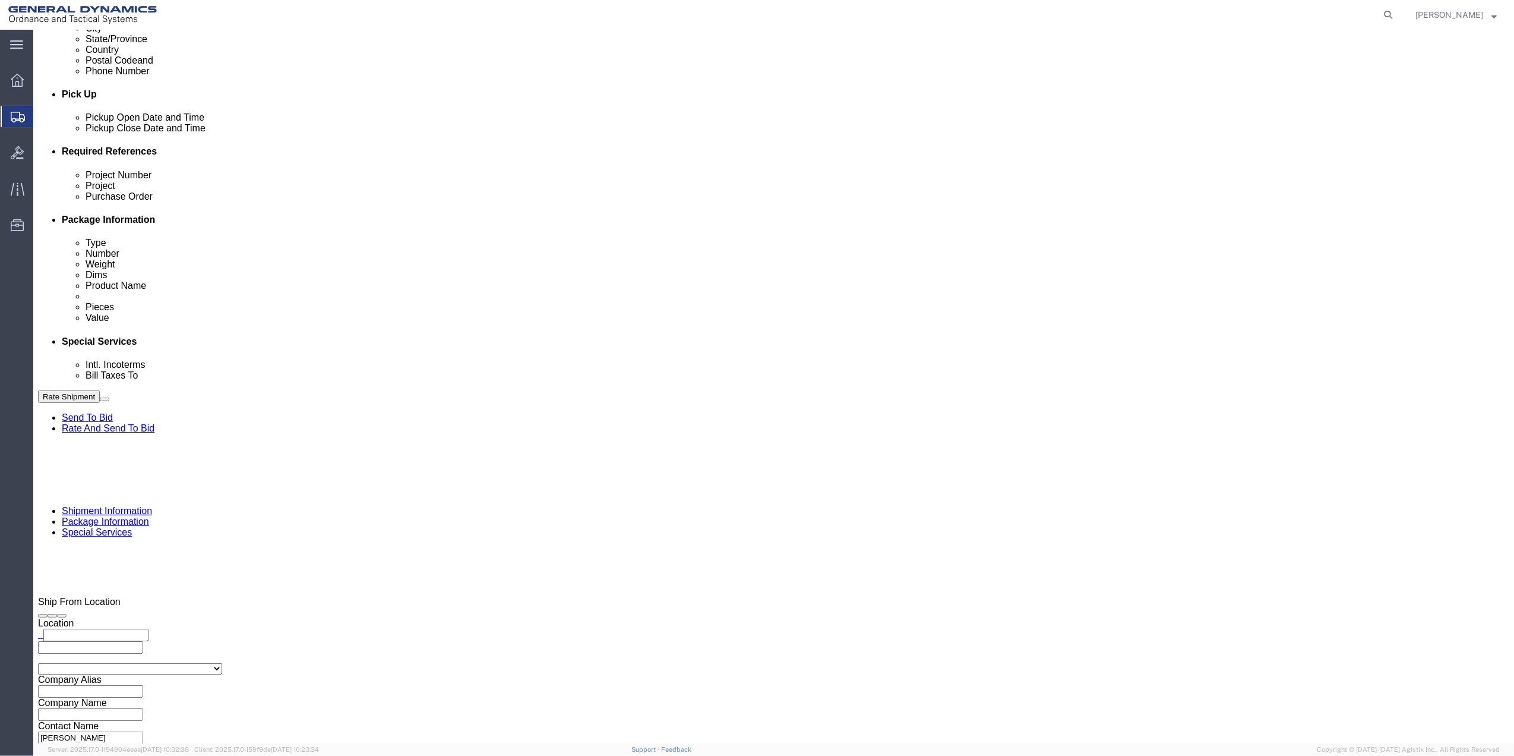
type input "GEDOTS %DATA 2 LOGISTICS"
type input "FORT [PERSON_NAME]"
type input "33906"
select select "FL"
type input "GEDOTS %DATA 2 LOGISTICS"
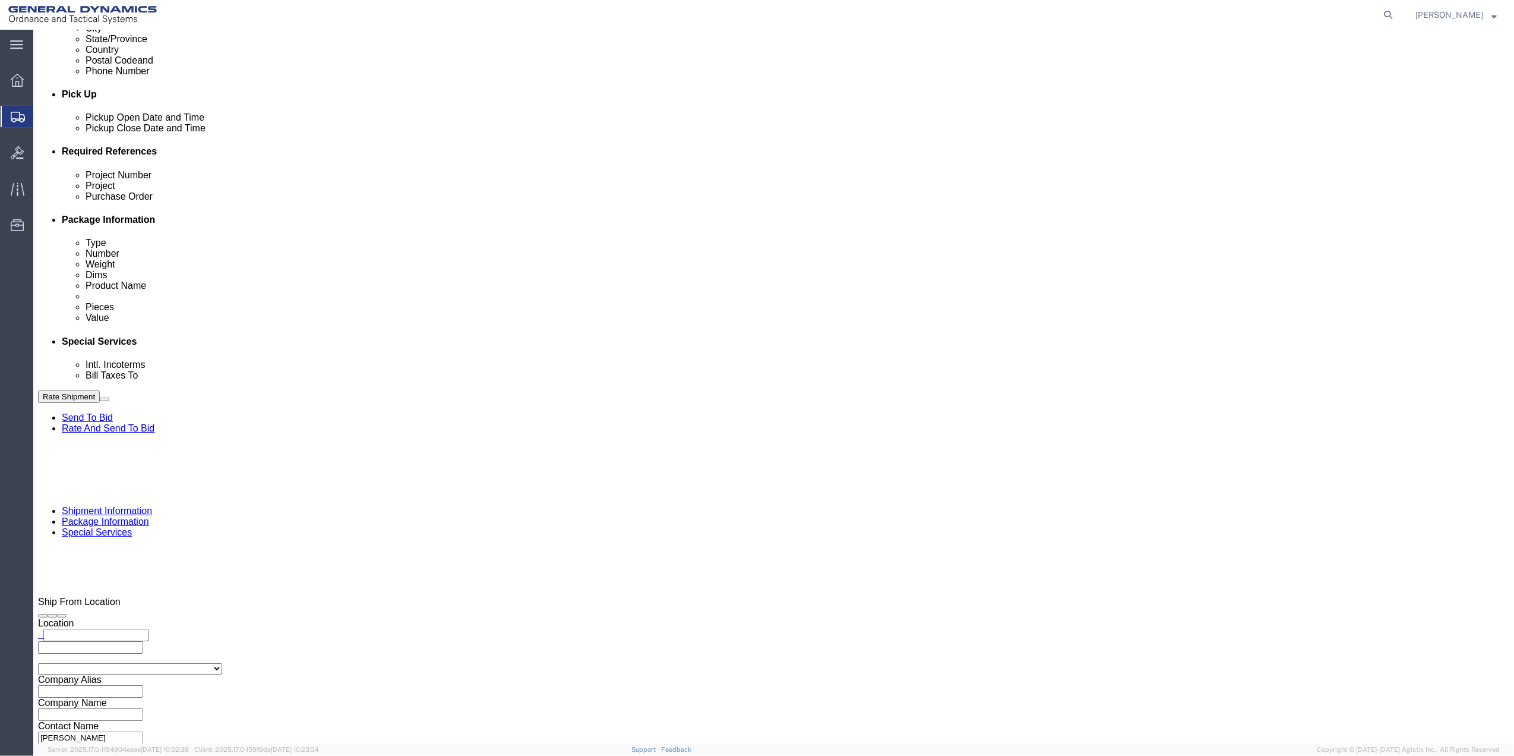
click button "Rate Shipment"
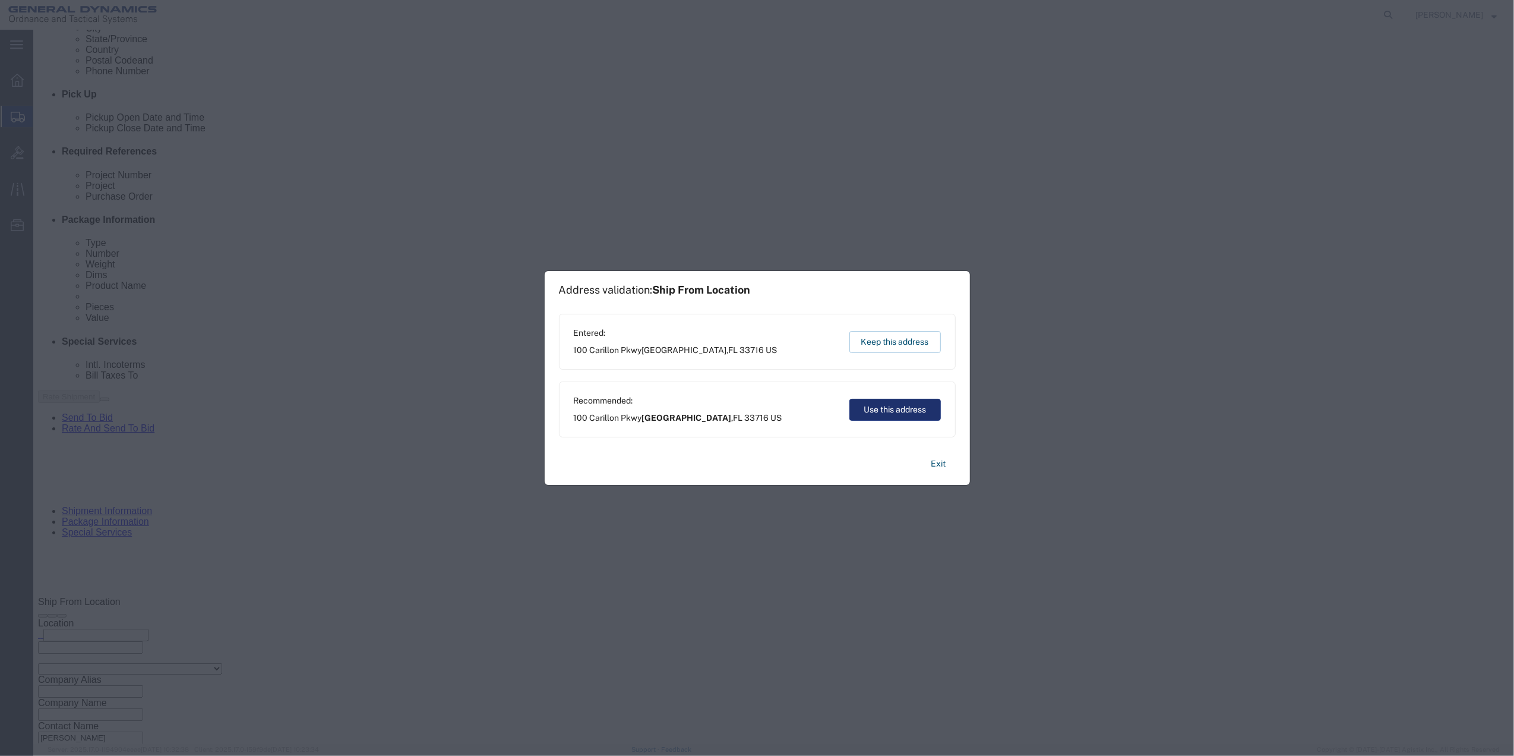
click at [884, 408] on button "Use this address" at bounding box center [895, 410] width 91 height 22
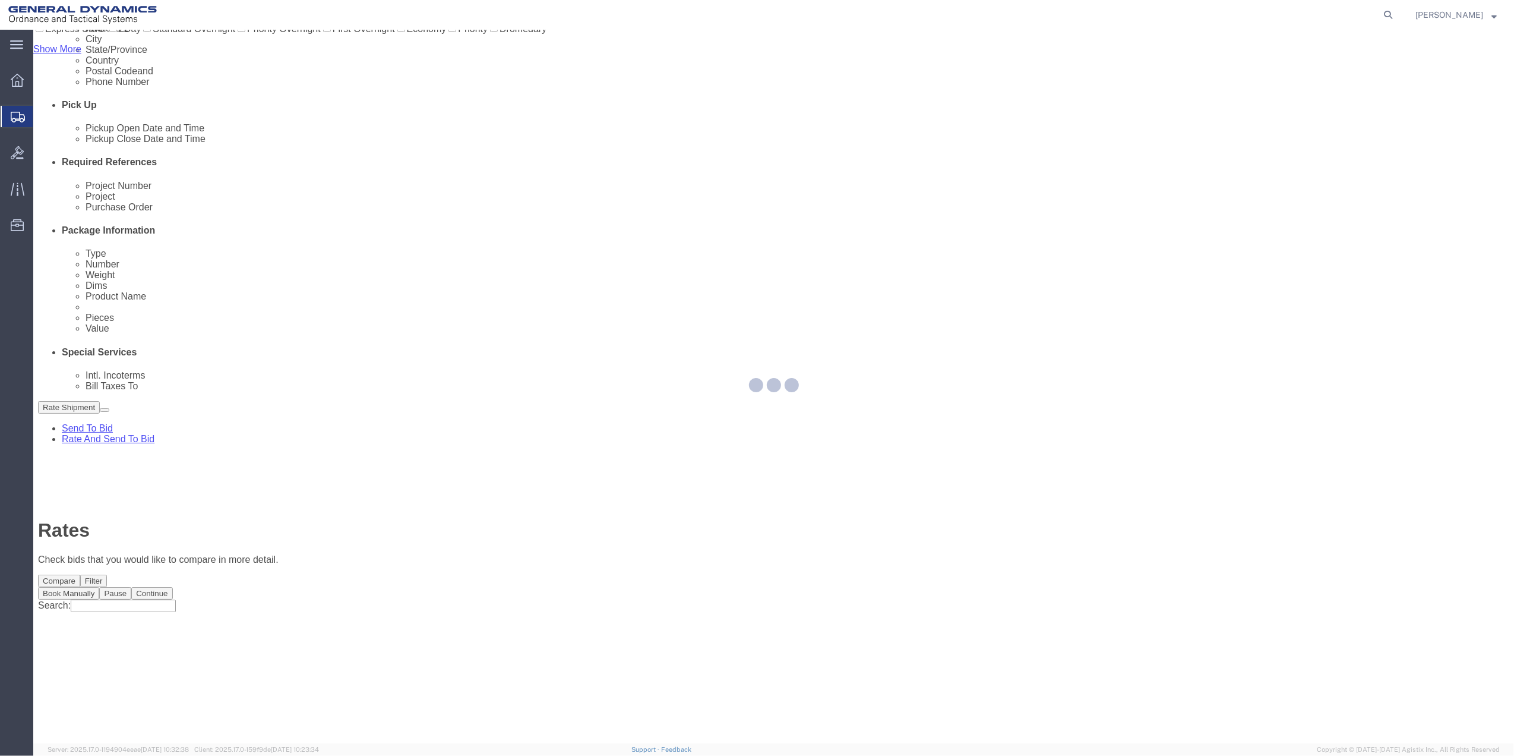
scroll to position [0, 0]
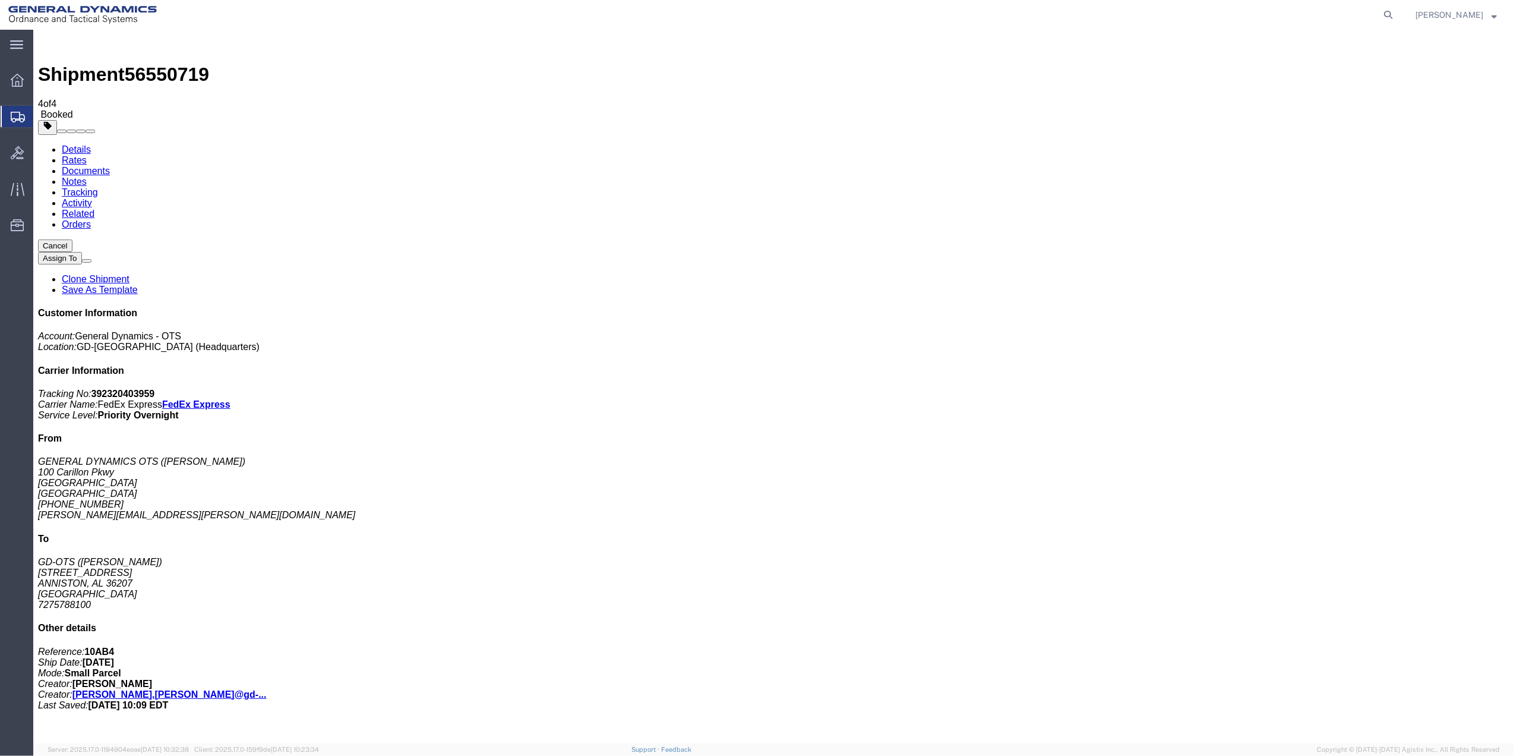
click at [0, 0] on span "Create Shipment" at bounding box center [0, 0] width 0 height 0
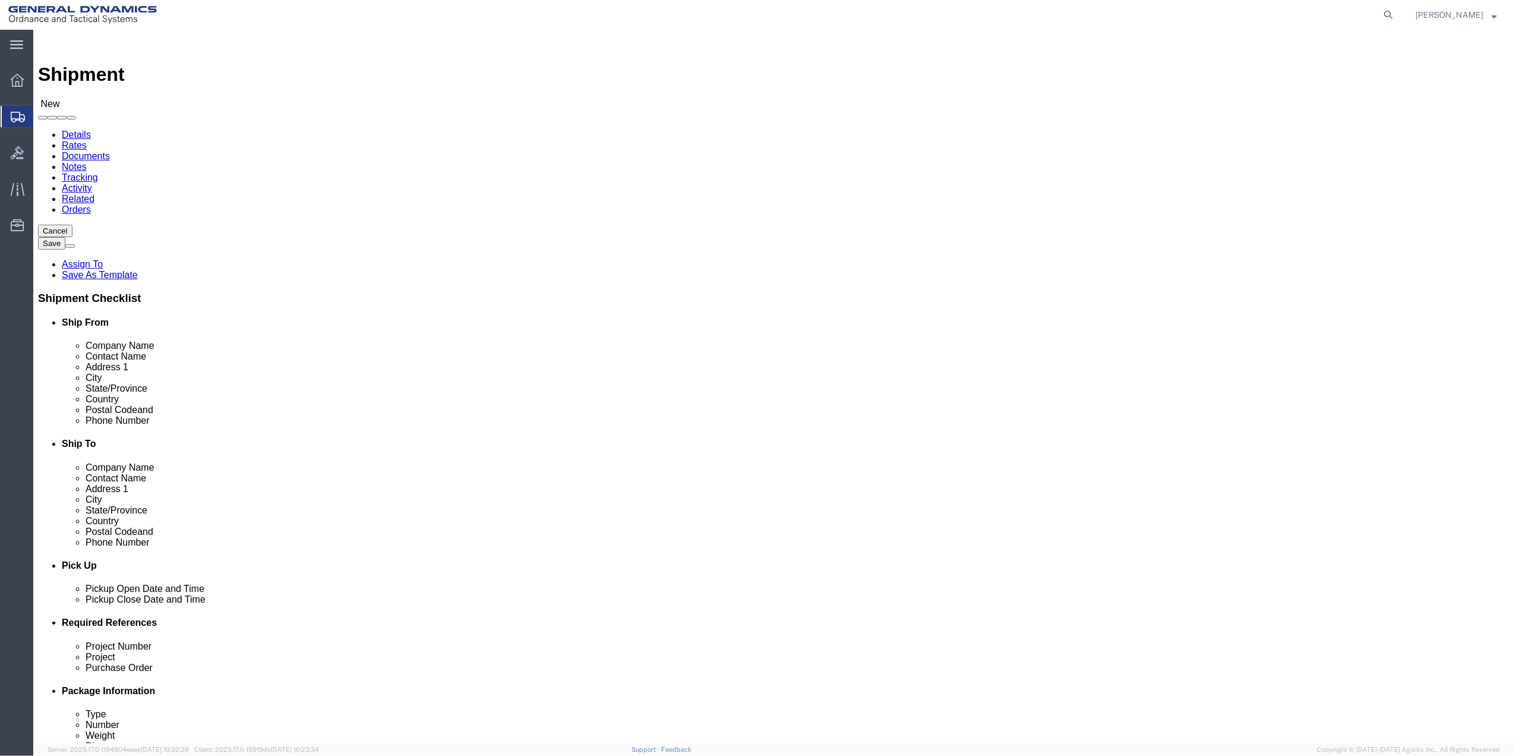
click div "Location Select Select My Profile Location GD-OTS [GEOGRAPHIC_DATA] (Commerce) …"
click input "text"
type input "mail ro"
drag, startPoint x: 263, startPoint y: 275, endPoint x: 642, endPoint y: 285, distance: 379.2
click p "- General Dynamics - OTS - (MAIL ROOM) [STREET_ADDRESS] [GEOGRAPHIC_DATA], [GEO…"
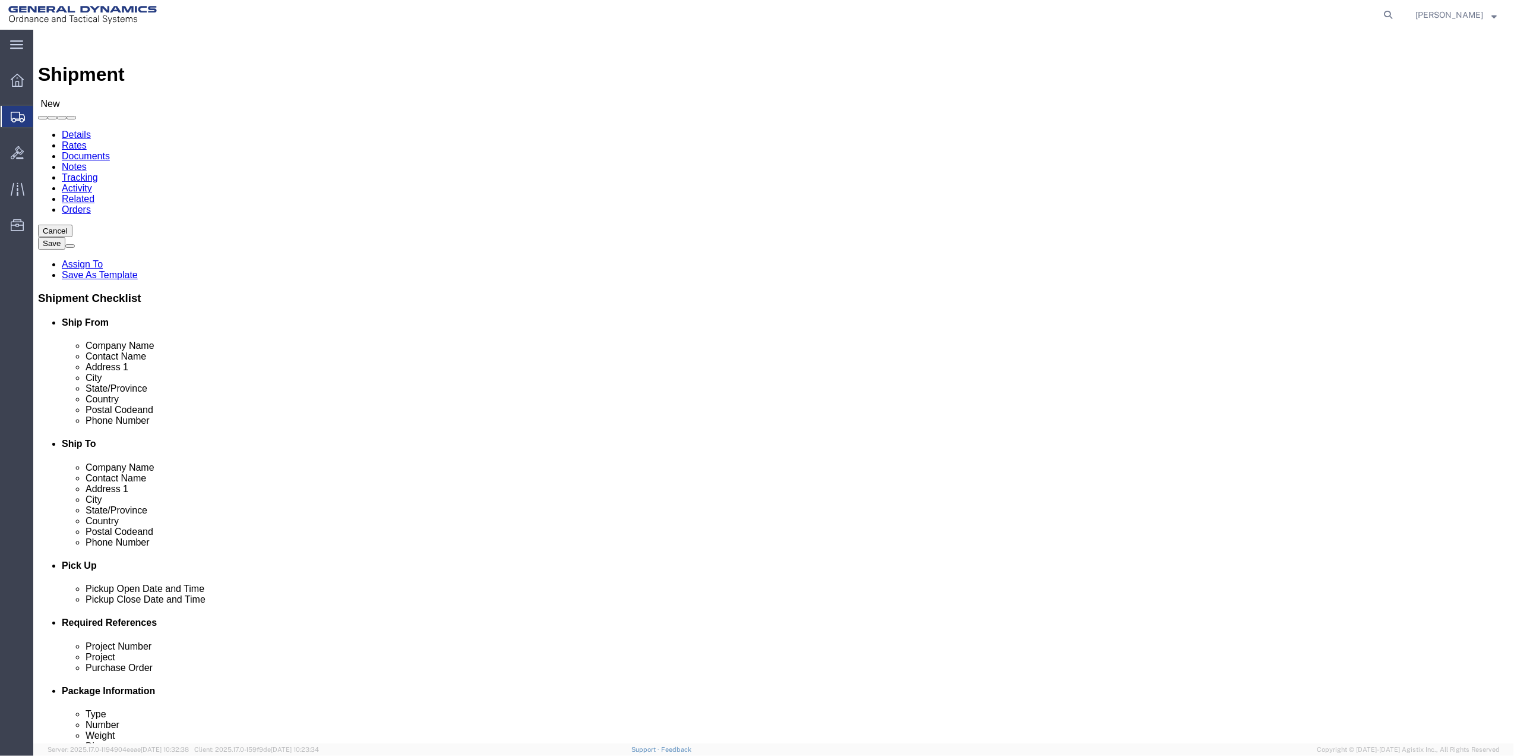
select select "FL"
type input "MAIL ROOM"
click input "text"
type input "NICE"
click p "- [PERSON_NAME] - ([PERSON_NAME]) [STREET_ADDRESS][PERSON_NAME]"
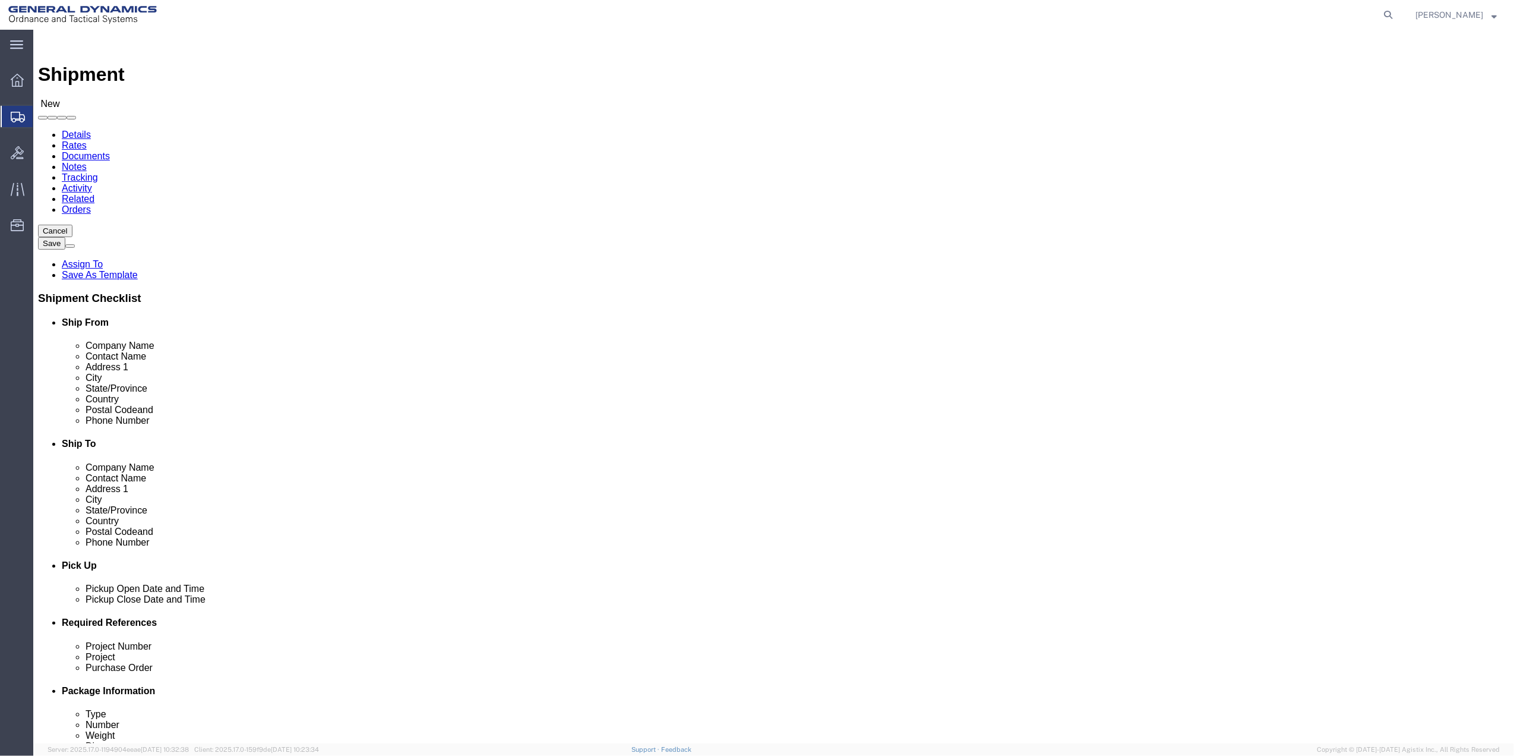
select select "FL"
type input "[GEOGRAPHIC_DATA]"
click input "text"
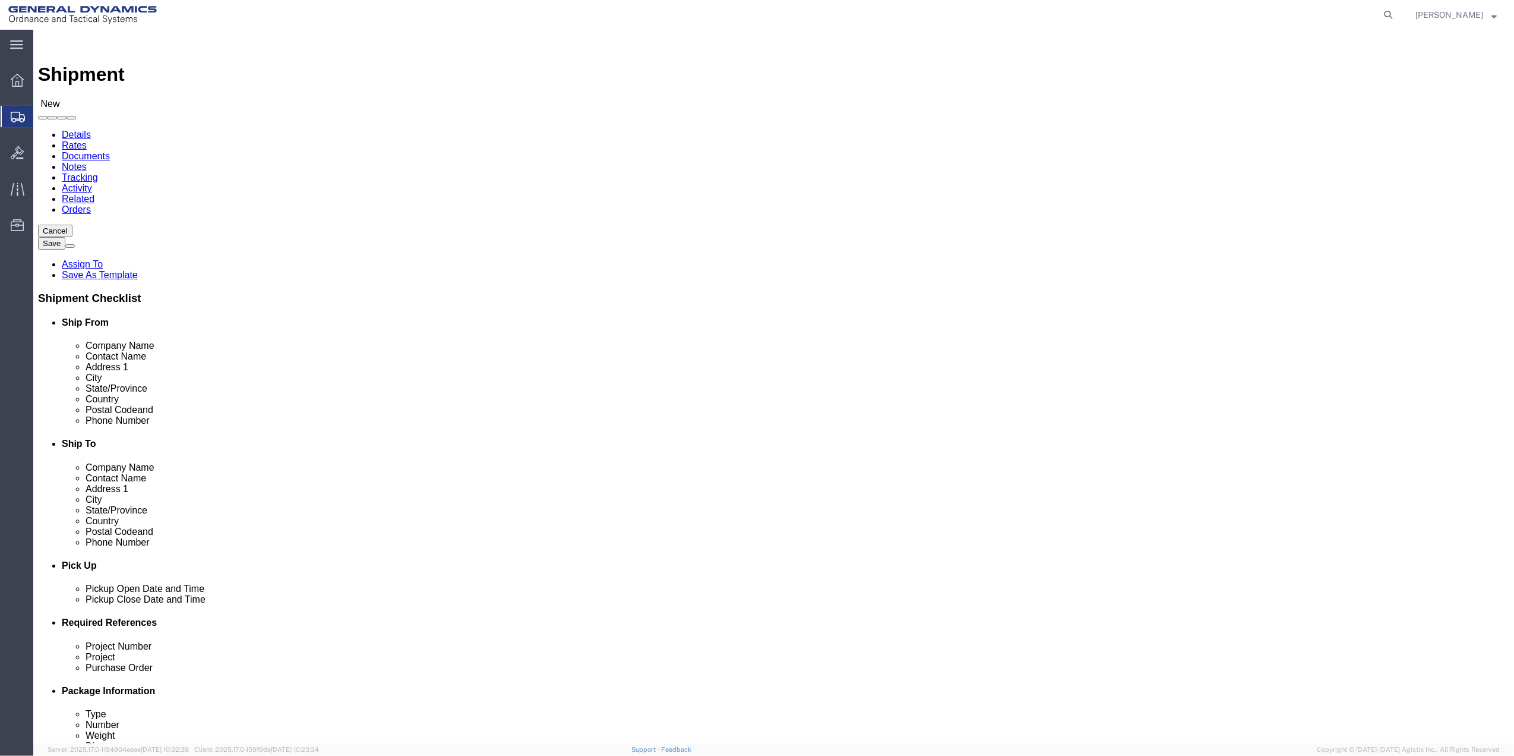
type input "GD OTS"
click input "text"
type input "[PERSON_NAME]"
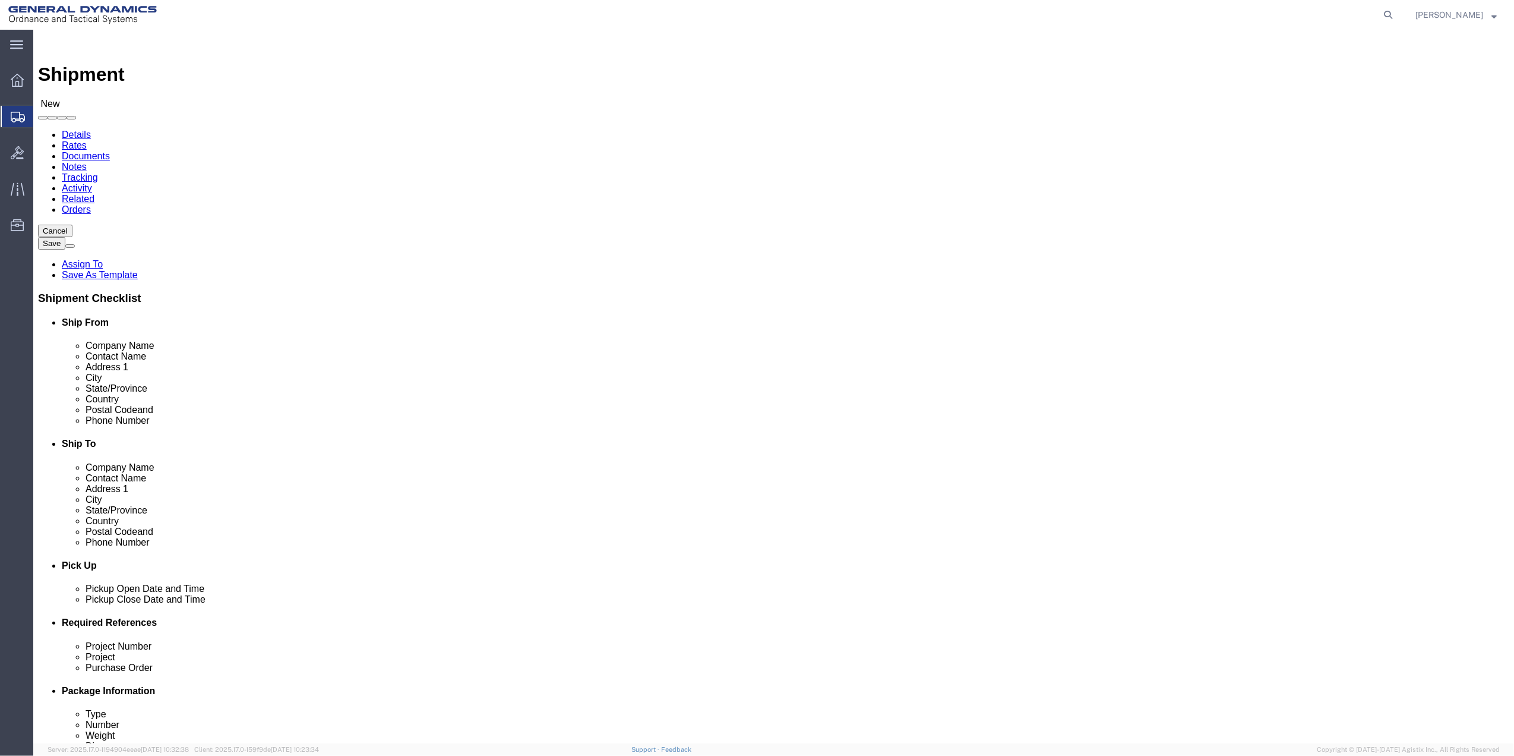
click span
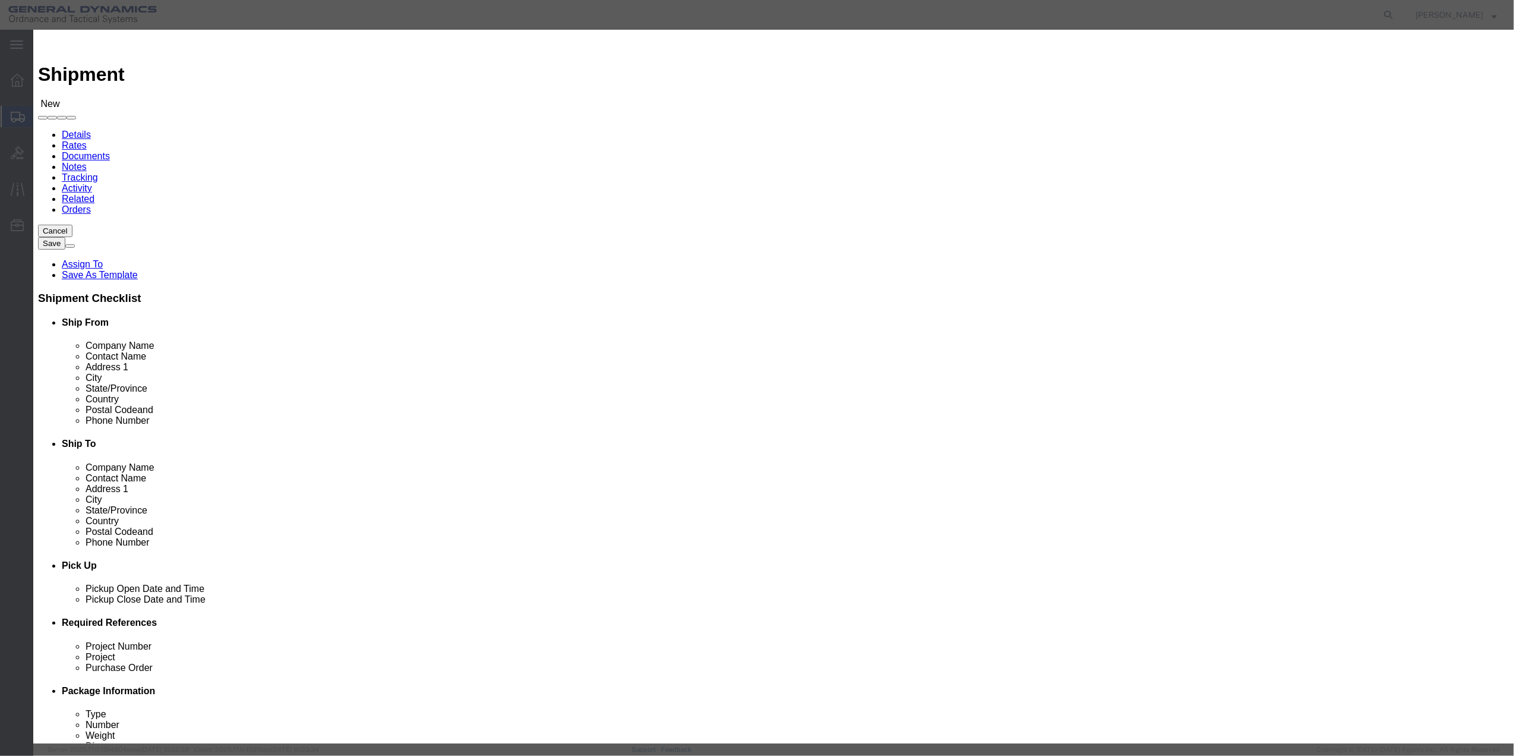
click input "checkbox"
checkbox input "true"
click button "Save"
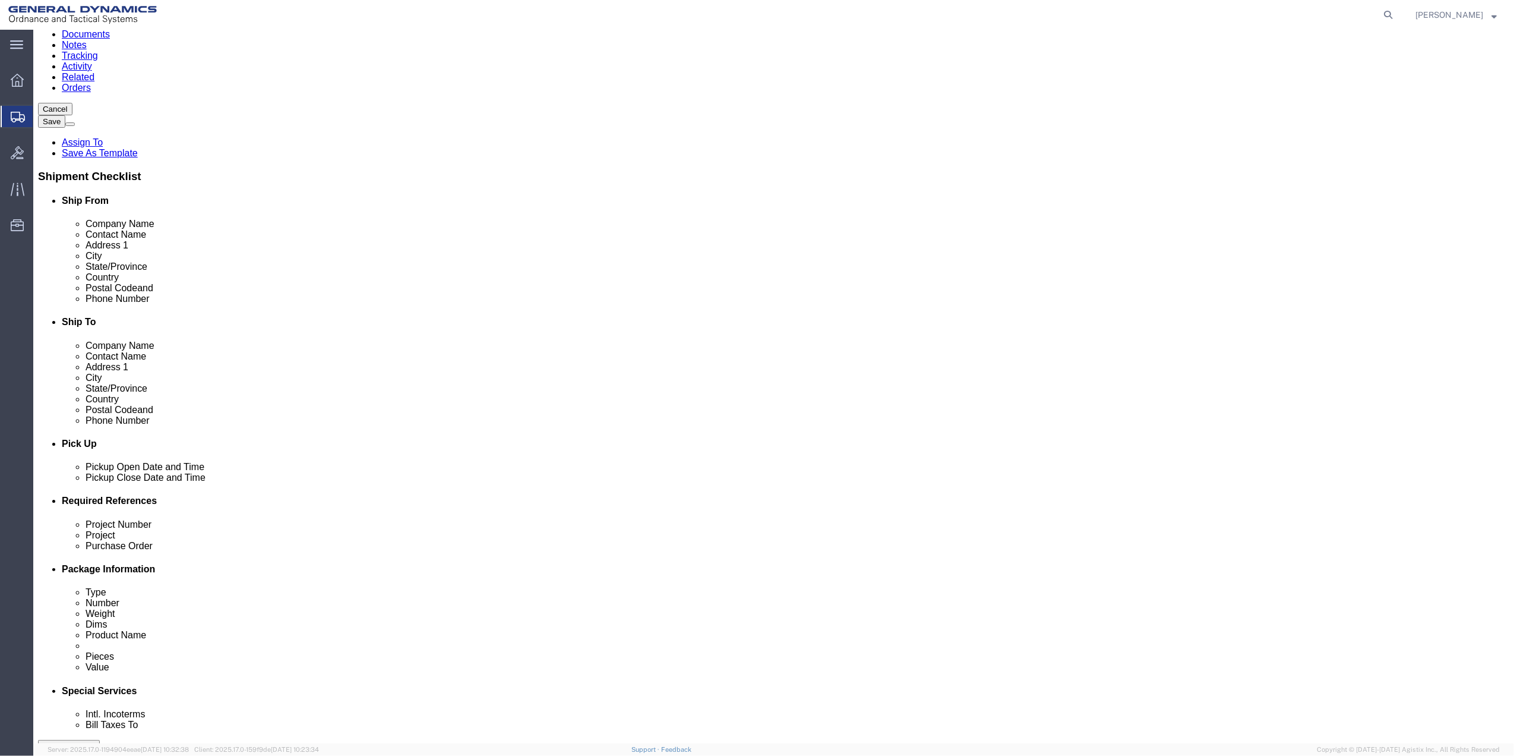
scroll to position [310, 0]
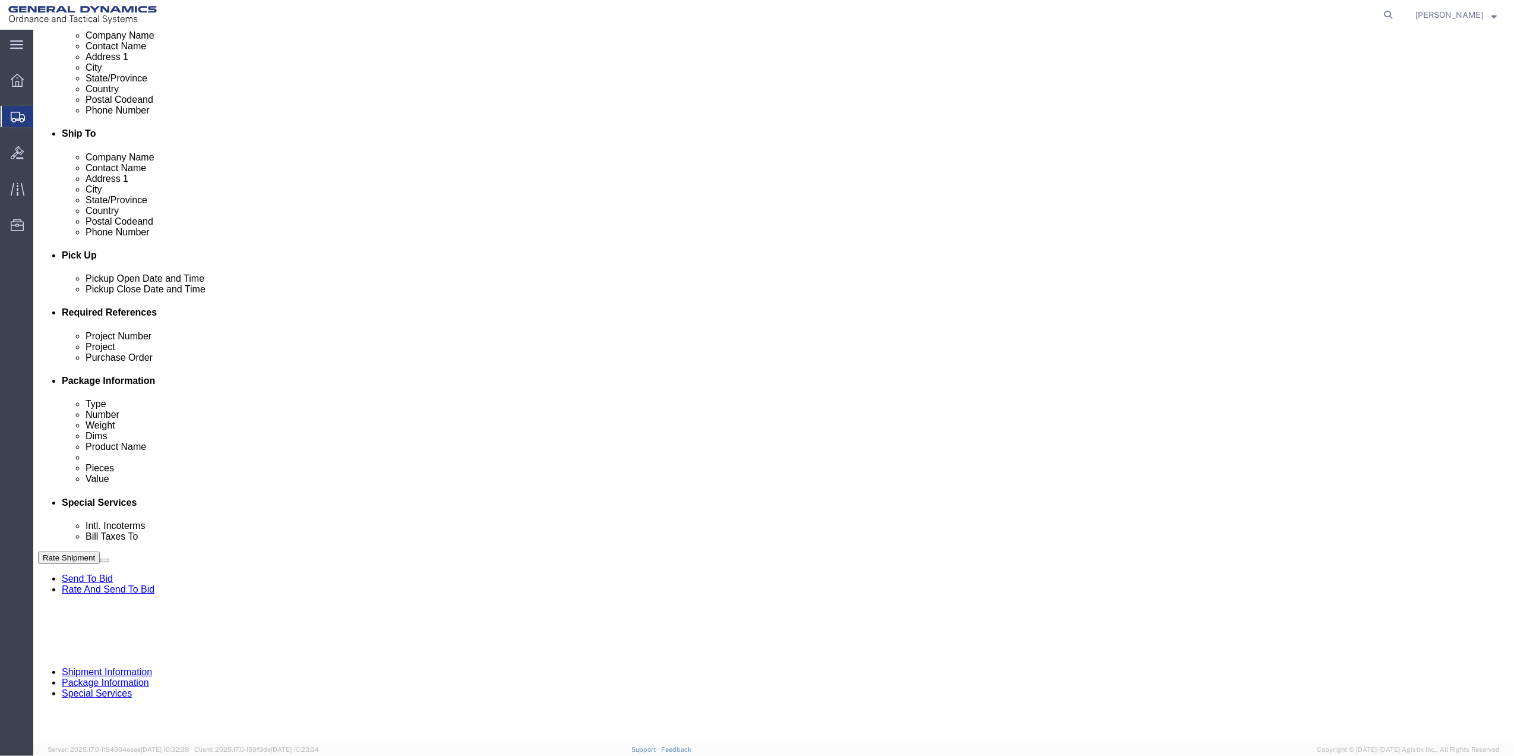
click button "Add reference"
click div "Project Number Project Purchase Order Select Account Type Activity ID Airline A…"
drag, startPoint x: 1086, startPoint y: 411, endPoint x: 1077, endPoint y: 421, distance: 13.5
click input "text"
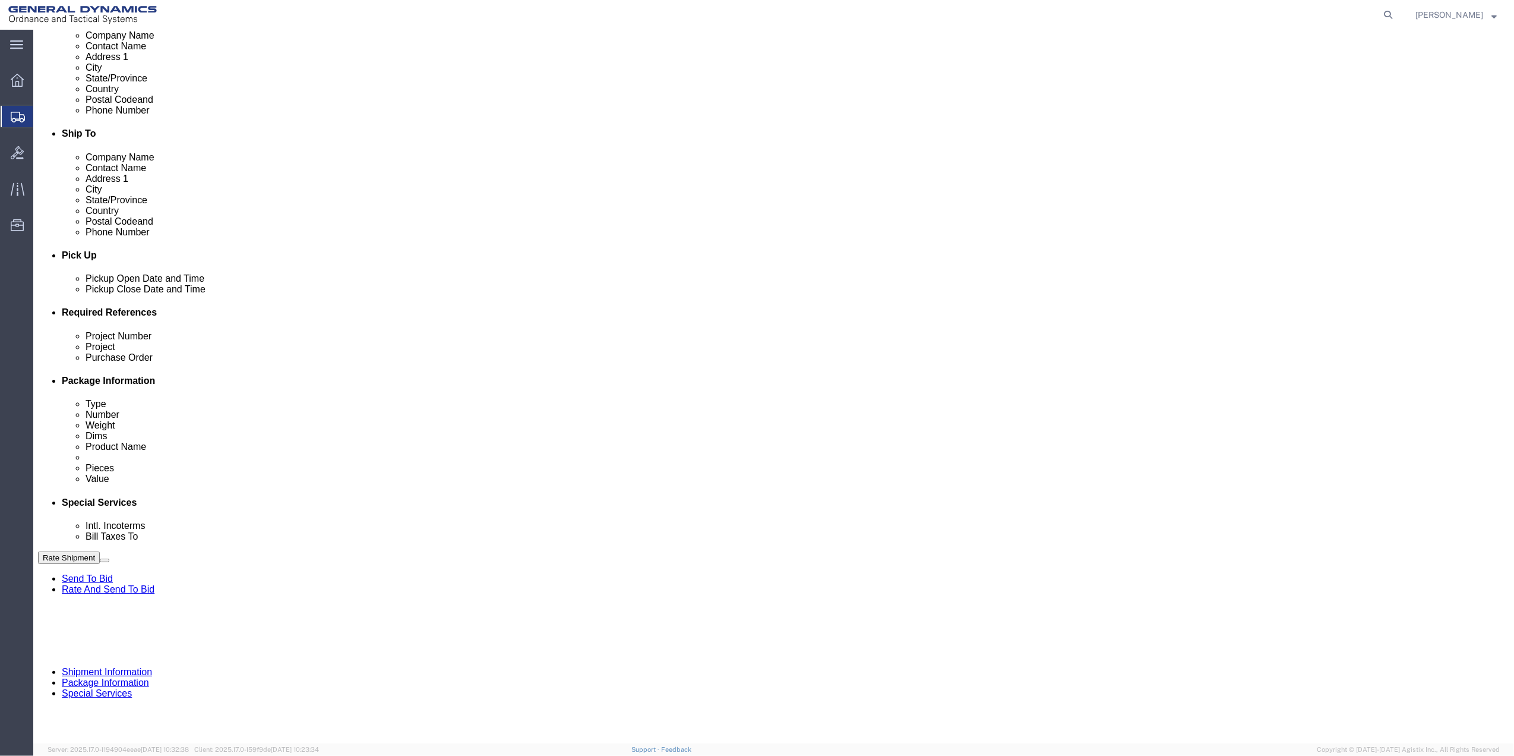
type input "10AB4"
click input "text"
paste input "10AB4"
type input "10AB4"
click input "text"
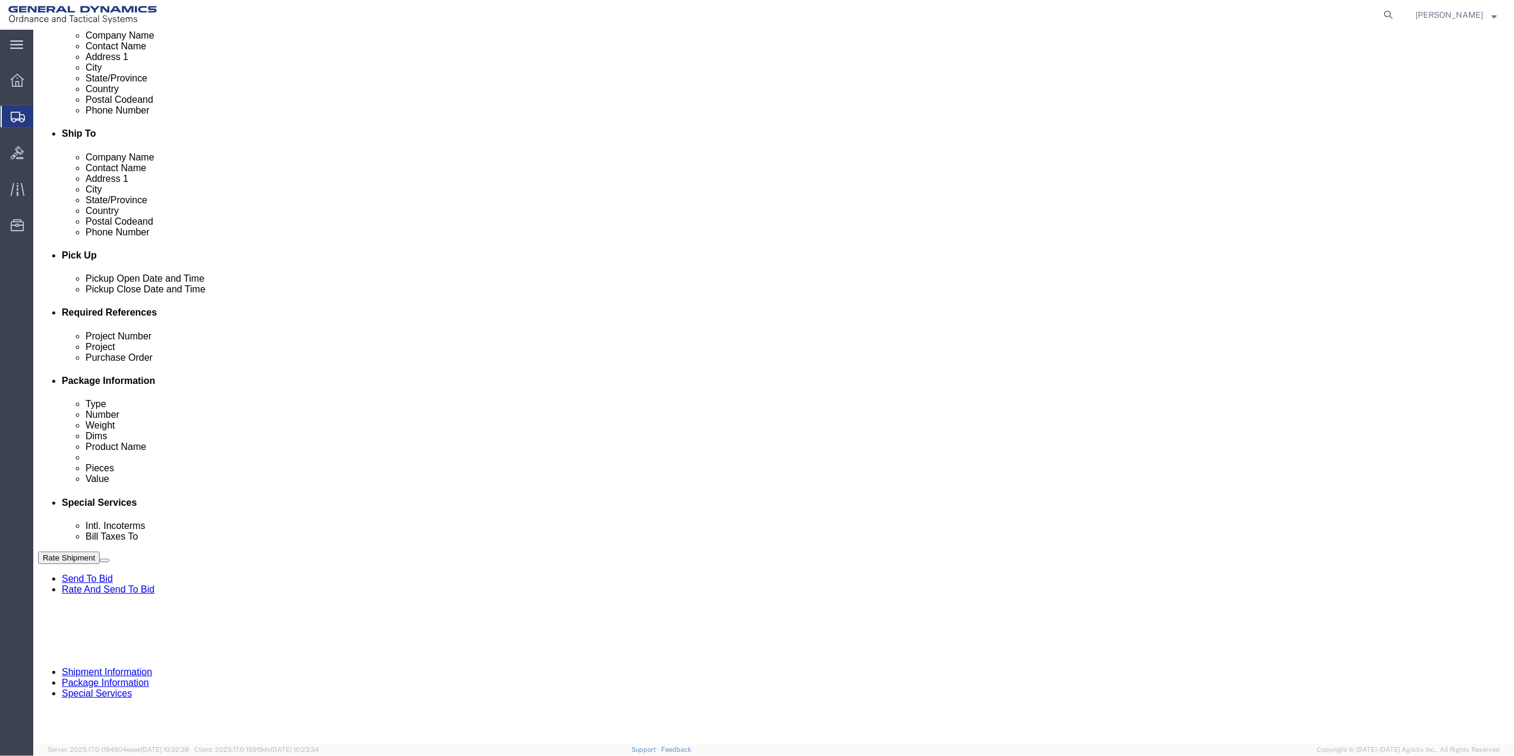
paste input "10AB4"
type input "10AB4"
drag, startPoint x: 299, startPoint y: 442, endPoint x: 263, endPoint y: 444, distance: 36.9
click input "text"
paste input "10AB4"
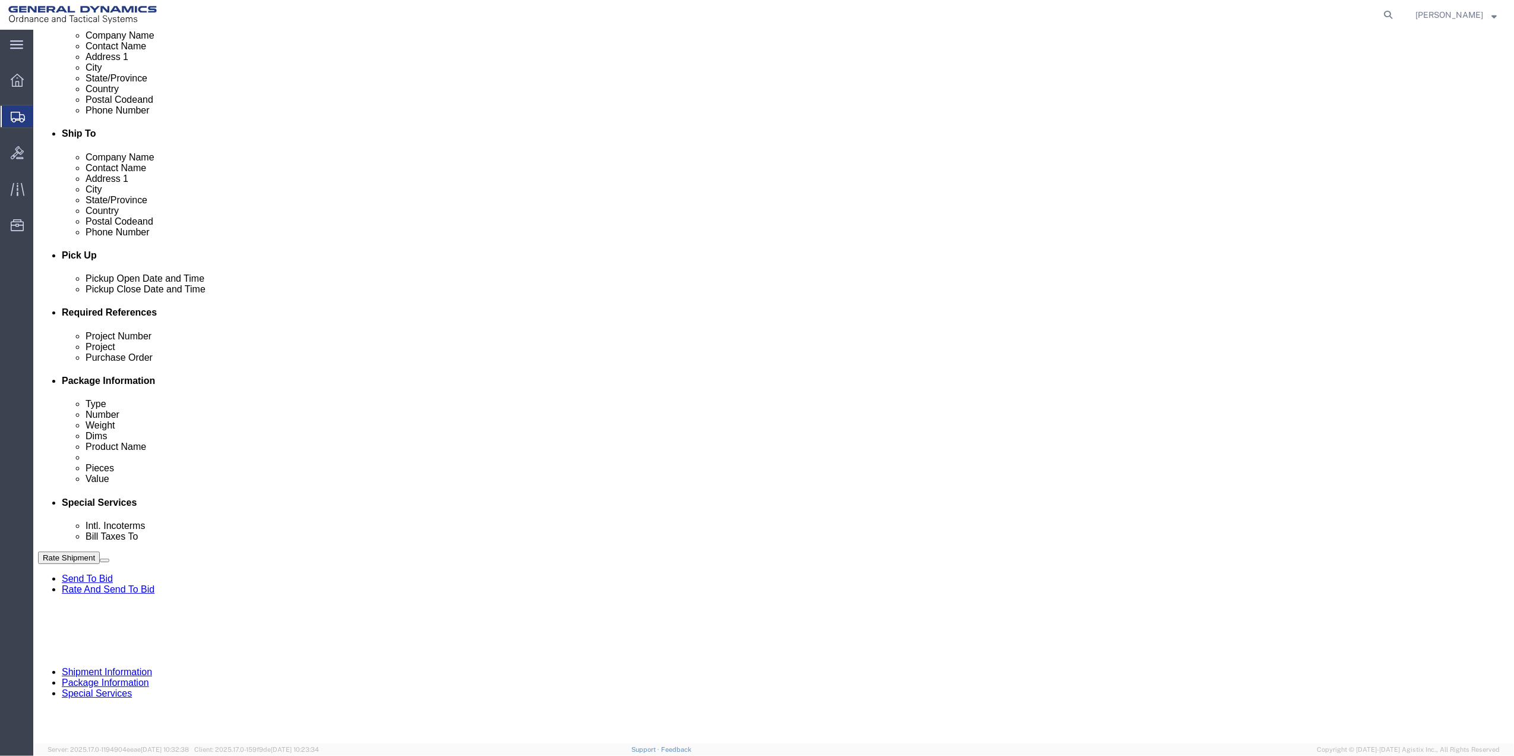
type input "10AB4"
drag, startPoint x: 188, startPoint y: 449, endPoint x: 176, endPoint y: 443, distance: 13.0
click select "Select Account Type Activity ID Airline Appointment Number ASN Batch Request # …"
select select "DEPT"
click select "Select Account Type Activity ID Airline Appointment Number ASN Batch Request # …"
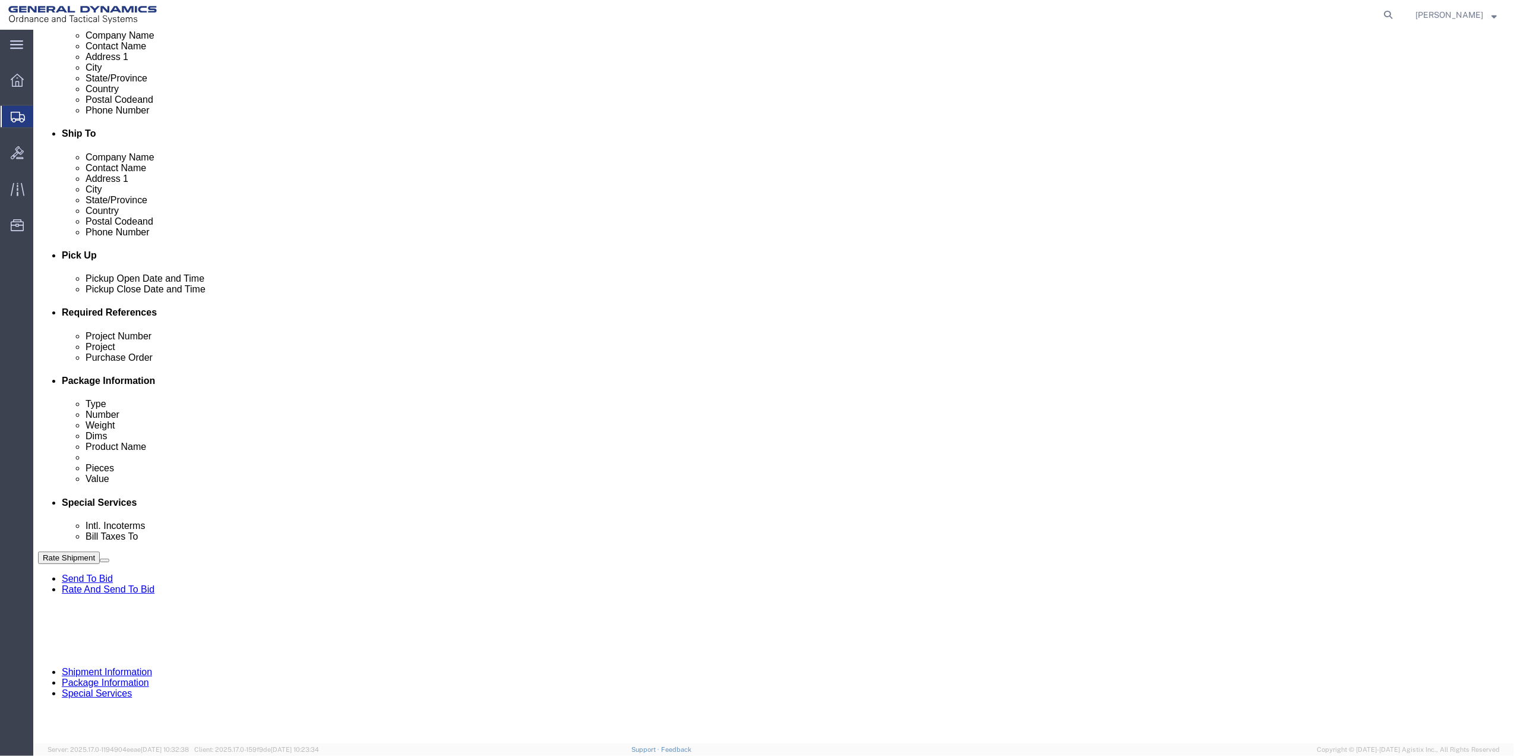
click link "Package Information"
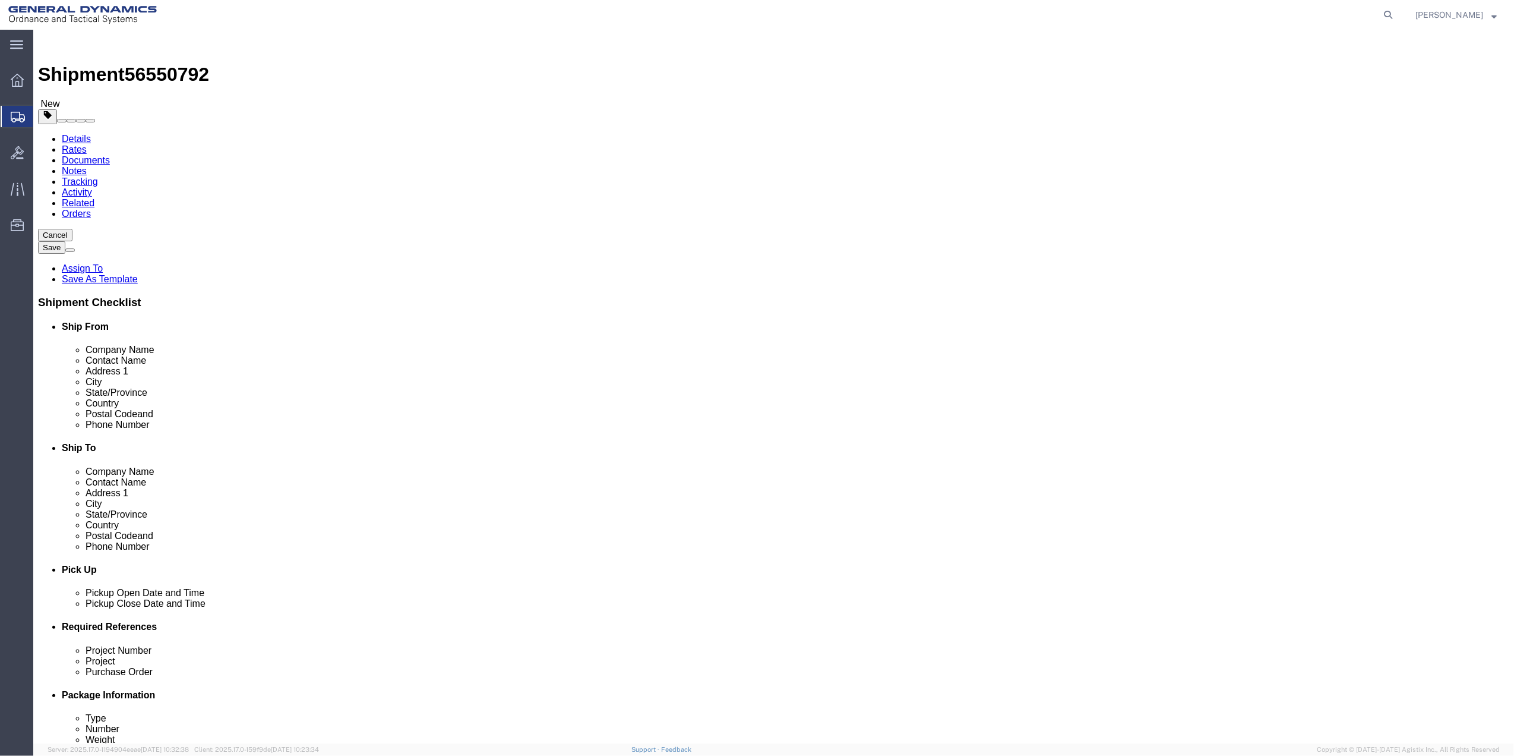
drag, startPoint x: 269, startPoint y: 209, endPoint x: 267, endPoint y: 220, distance: 11.4
click select "Select Bale(s) Basket(s) Bolt(s) Bottle(s) Buckets Bulk Bundle(s) Can(s) Cardbo…"
select select "ENV"
click select "Select Bale(s) Basket(s) Bolt(s) Bottle(s) Buckets Bulk Bundle(s) Can(s) Cardbo…"
type input "9.50"
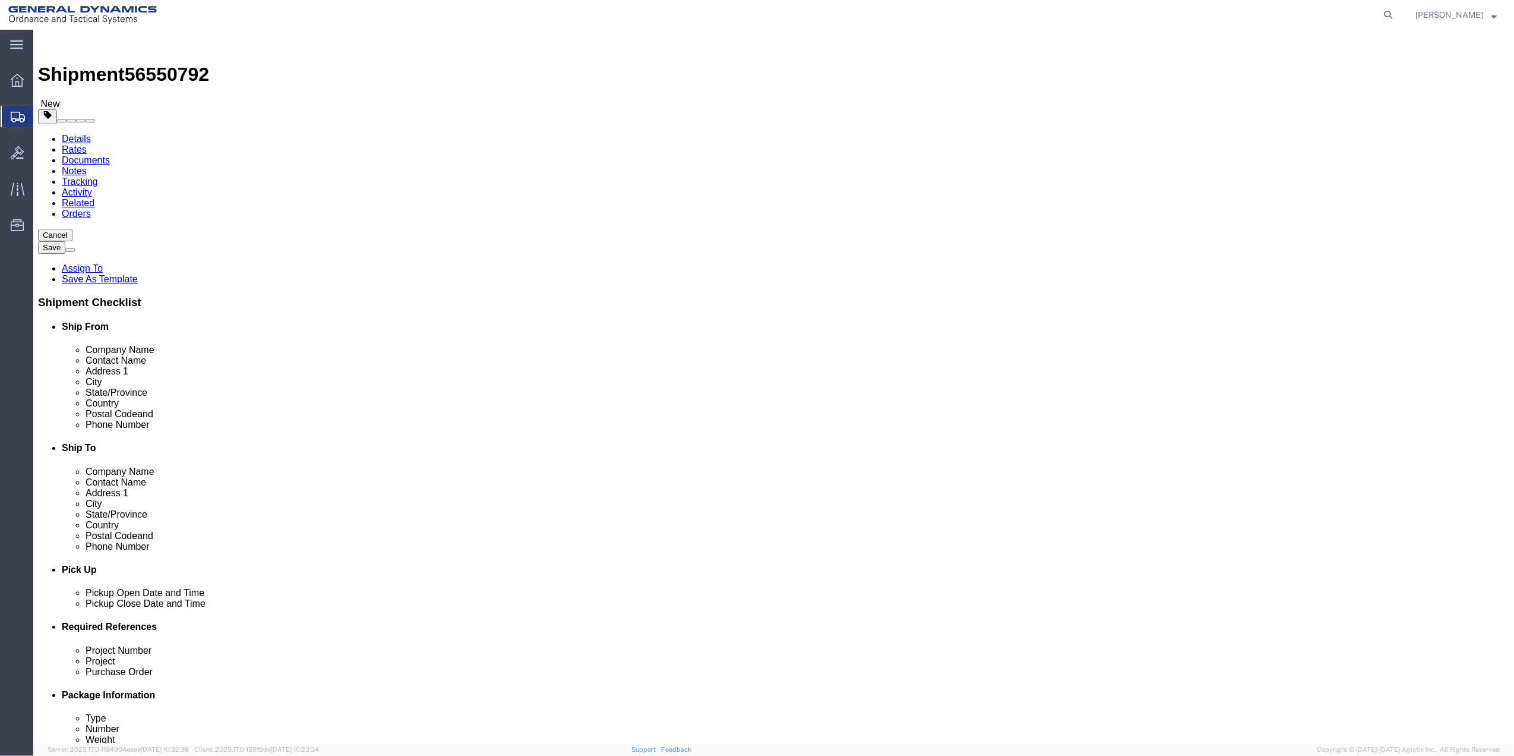
type input "12.50"
type input "0.25"
type input "1"
click link "Add Content"
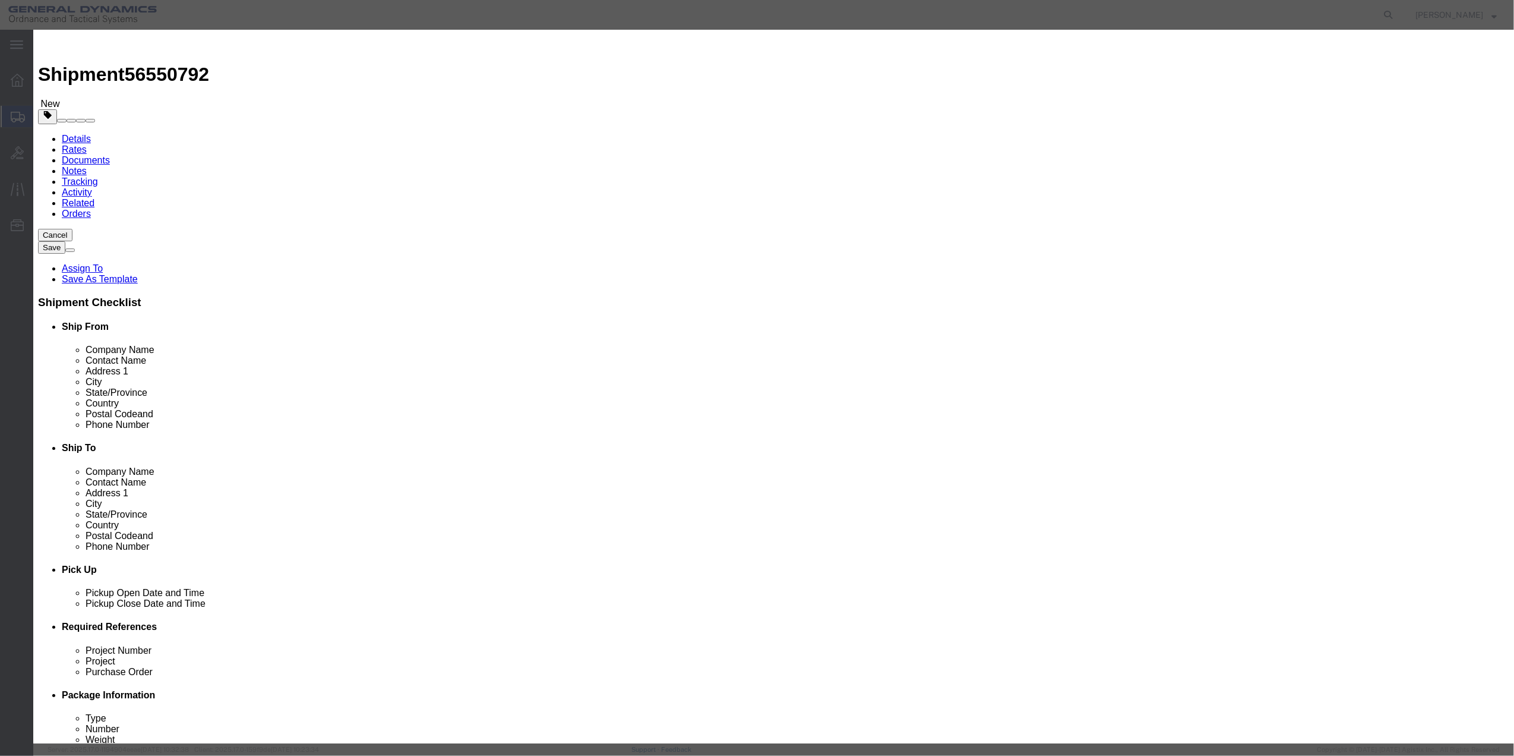
click input "text"
type input "MISC"
type input "1"
type input "100"
select select "USD"
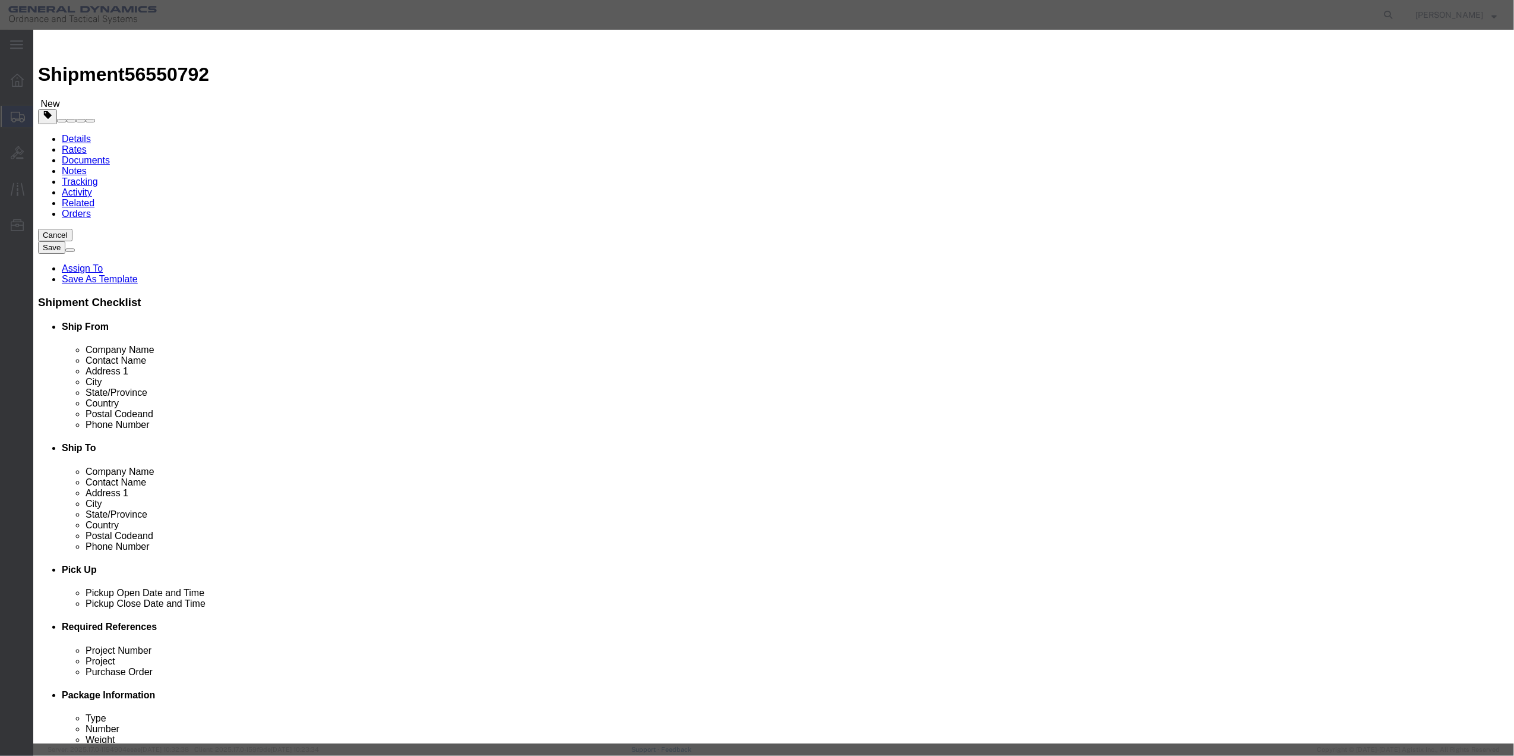
select select "70"
click button "Save & Close"
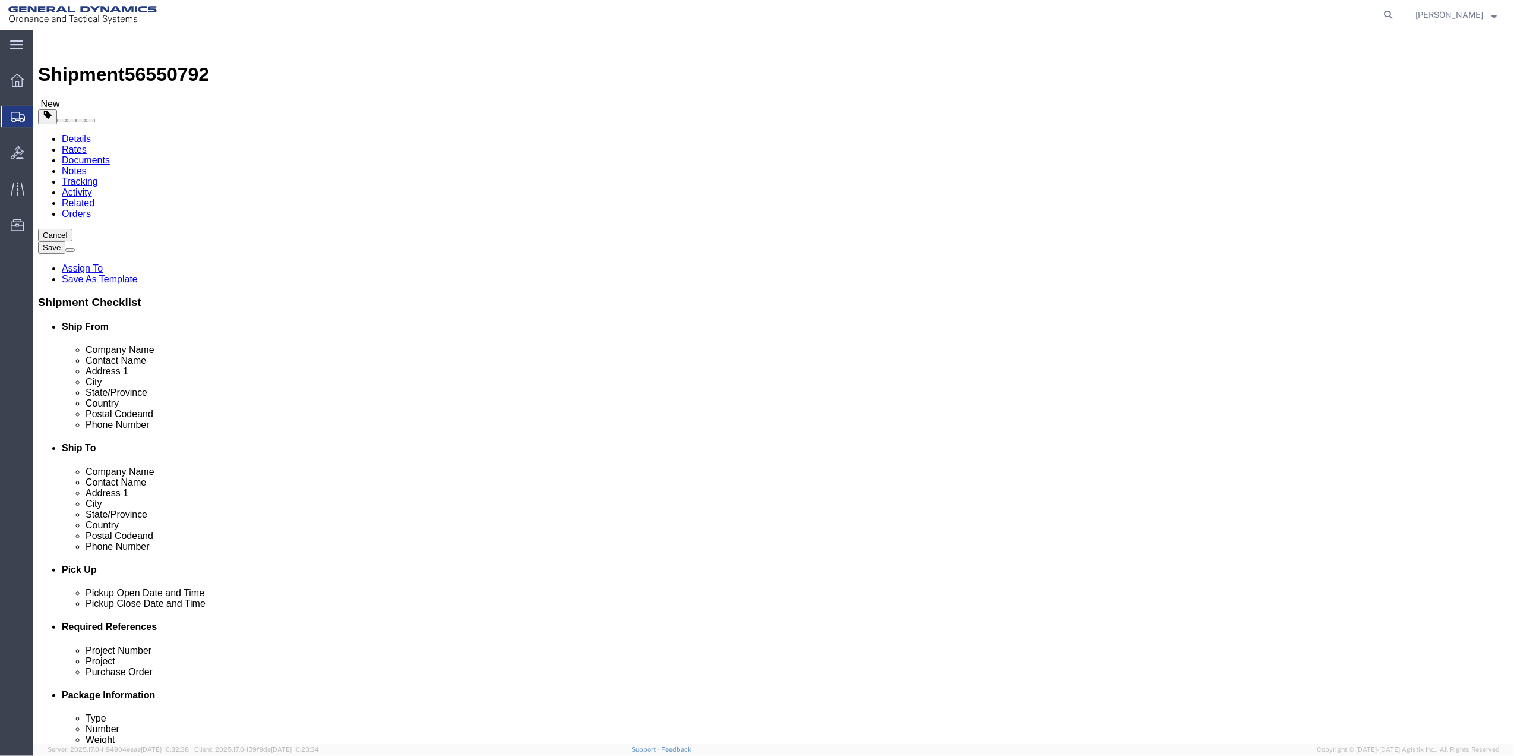
click icon
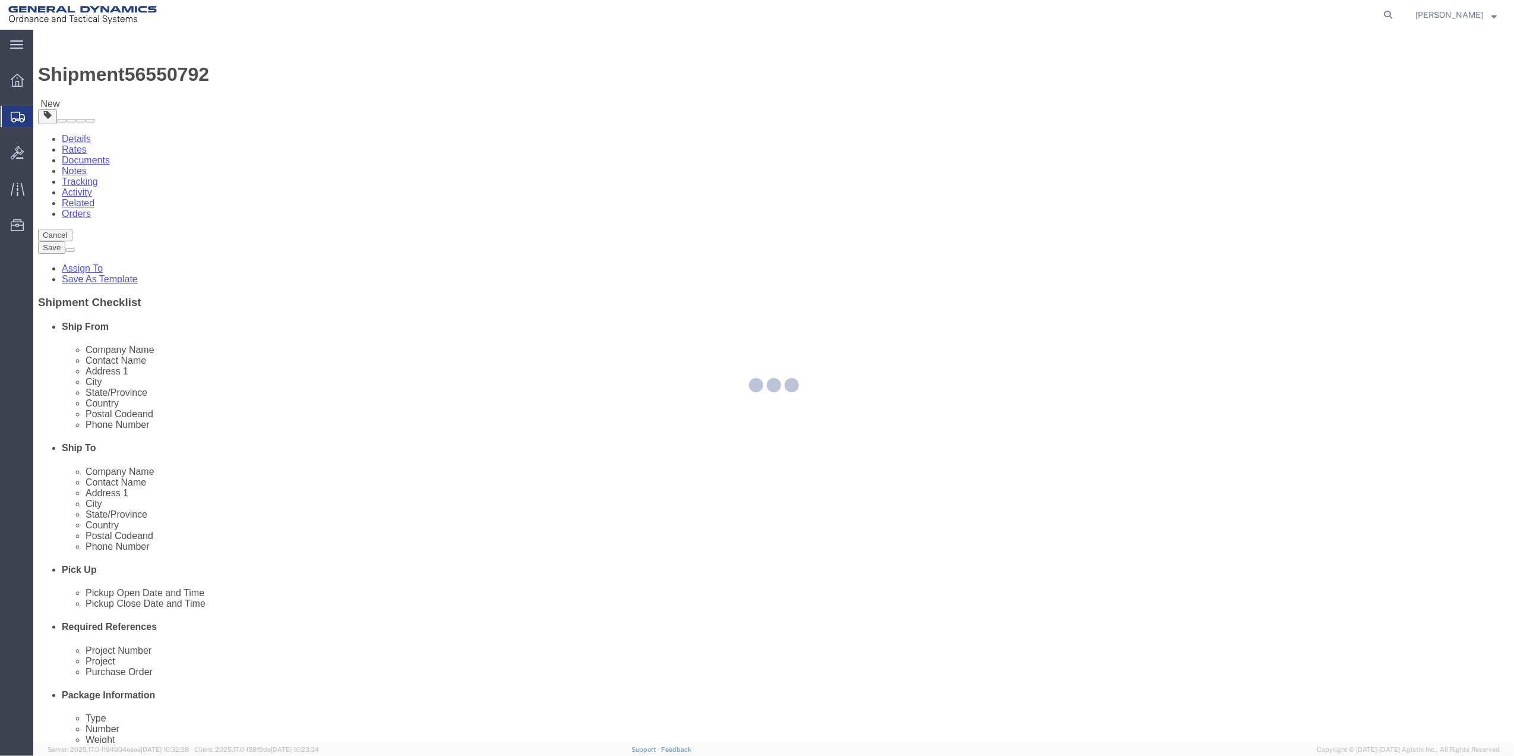
select select
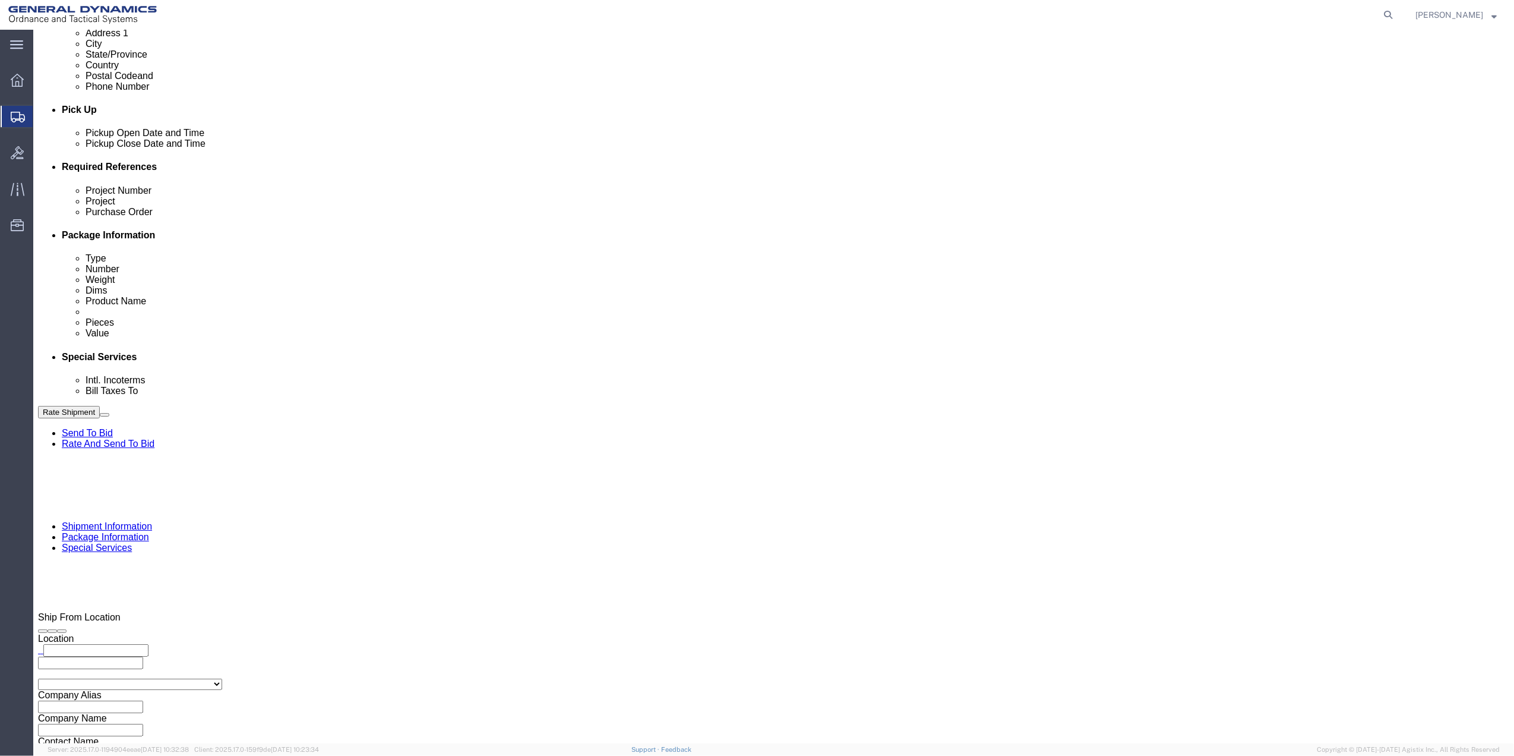
scroll to position [475, 0]
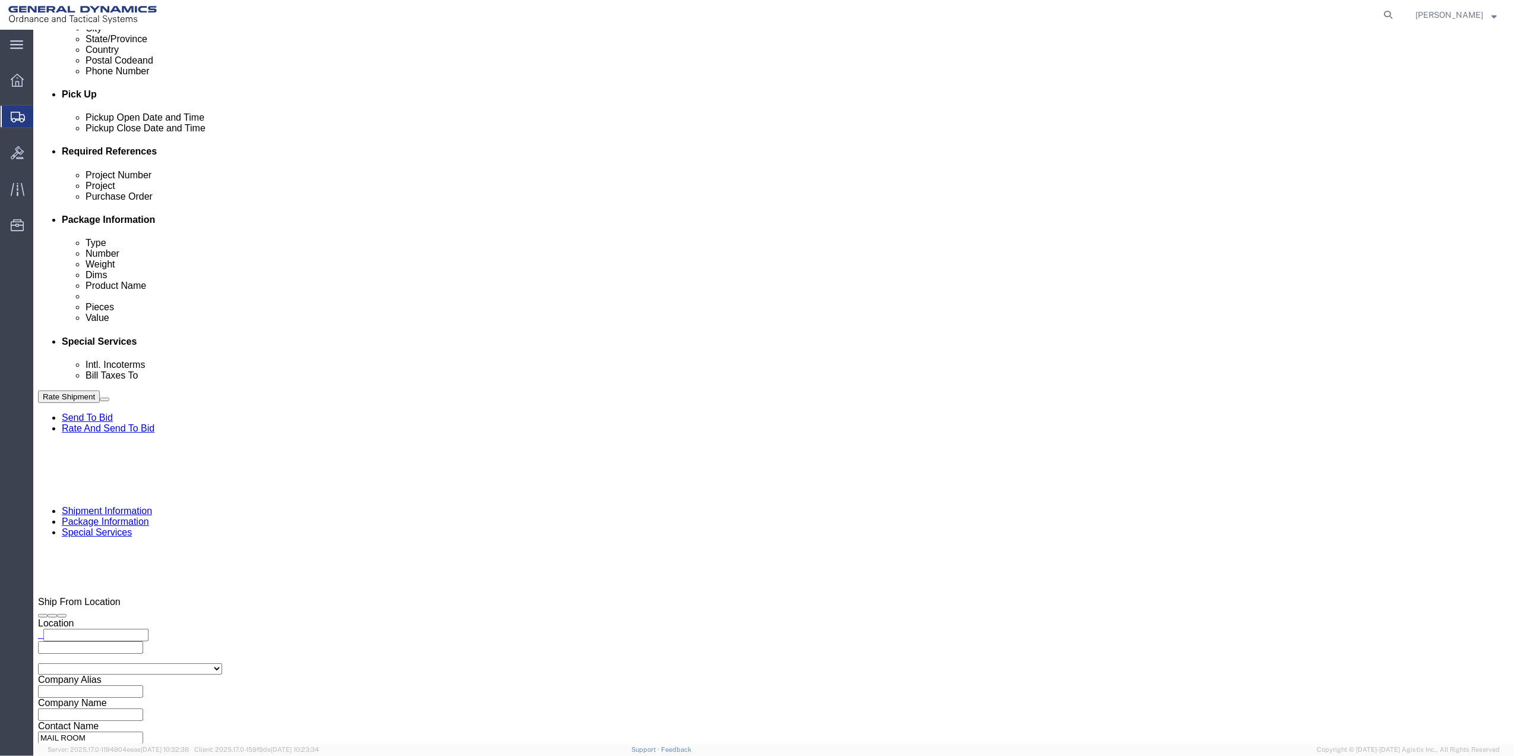
click select "Select Buyer Cost Center Department Operations Number Order Number Sales Person"
select select "DEPARTMENT"
click select "Select Buyer Cost Center Department Operations Number Order Number Sales Person"
drag, startPoint x: 504, startPoint y: 208, endPoint x: 507, endPoint y: 216, distance: 9.0
click select "Select [GEOGRAPHIC_DATA] [GEOGRAPHIC_DATA] [GEOGRAPHIC_DATA] [GEOGRAPHIC_DATA] …"
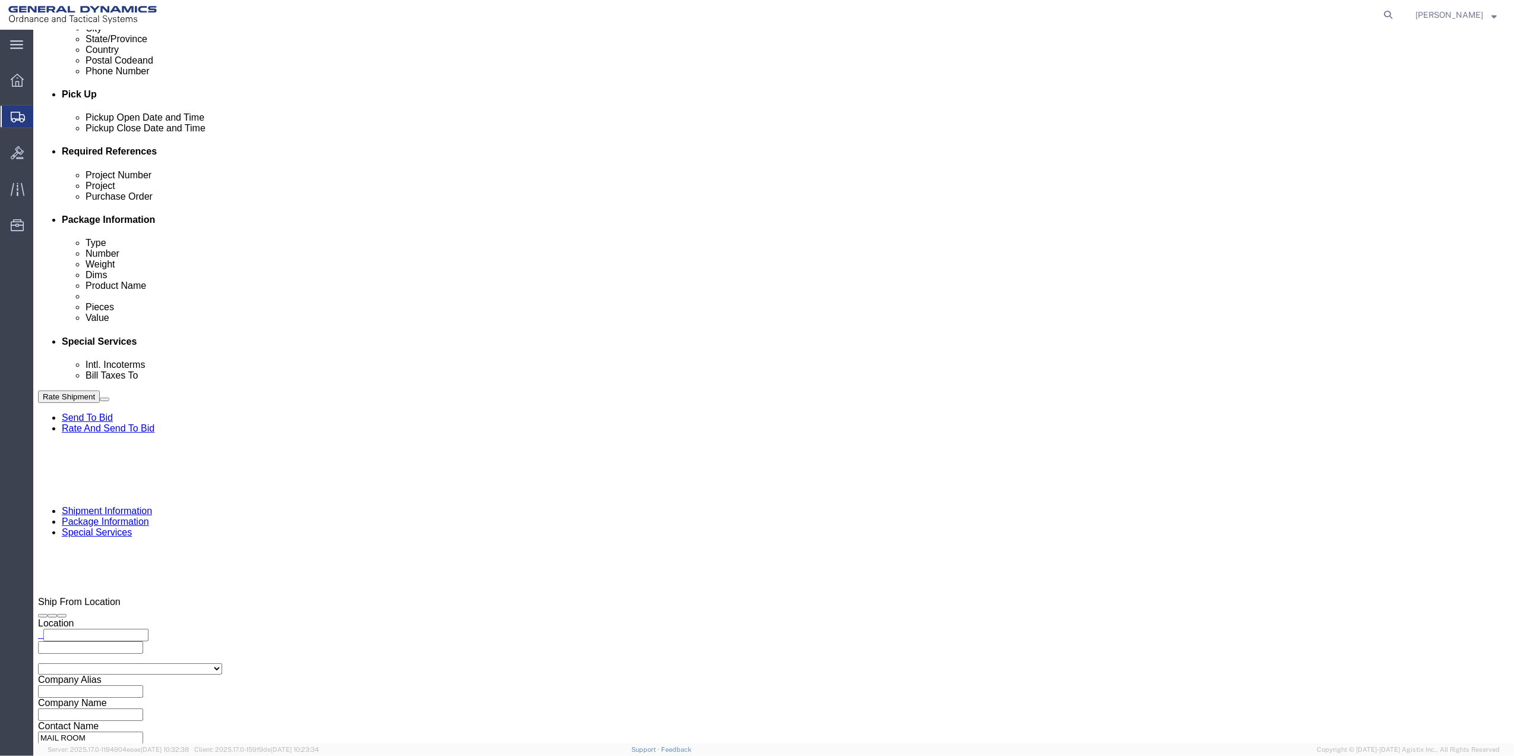
select select "1763983"
click select "Select [GEOGRAPHIC_DATA] [GEOGRAPHIC_DATA] [GEOGRAPHIC_DATA] [GEOGRAPHIC_DATA] …"
click select "Select 10AFM 10GAG 10GAH 10GFL 10GFO 10GIE 10GIS 30MABS St [PERSON_NAME] Program"
select select "214681"
click select "Select 10AFM 10GAG 10GAH 10GFL 10GFO 10GIE 10GIS 30MABS St [PERSON_NAME] Program"
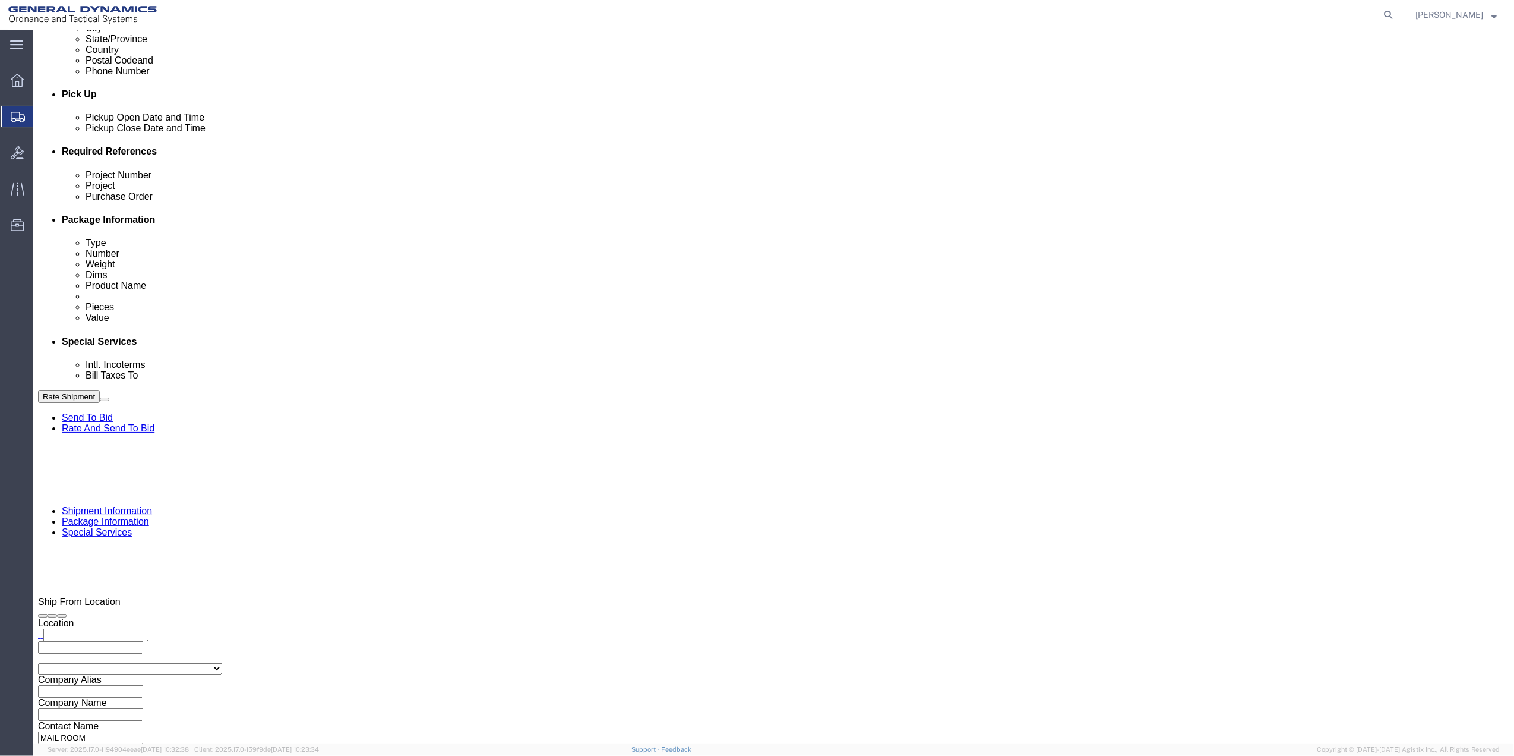
click input "General Dynamics OTS % Data2Logistics"
click p "- GEDOTS %DATA 2 LOGISTICS - (GEDOTS %DATA 2 LOGISTICS) [GEOGRAPHIC_DATA][PERSO…"
type input "GEDOTS %DATA 2 LOGISTICS"
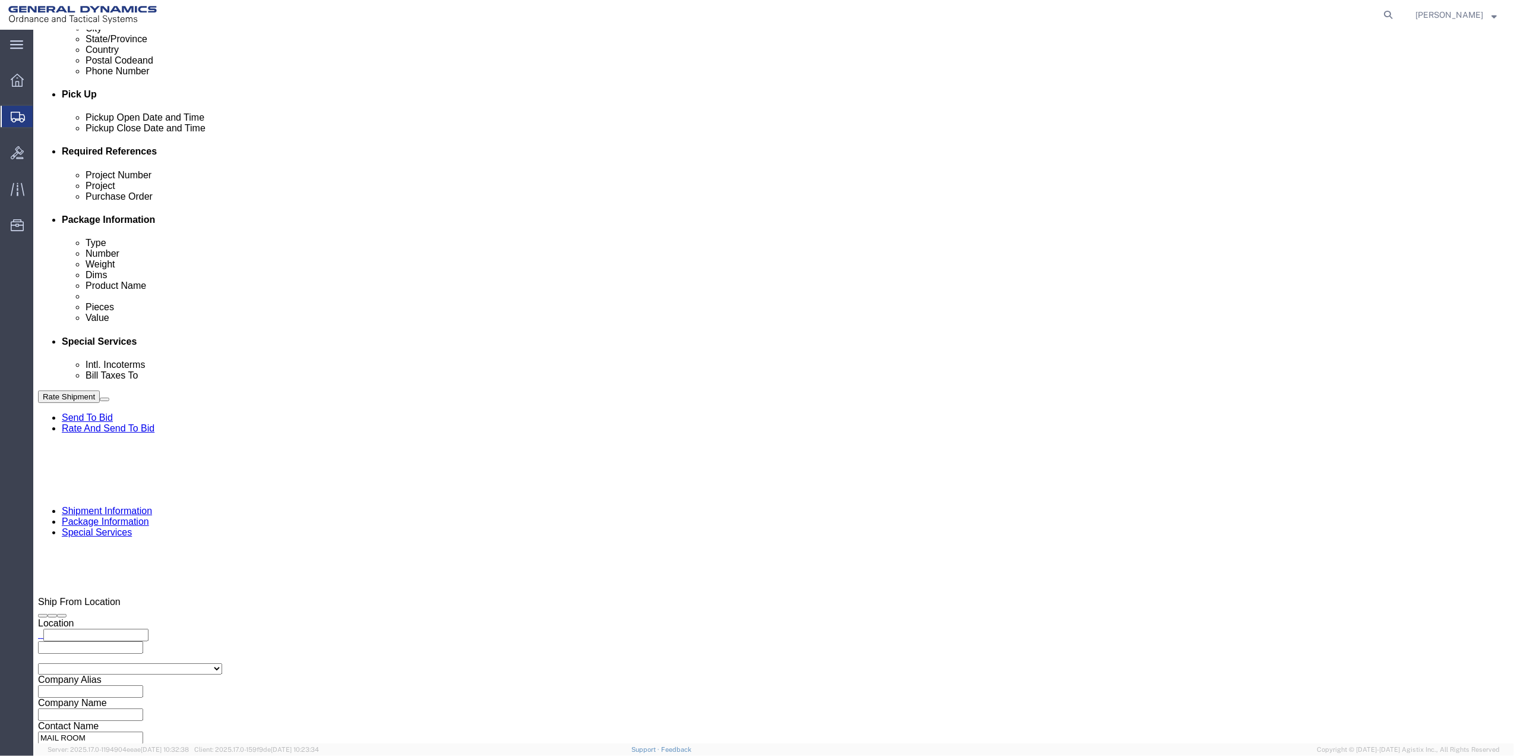
type input "PO BOX 61050"
type input "GEDOTS %DATA 2 LOGISTICS"
type input "FORT [PERSON_NAME]"
type input "33906"
select select "FL"
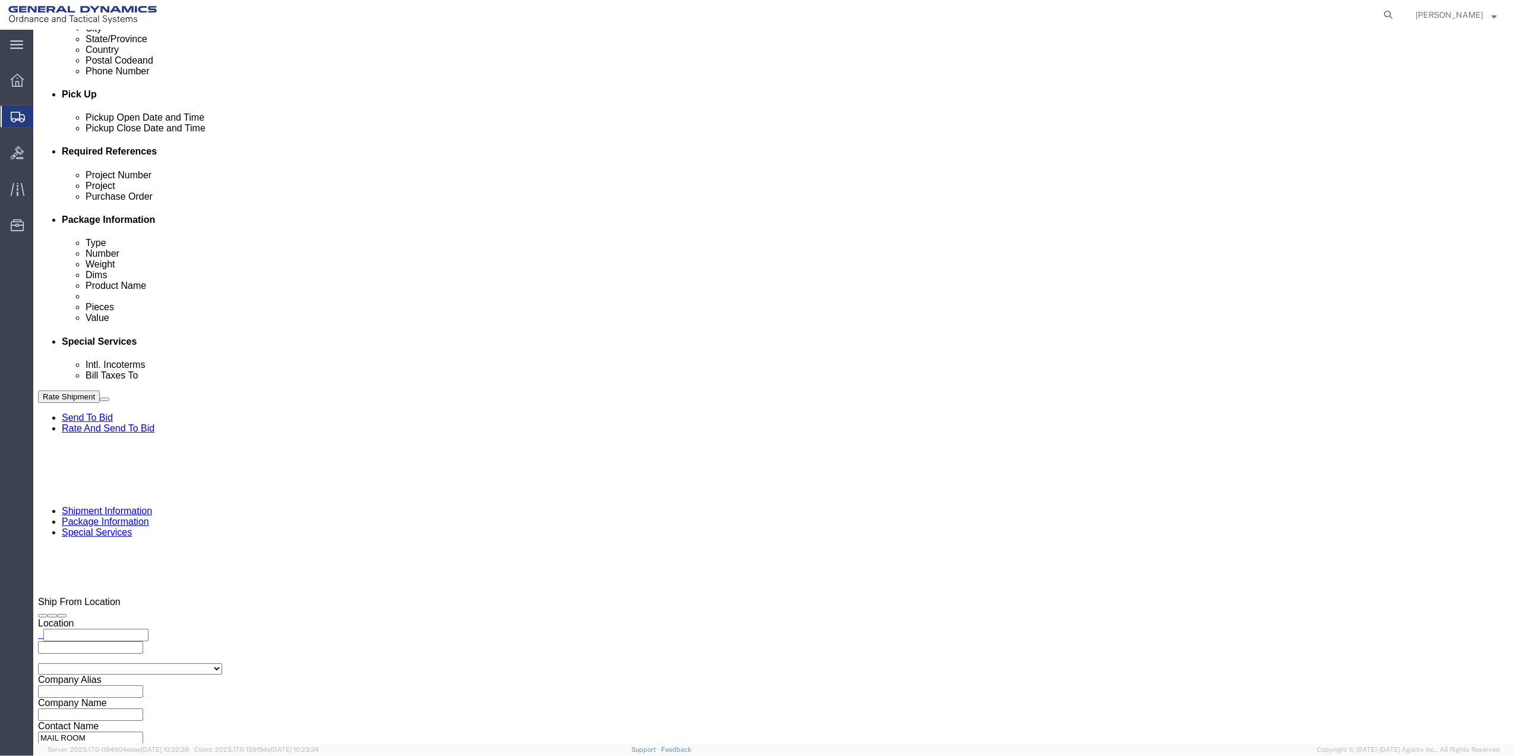
type input "GEDOTS %DATA 2 LOGISTICS"
drag, startPoint x: 1306, startPoint y: 687, endPoint x: 500, endPoint y: 410, distance: 852.5
click button "Rate Shipment"
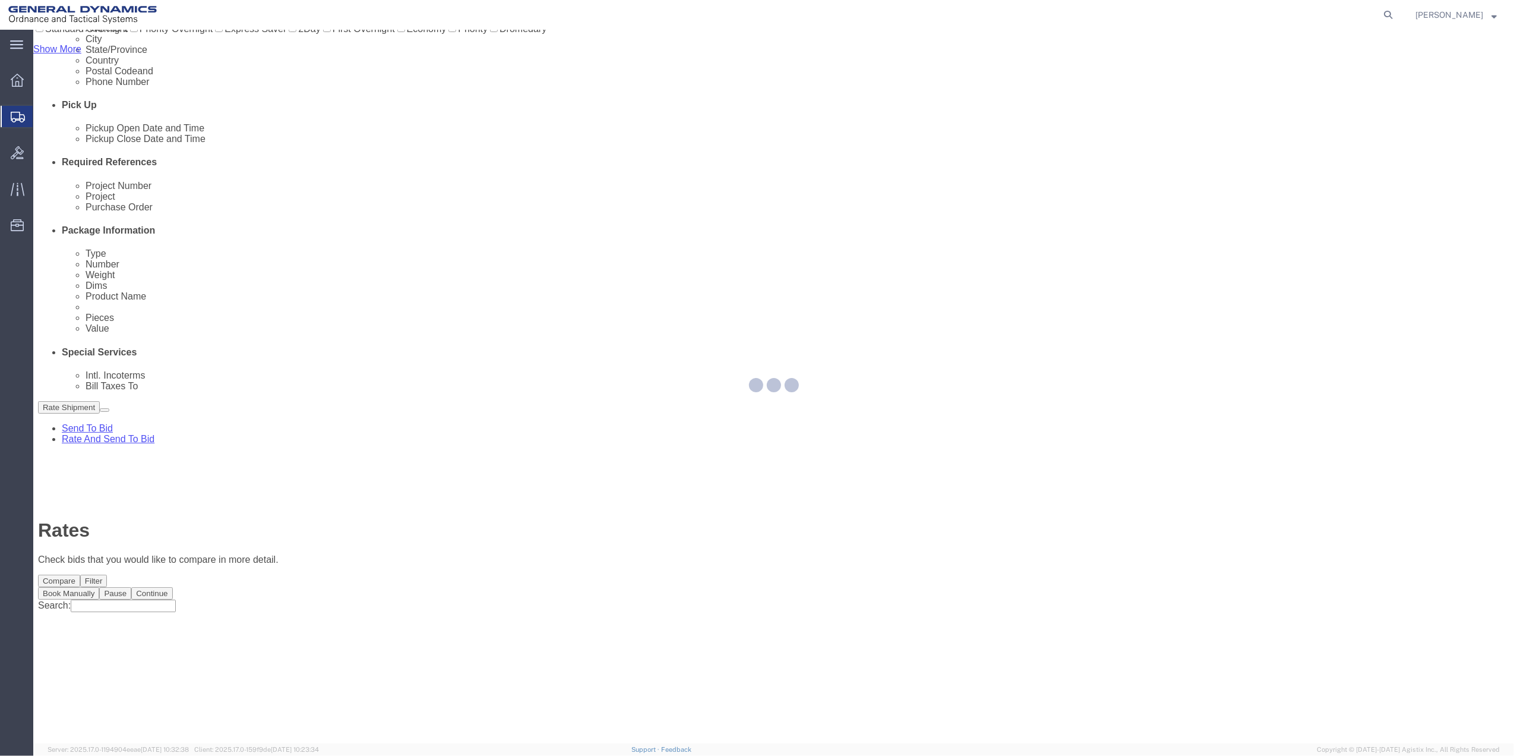
scroll to position [0, 0]
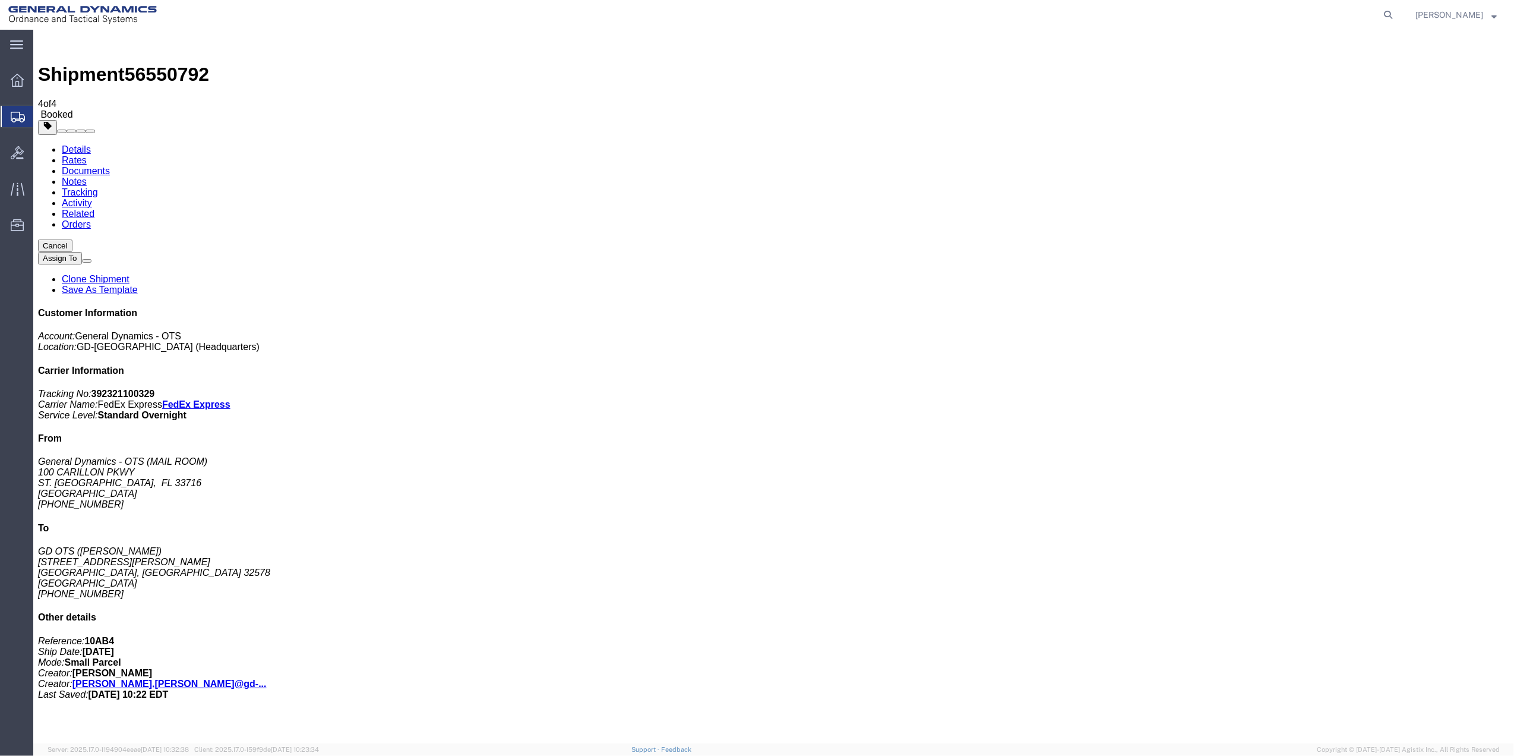
drag, startPoint x: 172, startPoint y: 234, endPoint x: 944, endPoint y: 285, distance: 773.5
